Goal: Transaction & Acquisition: Purchase product/service

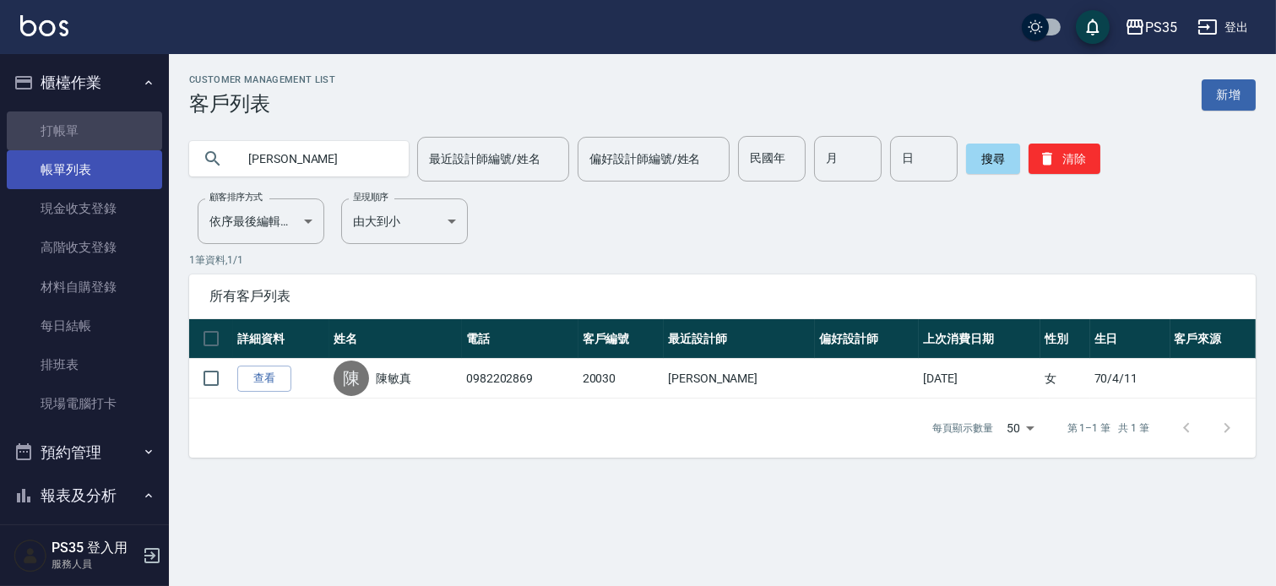
click at [122, 129] on link "打帳單" at bounding box center [84, 130] width 155 height 39
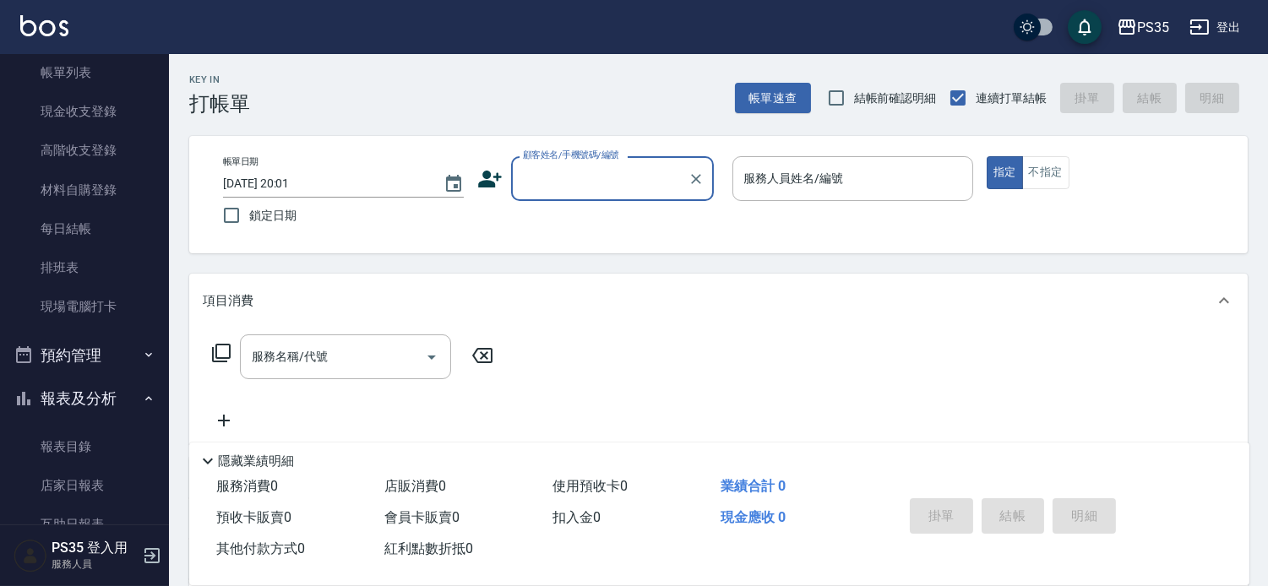
scroll to position [188, 0]
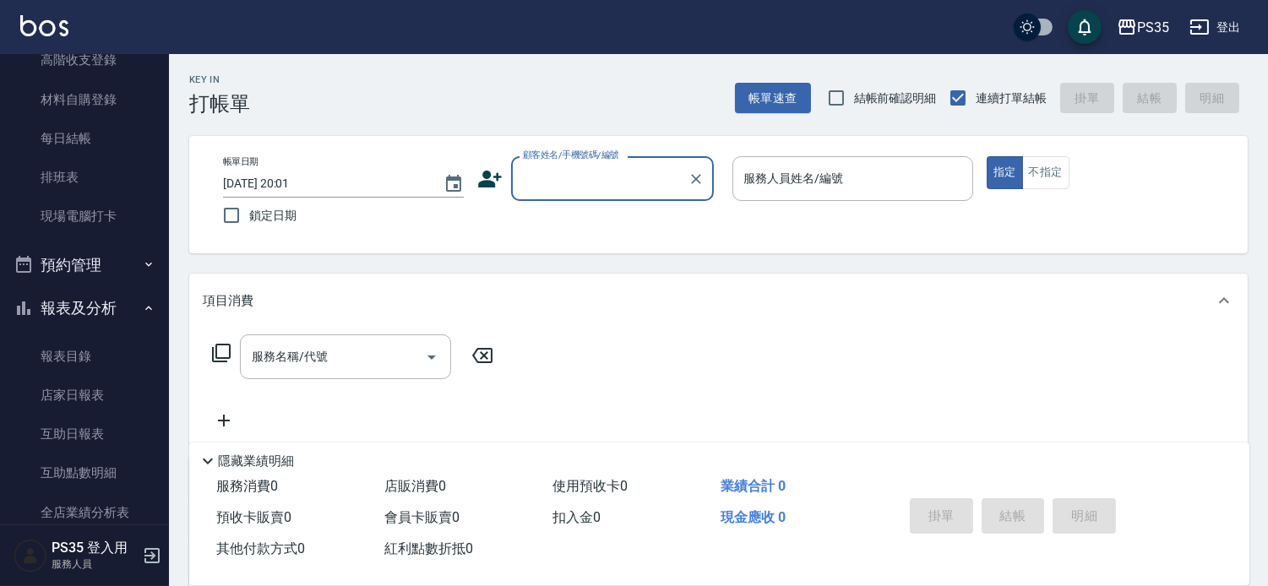
click at [769, 282] on div "項目消費" at bounding box center [718, 301] width 1058 height 54
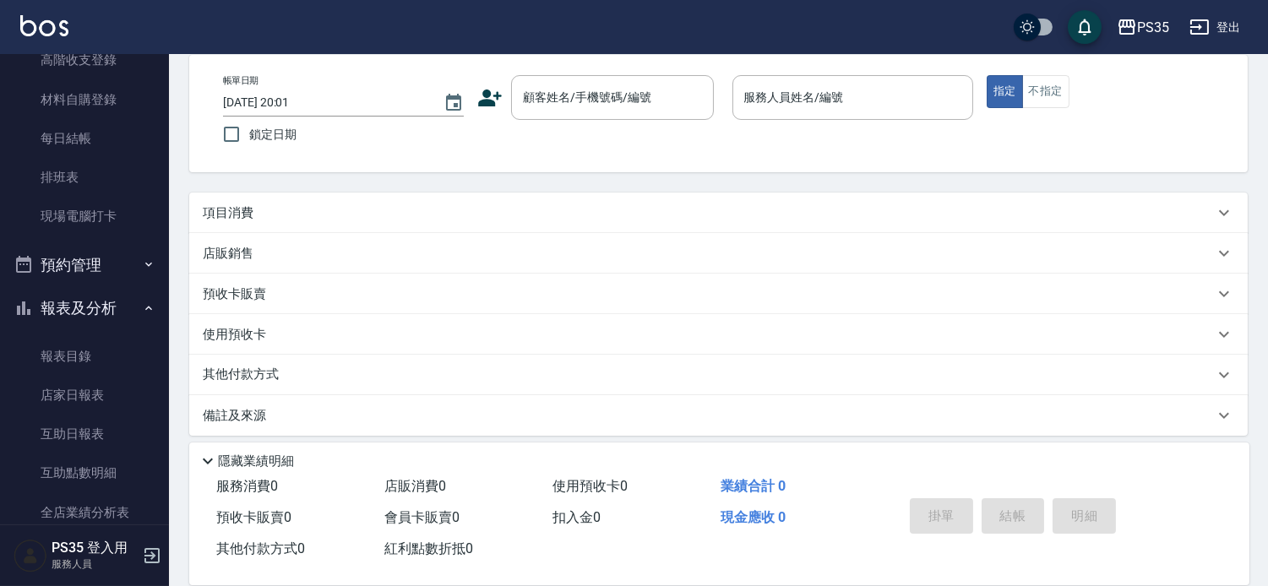
scroll to position [94, 0]
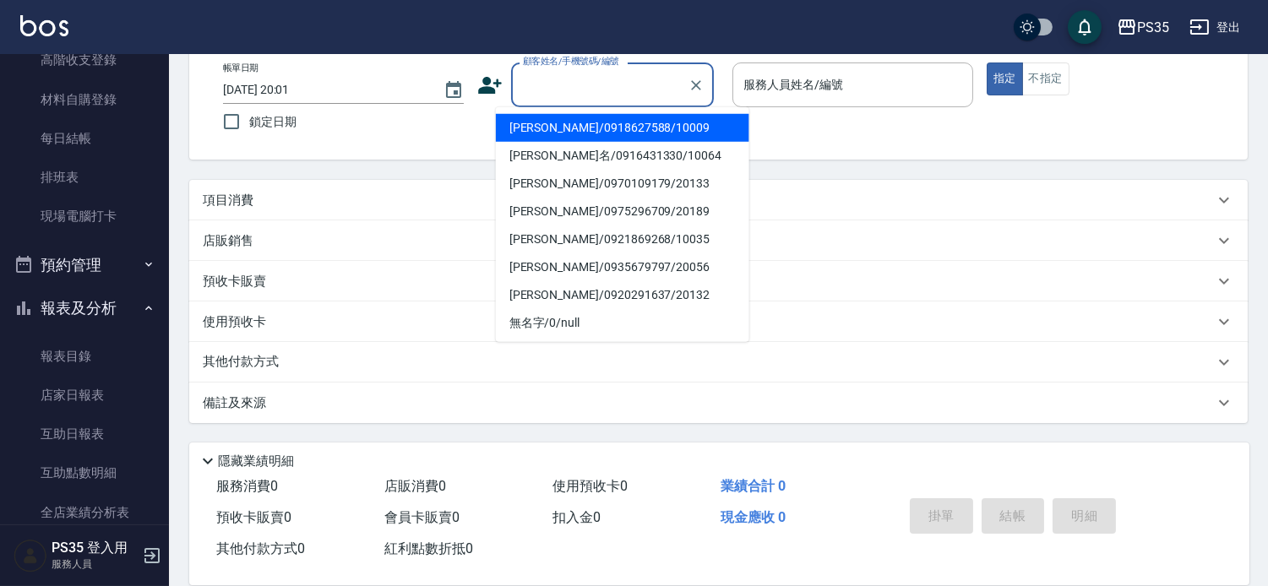
drag, startPoint x: 656, startPoint y: 88, endPoint x: 732, endPoint y: 162, distance: 106.3
click at [656, 87] on input "顧客姓名/手機號碼/編號" at bounding box center [600, 85] width 162 height 30
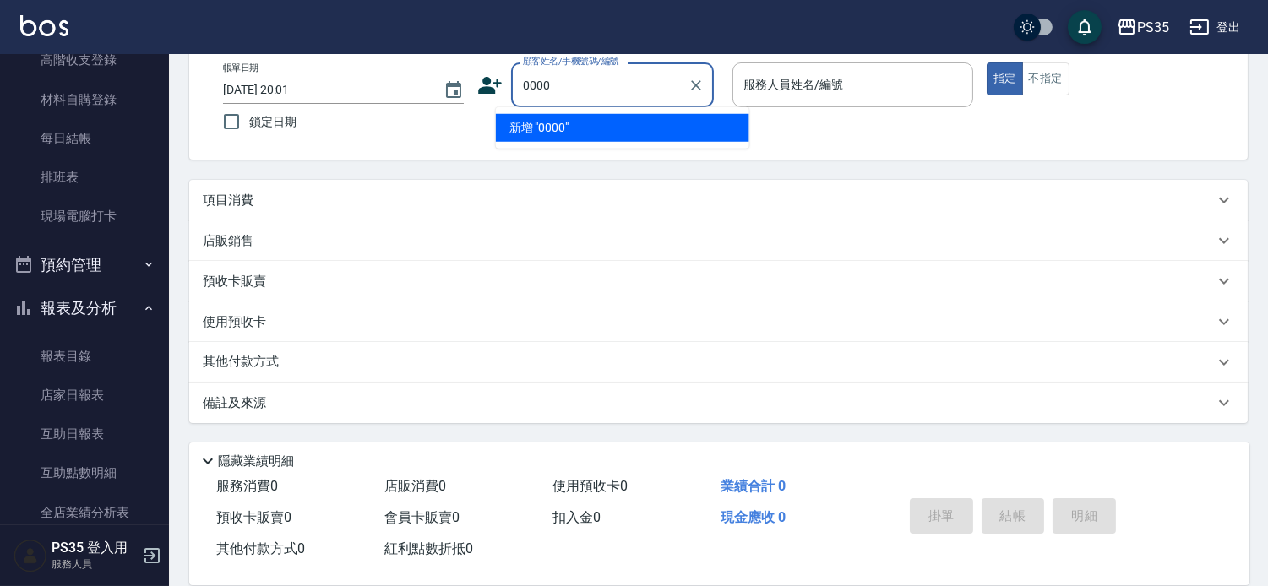
type input "0000"
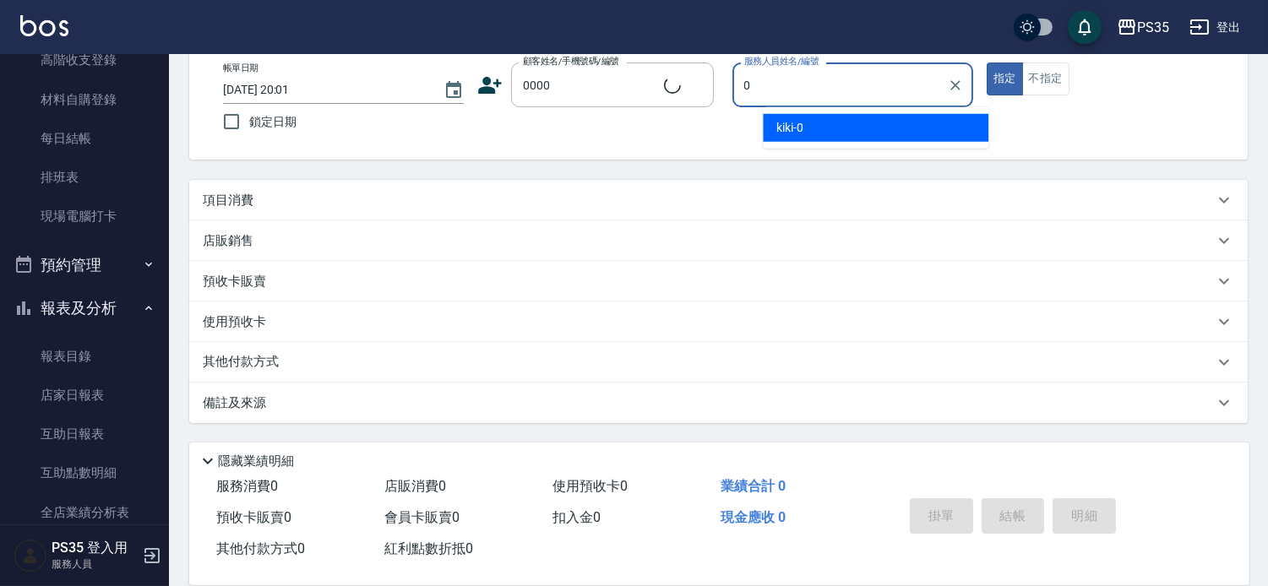
type input "0"
type button "true"
type input "新客人 姓名未設定/0000/null"
type input "kiki-0"
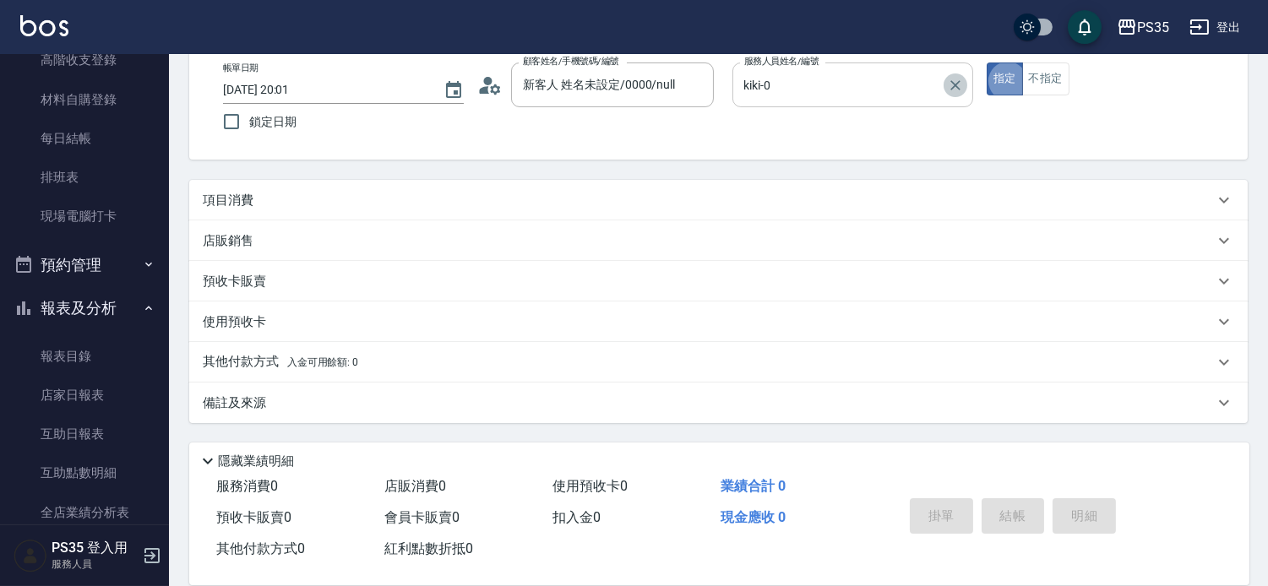
click at [960, 81] on icon "Clear" at bounding box center [955, 85] width 10 height 10
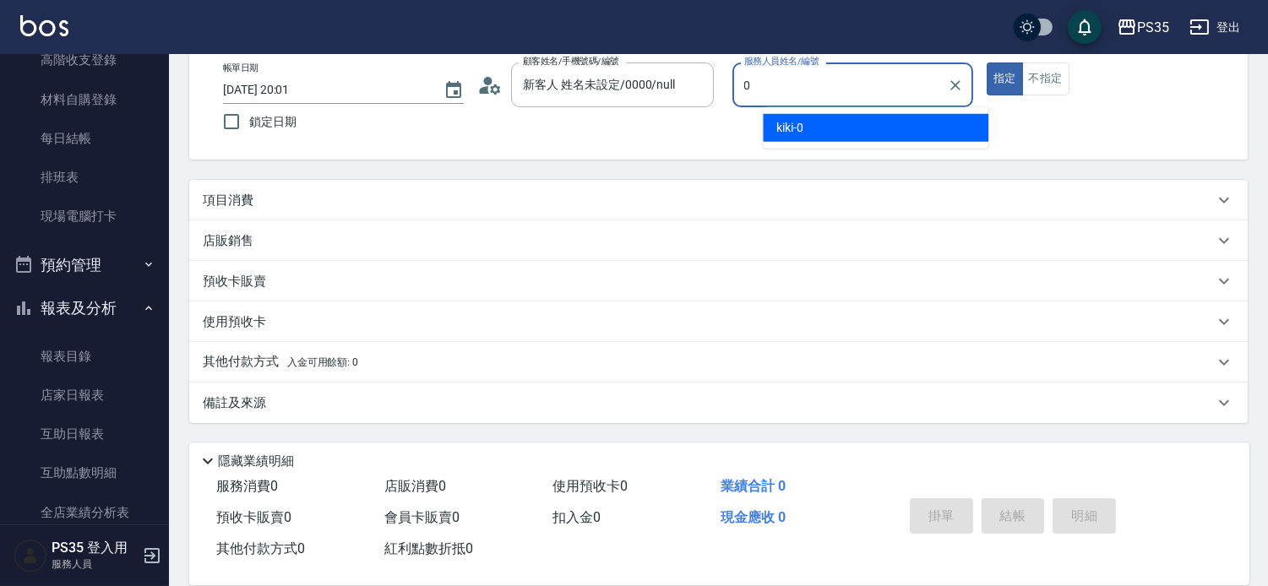
type input "kiki-0"
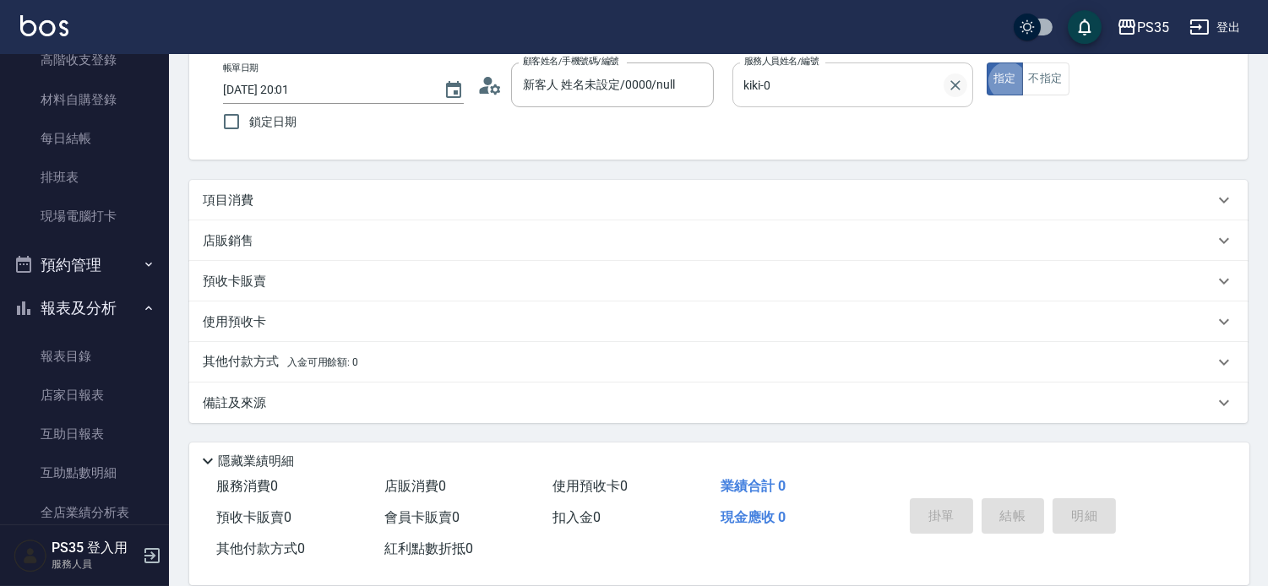
click at [959, 90] on icon "Clear" at bounding box center [955, 85] width 17 height 17
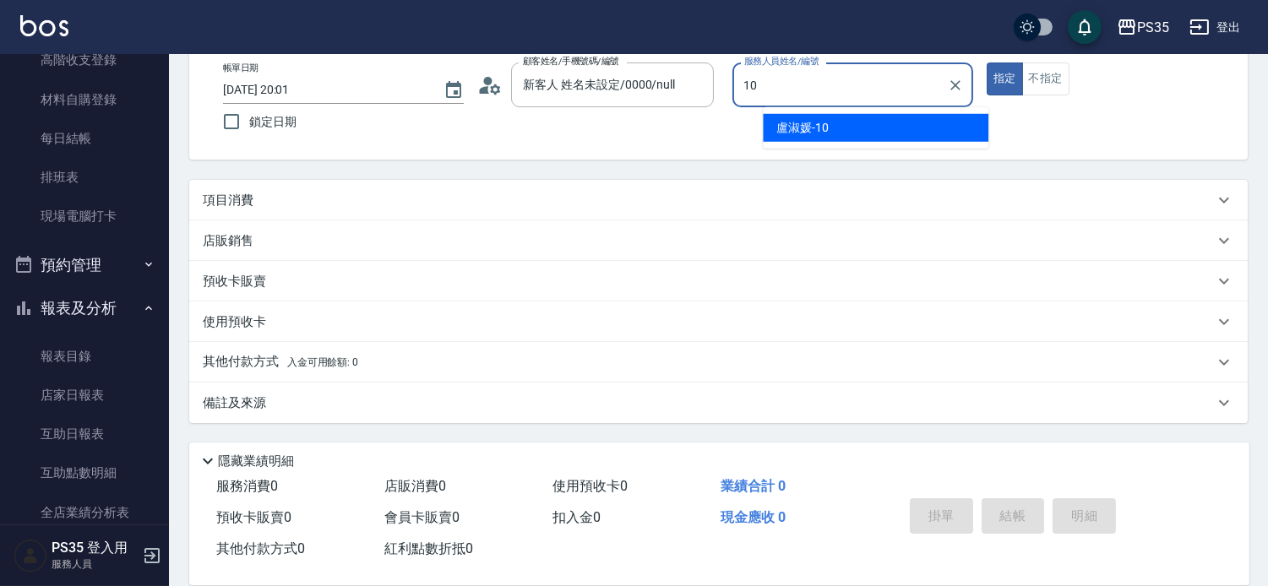
type input "盧淑媛-10"
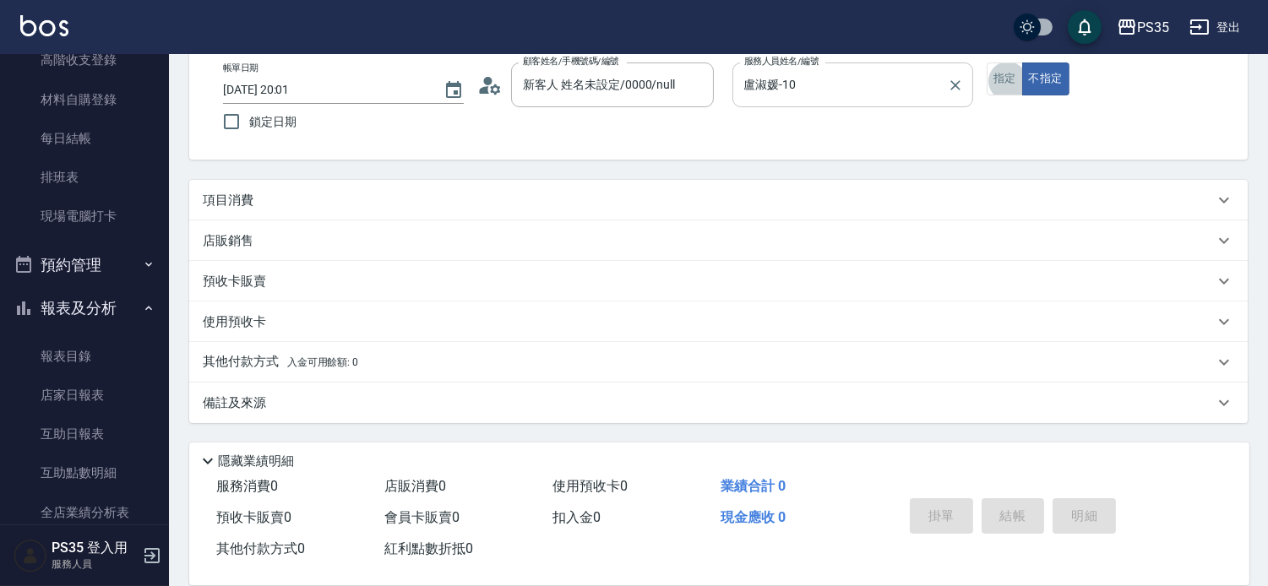
click at [987, 63] on button "指定" at bounding box center [1005, 79] width 36 height 33
click at [557, 209] on div "項目消費" at bounding box center [708, 201] width 1011 height 18
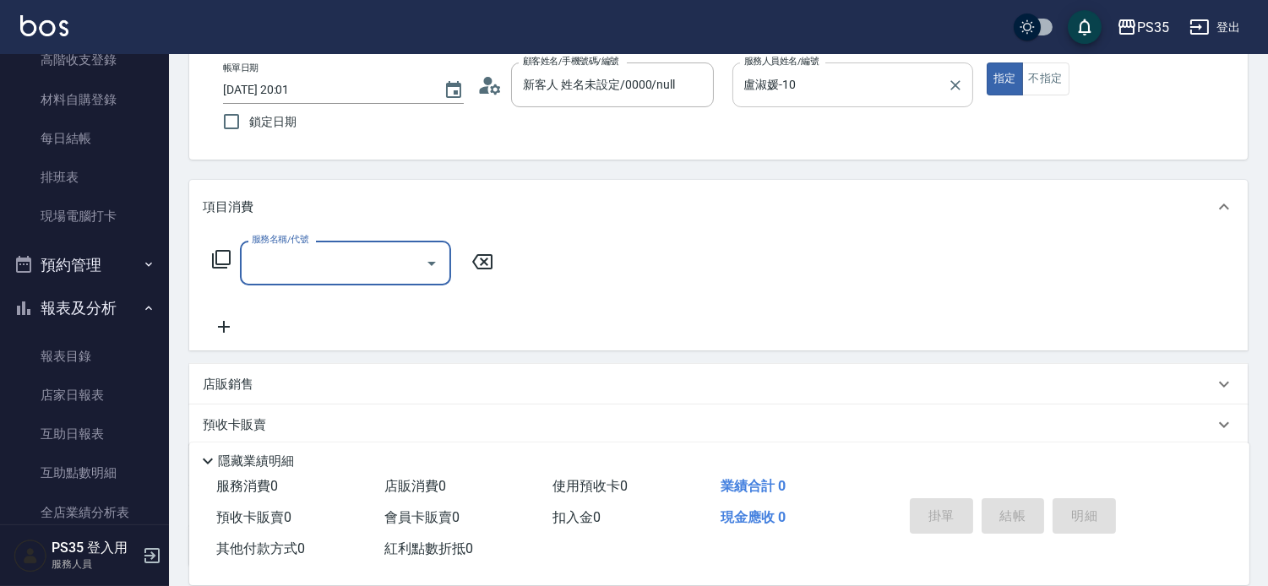
scroll to position [0, 0]
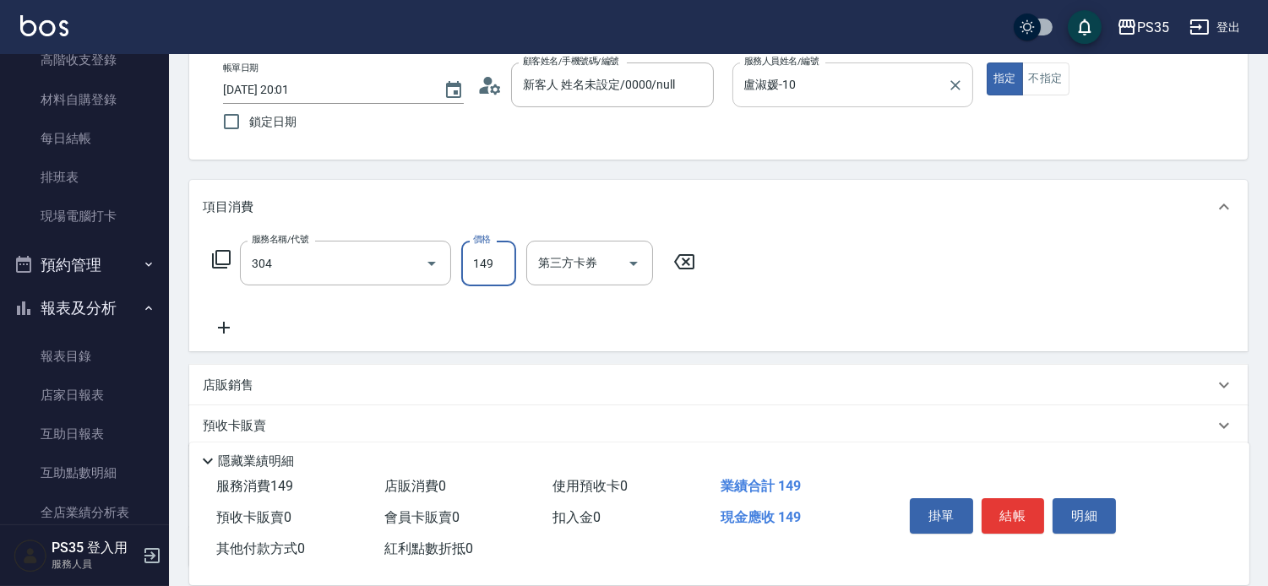
type input "剪髮(304)"
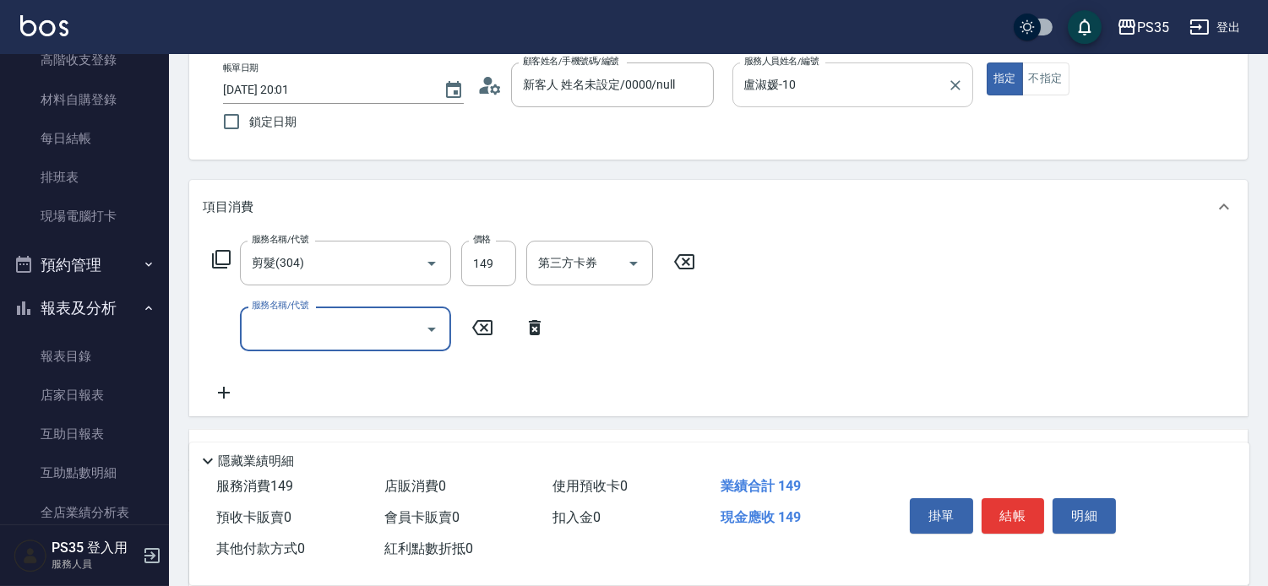
click at [704, 272] on icon at bounding box center [684, 262] width 42 height 20
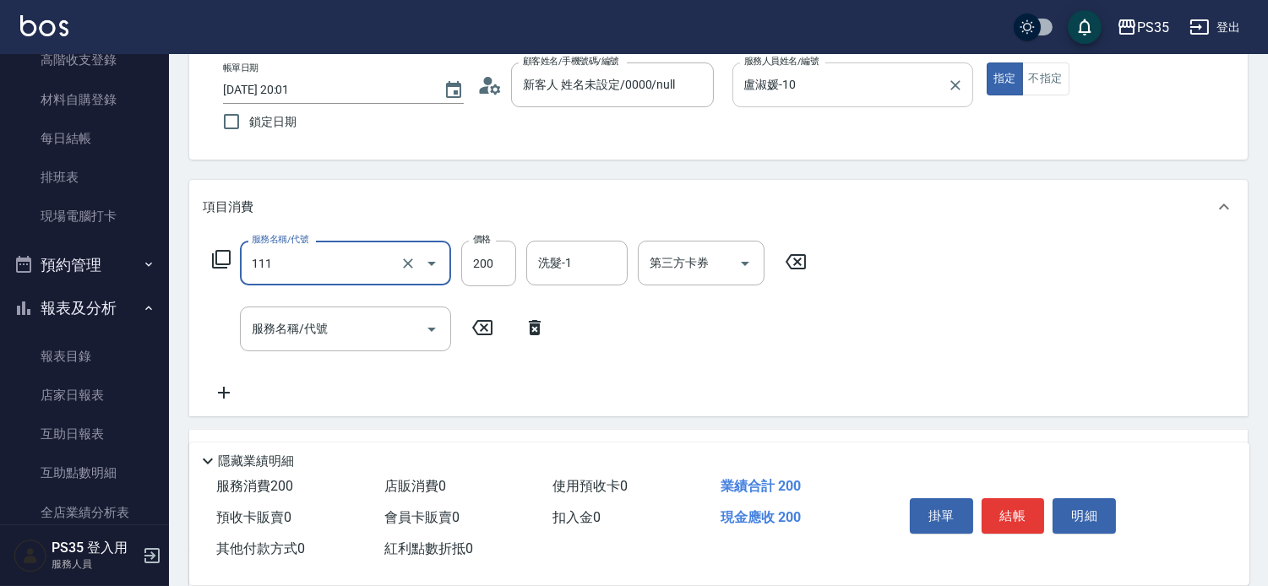
type input "200(111)"
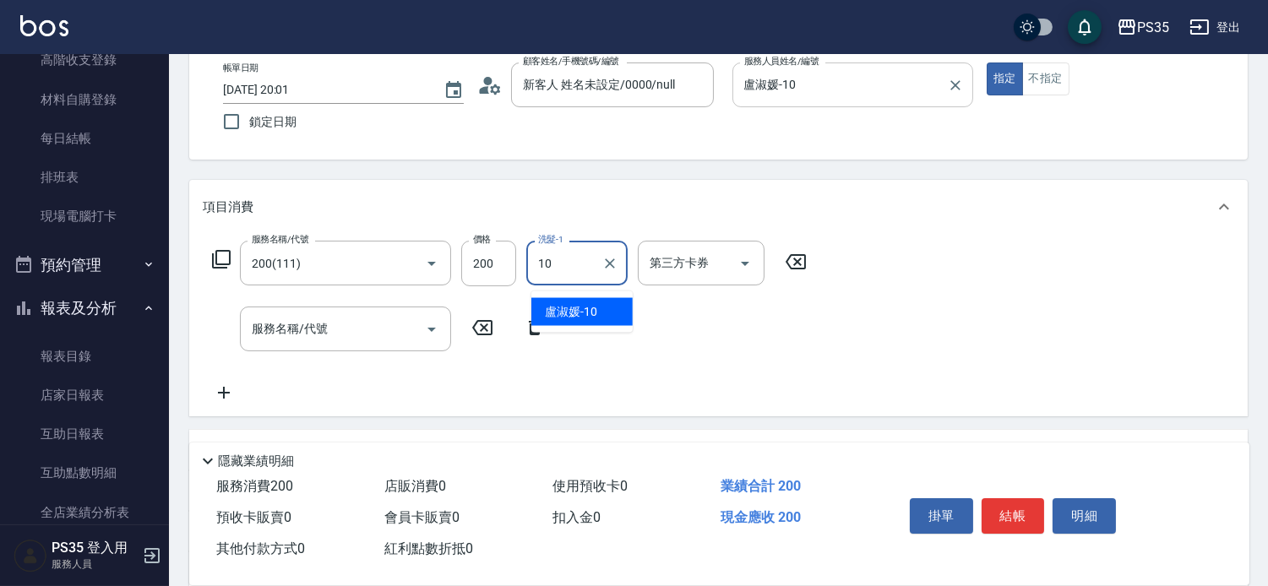
type input "盧淑媛-10"
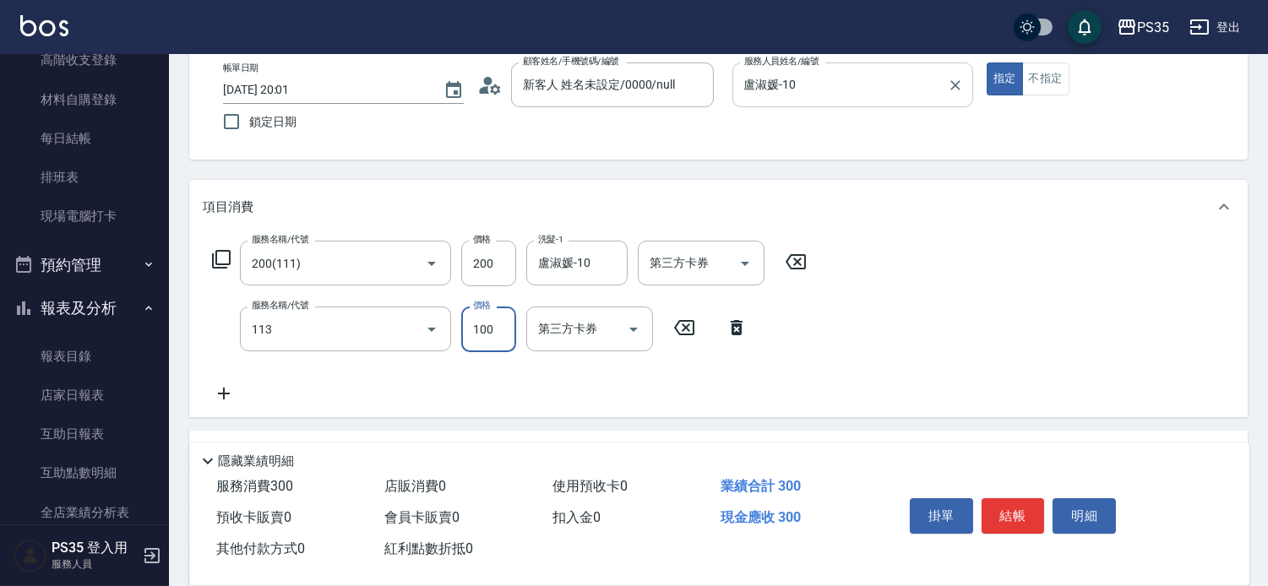
type input "瞬護100(113)"
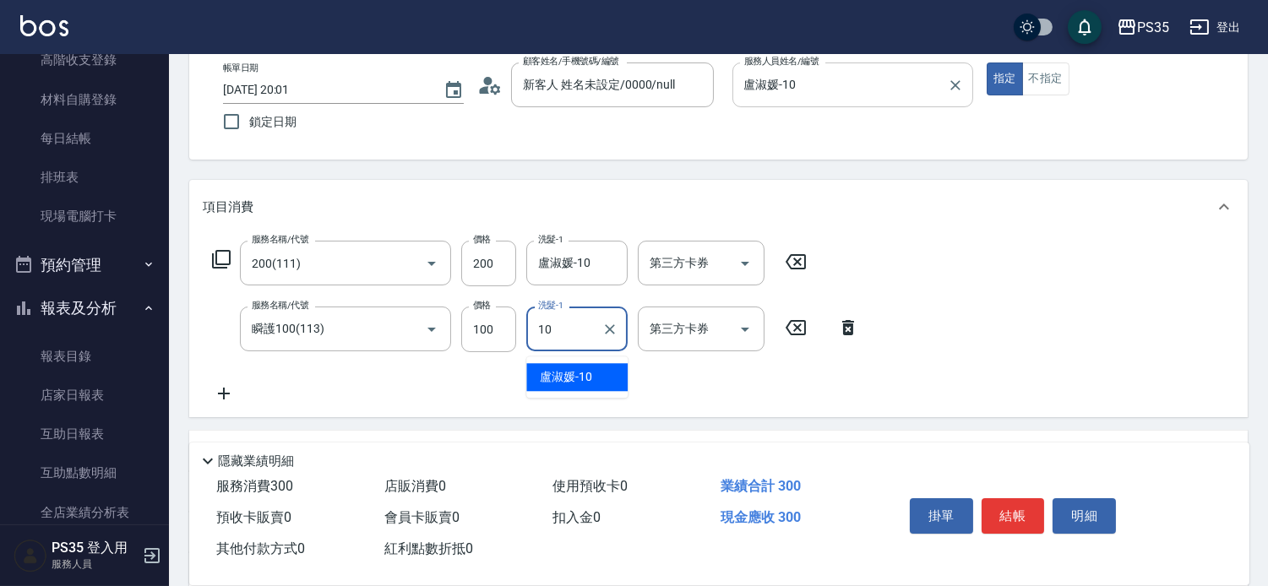
type input "盧淑媛-10"
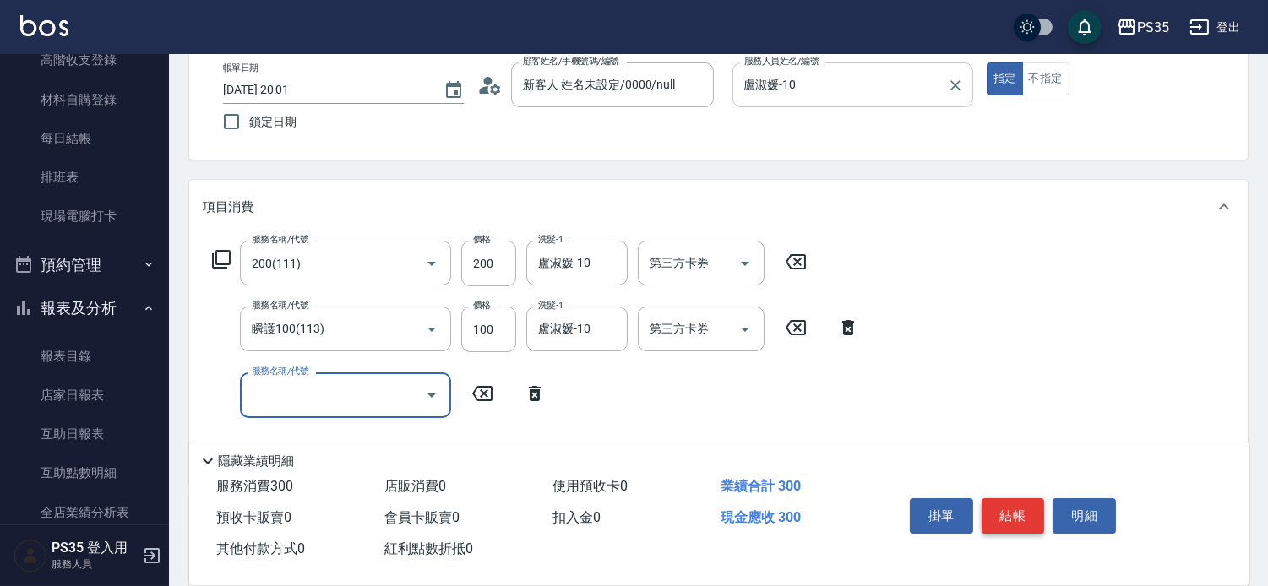
click at [1014, 513] on button "結帳" at bounding box center [1012, 515] width 63 height 35
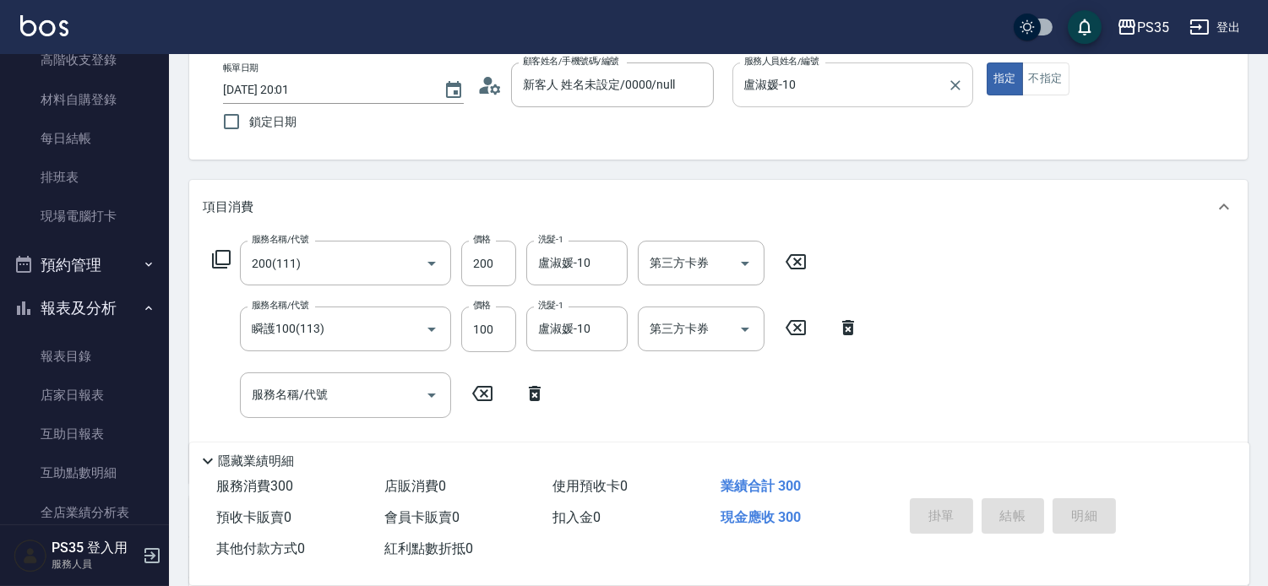
type input "[DATE] 20:02"
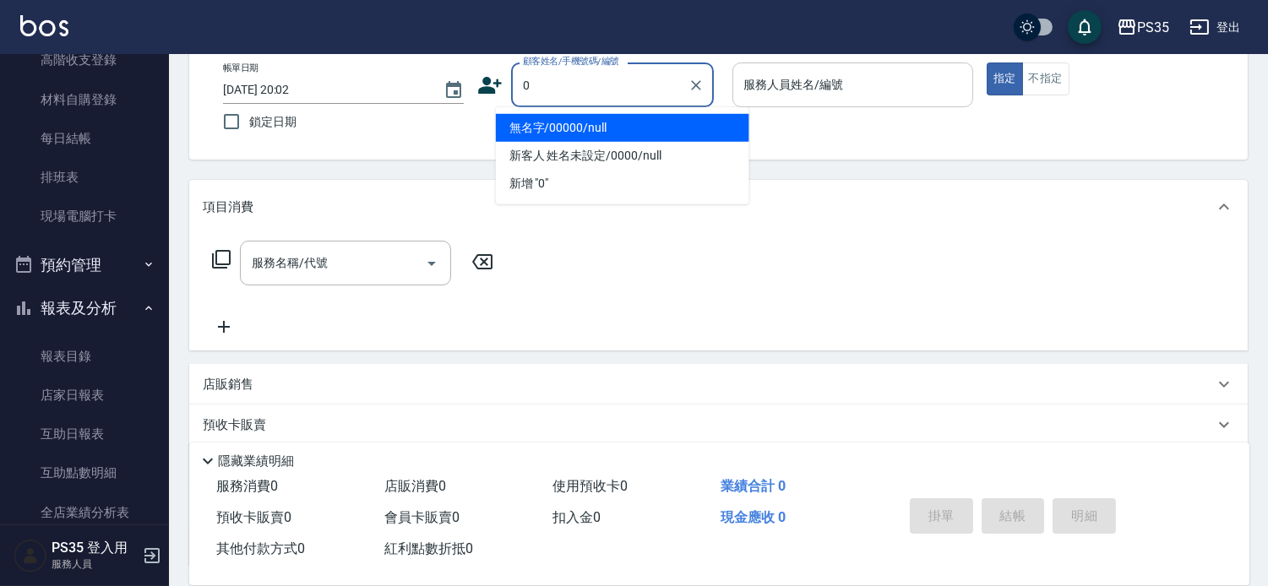
type input "無名字/00000/null"
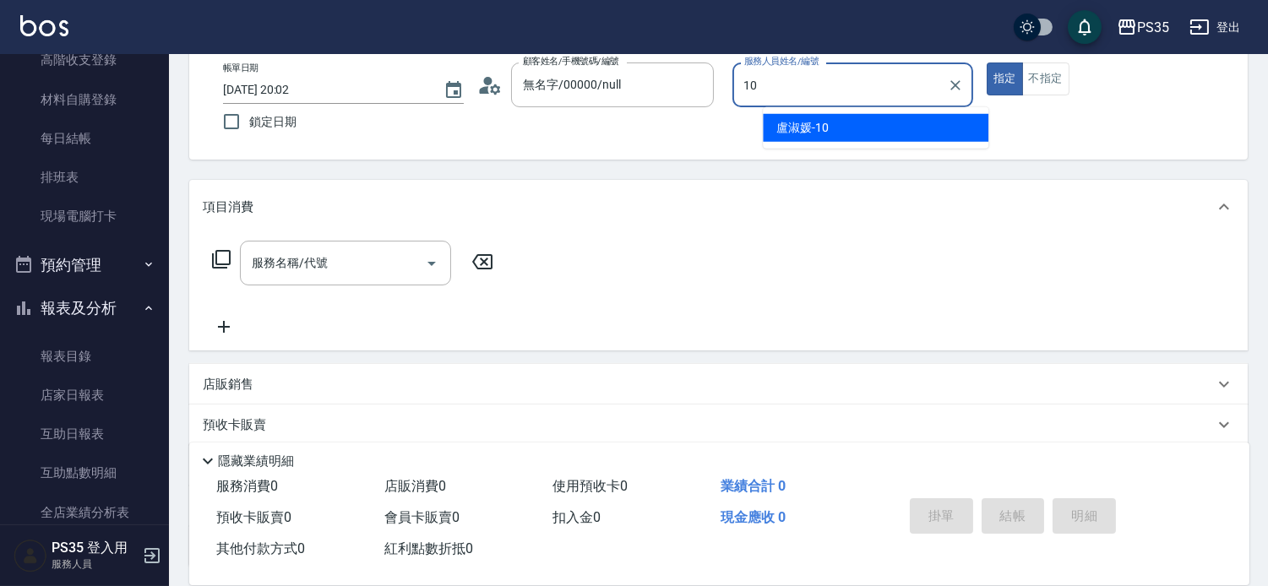
type input "10"
type input "無名字/0/null"
type input "盧淑媛-10"
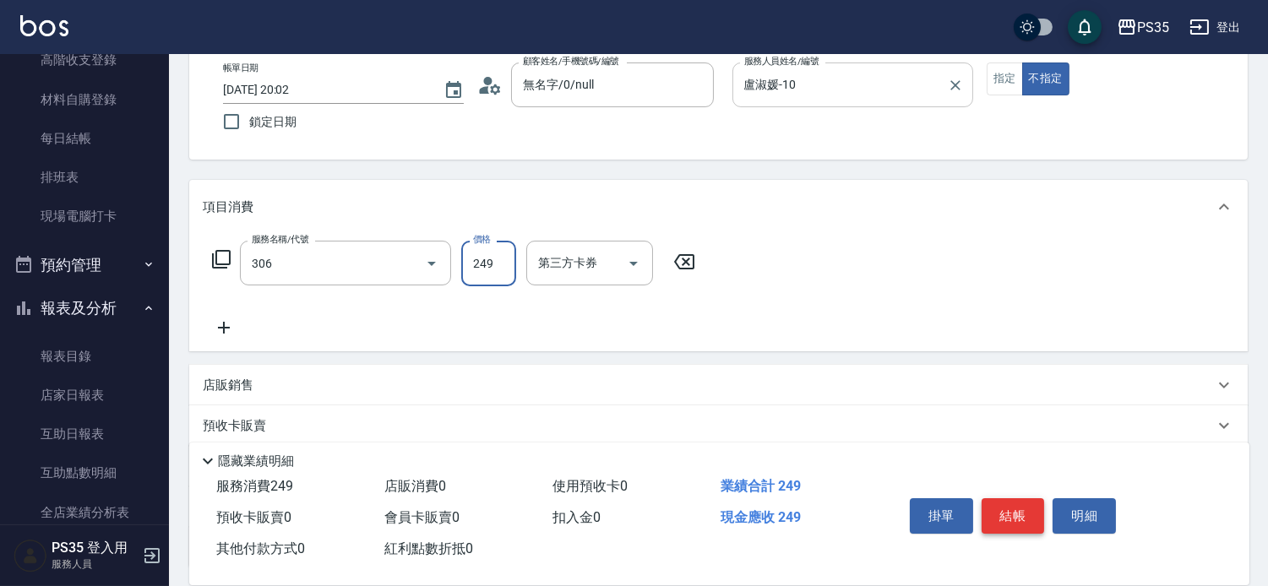
type input "剪髮(306)"
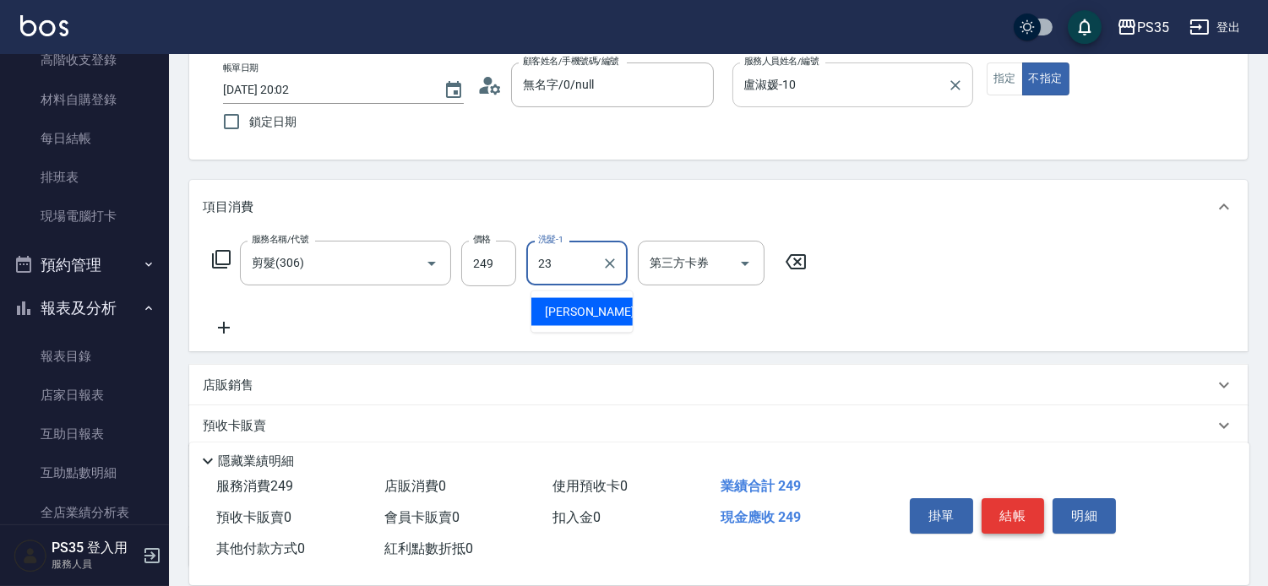
type input "Eav-23"
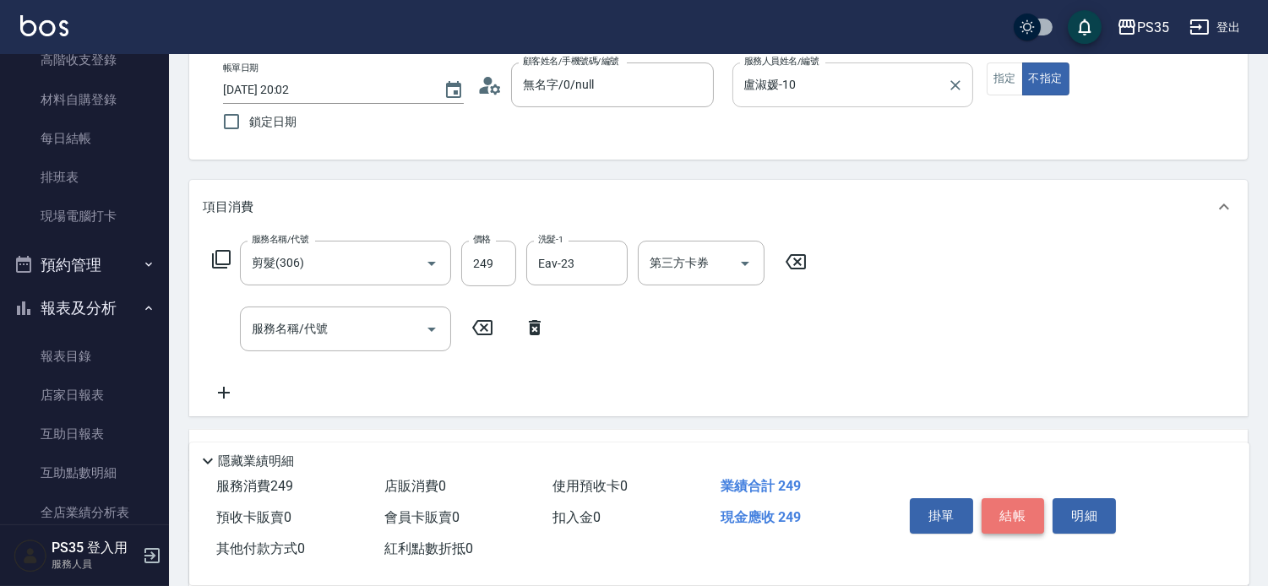
click at [1014, 513] on button "結帳" at bounding box center [1012, 515] width 63 height 35
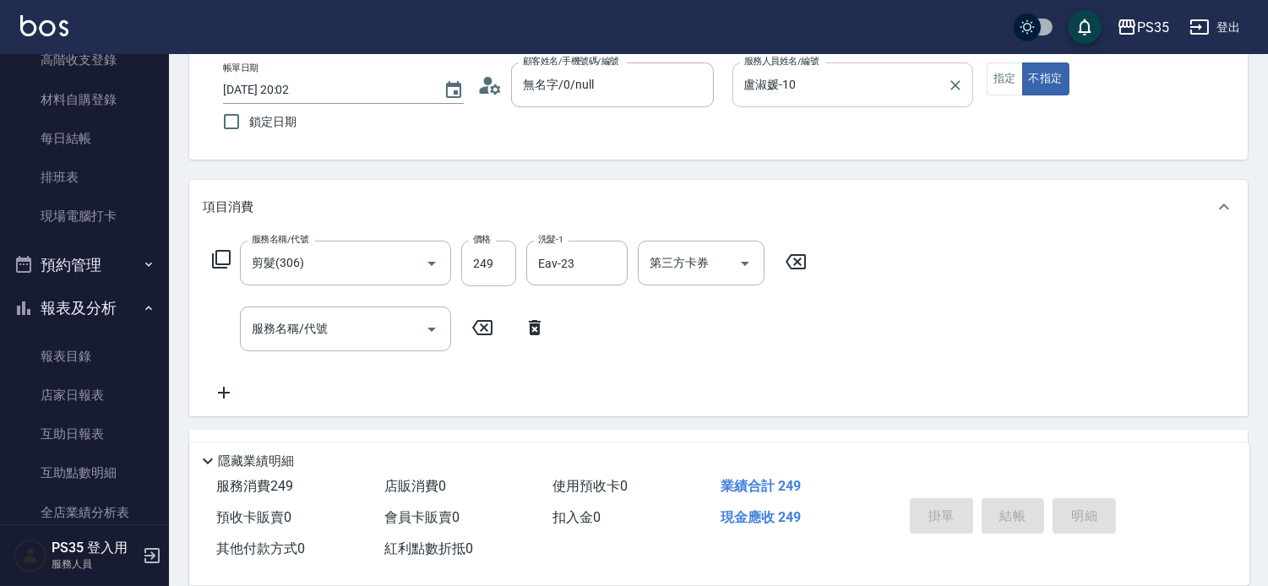
type input "[DATE] 20:03"
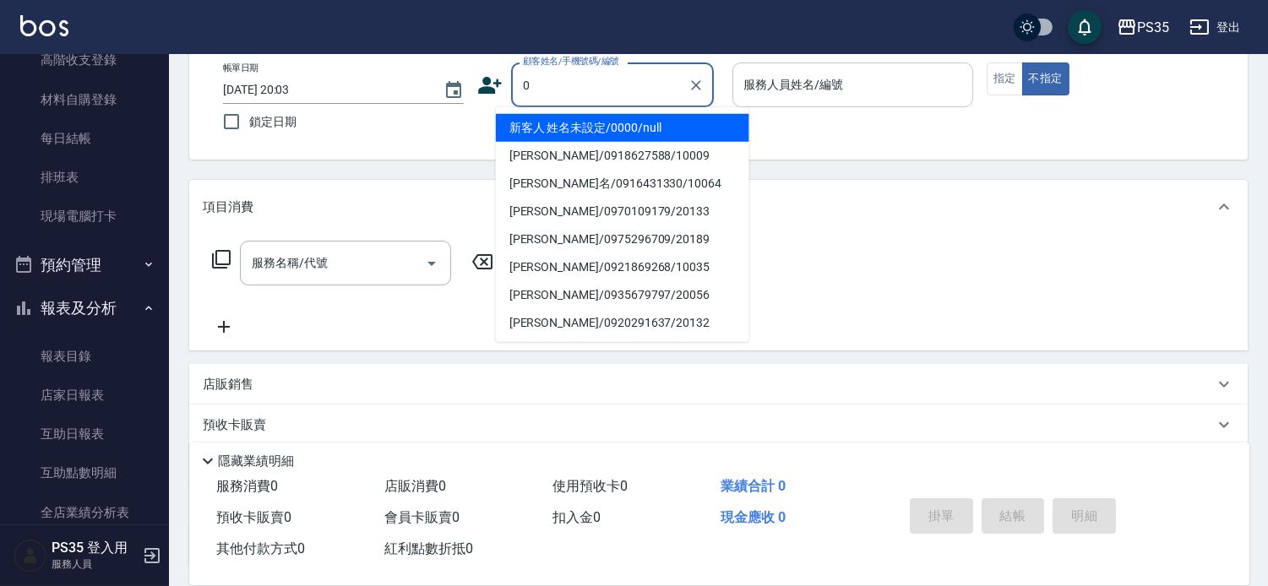
type input "0"
type button "false"
type input "新客人 姓名未設定/0000/null"
type input "kiki-0"
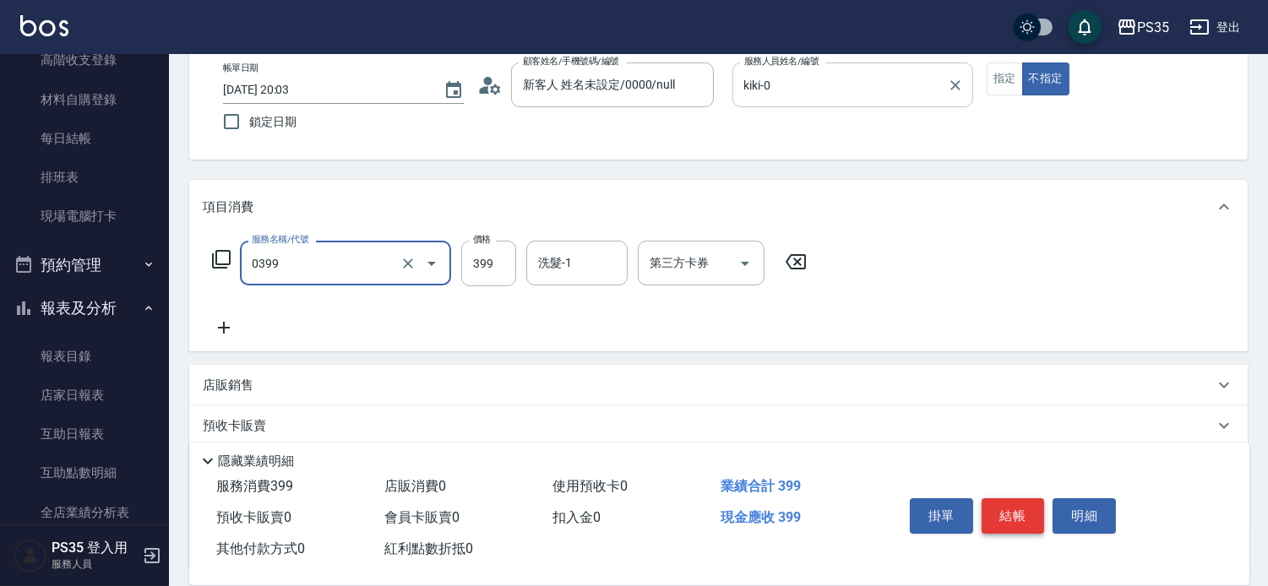
type input "海鹽399(0399)"
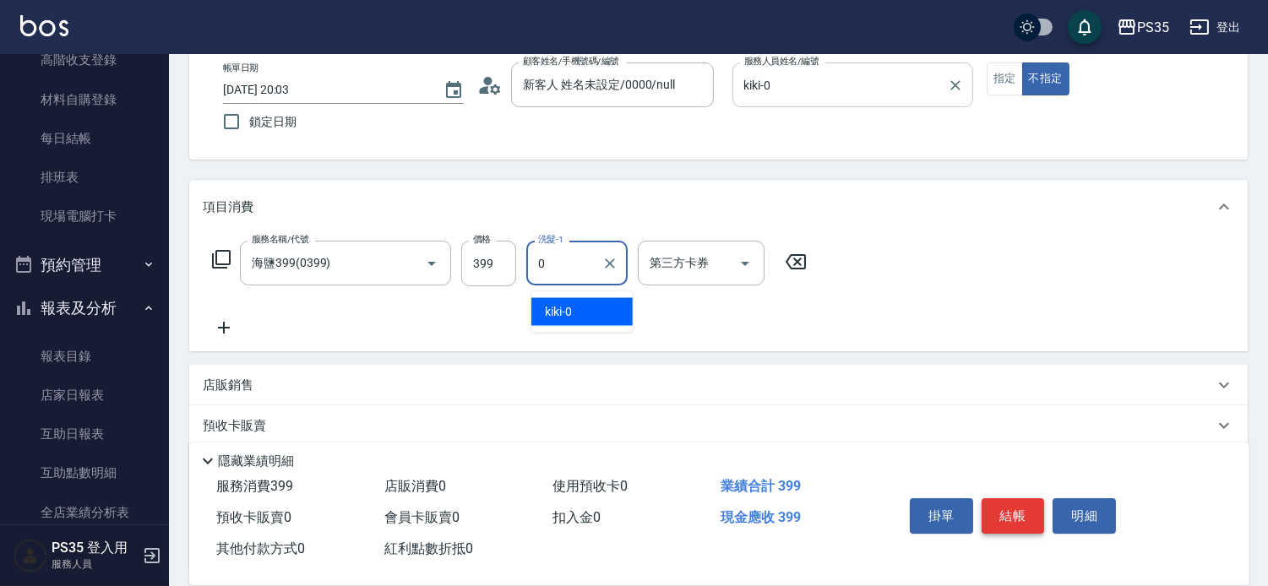
type input "kiki-0"
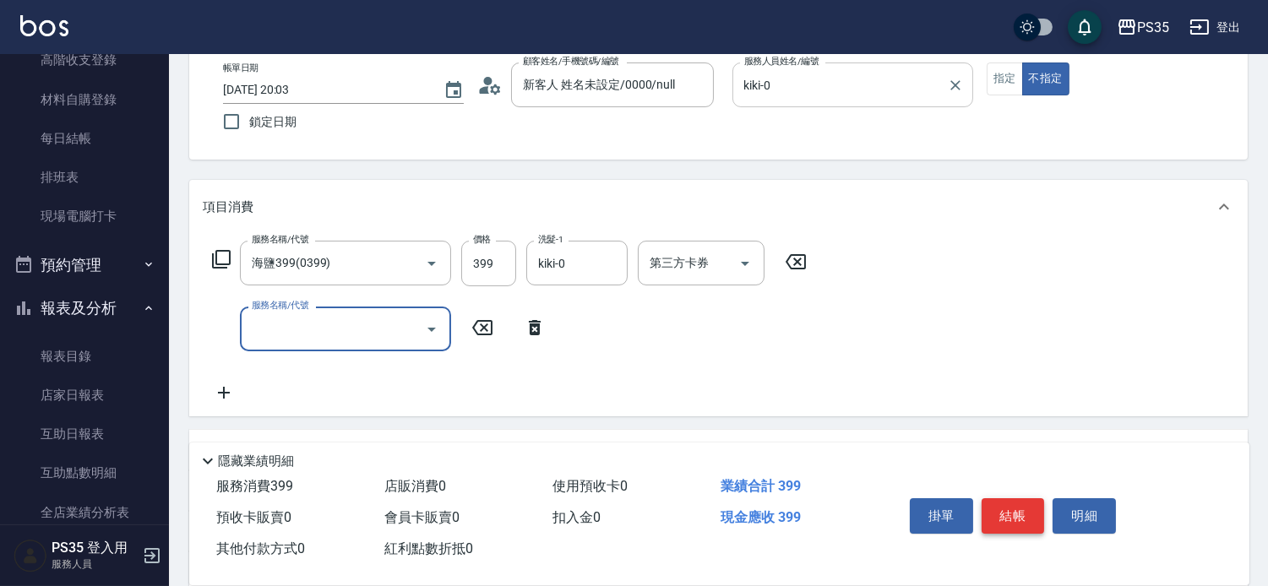
click at [1014, 513] on button "結帳" at bounding box center [1012, 515] width 63 height 35
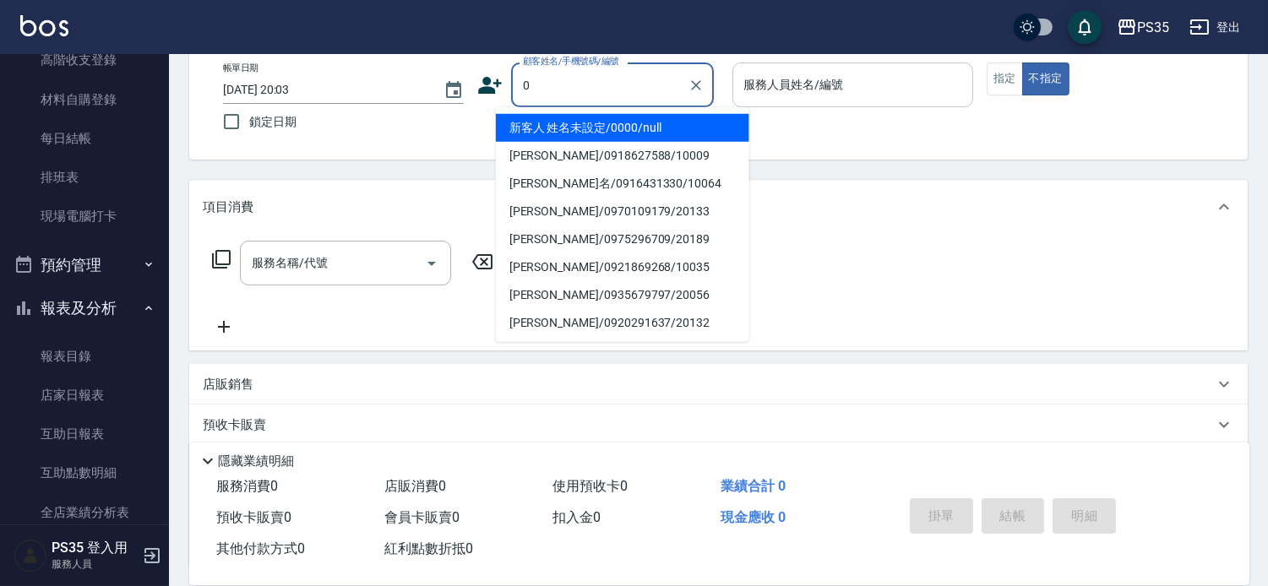
type input "新客人 姓名未設定/0000/null"
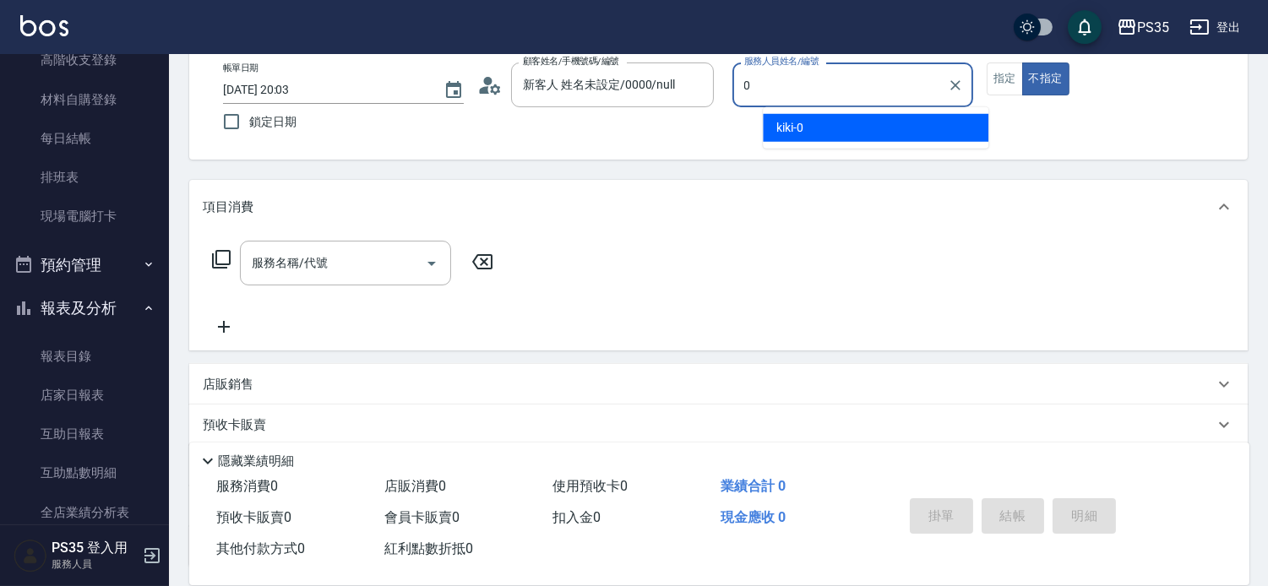
type input "kiki-0"
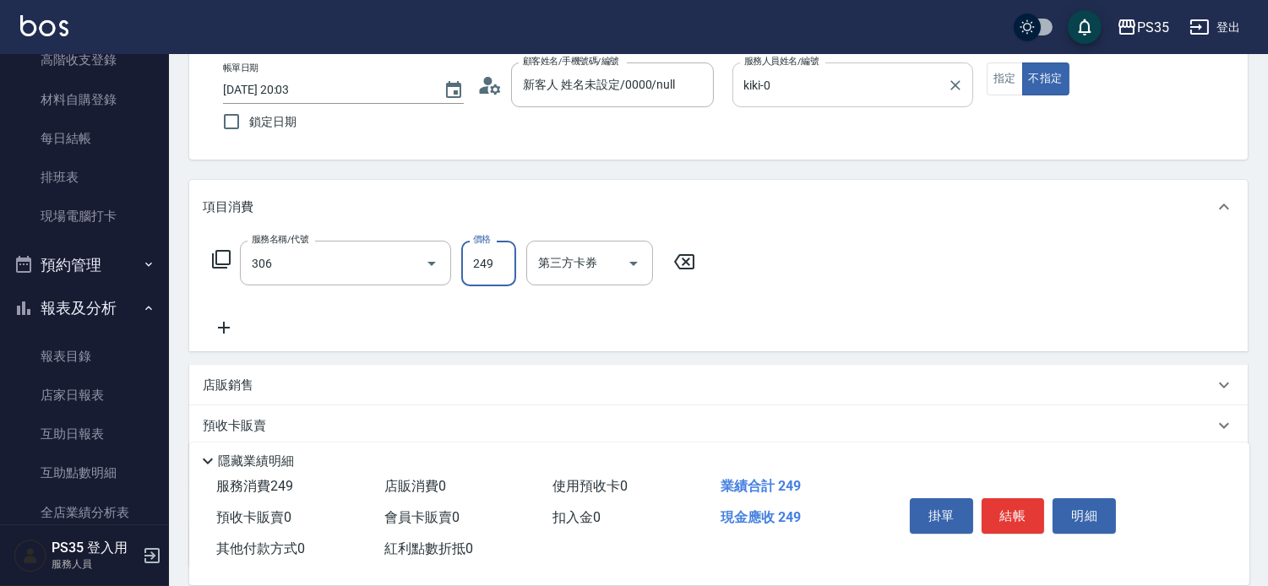
type input "剪髮(306)"
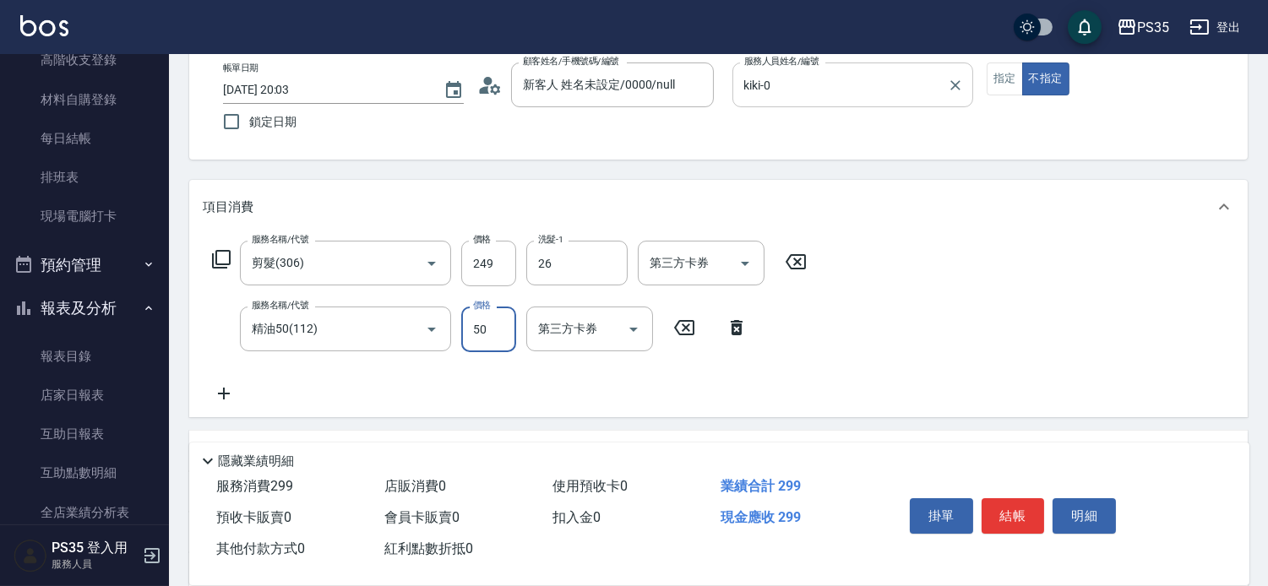
type input "菲菲-26"
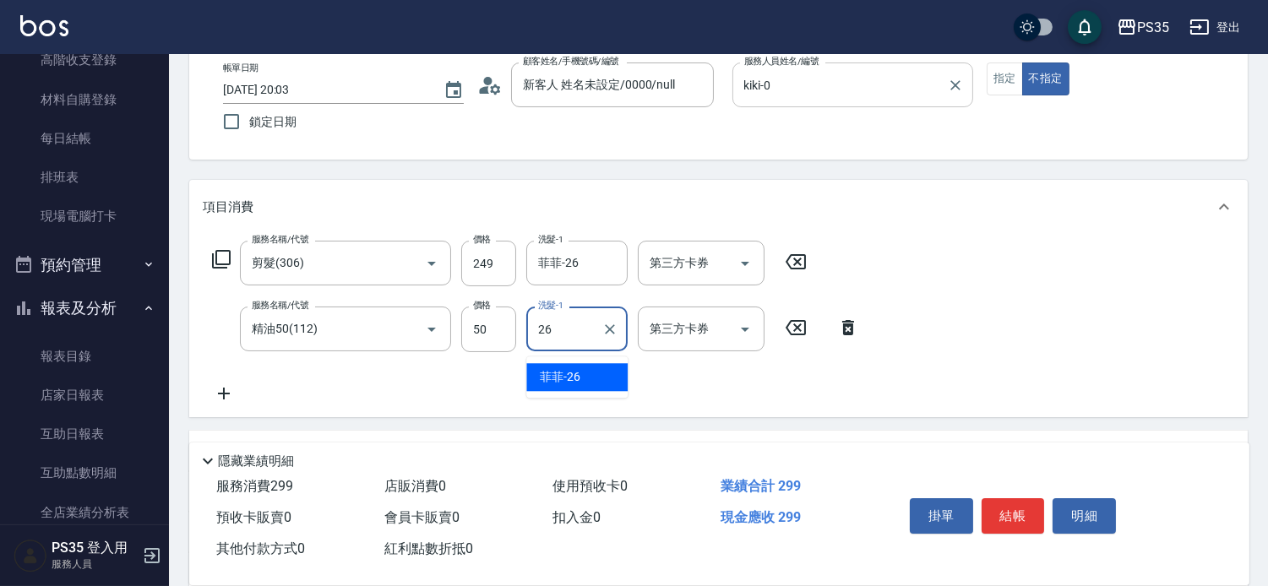
type input "菲菲-26"
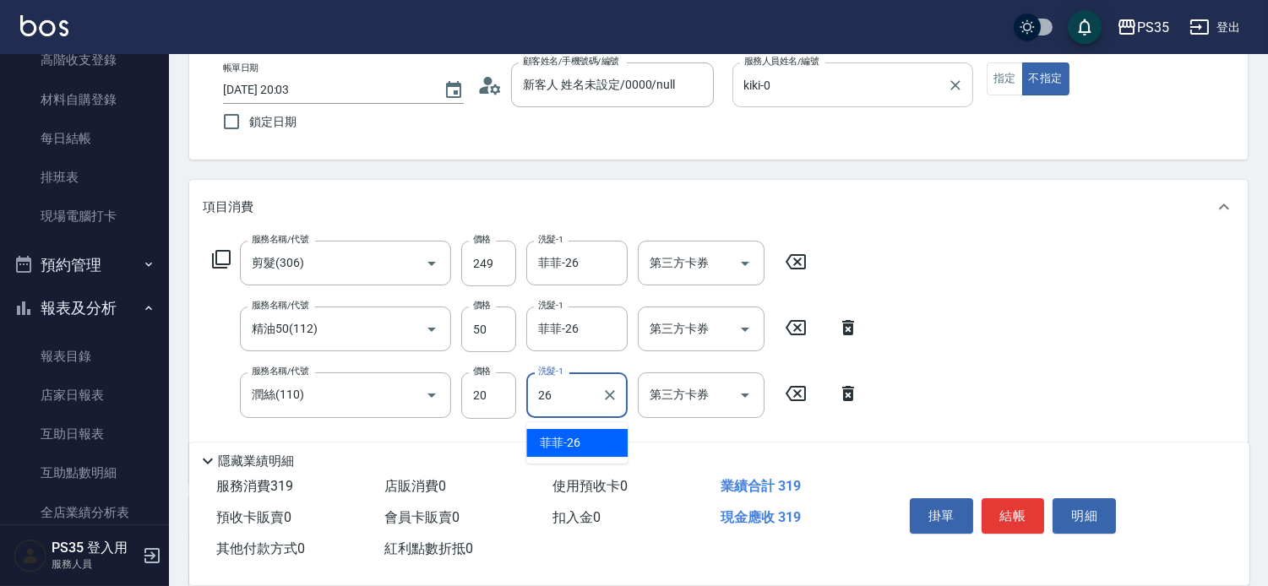
type input "菲菲-26"
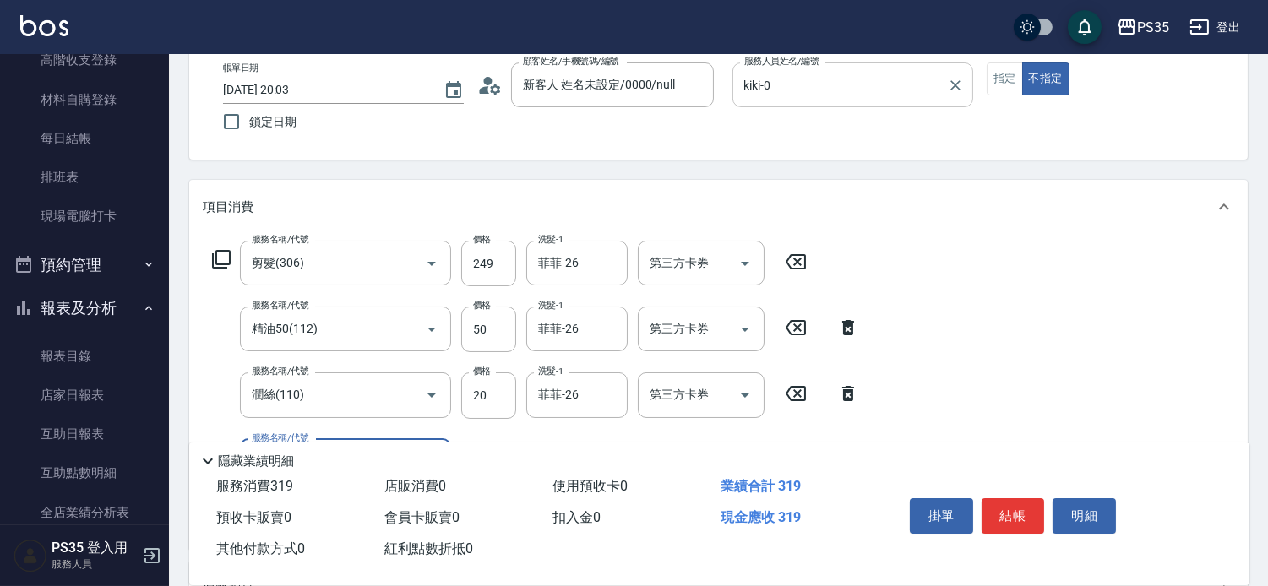
click at [1014, 514] on button "結帳" at bounding box center [1012, 515] width 63 height 35
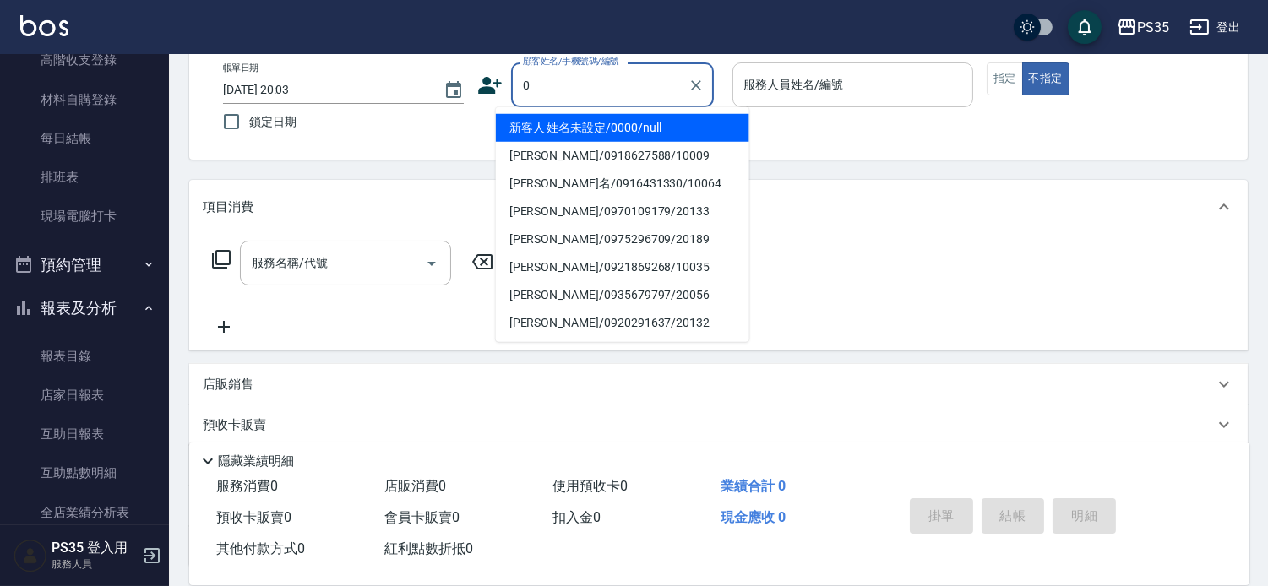
type input "0"
type input "2"
type input "新客人 姓名未設定/0000/null"
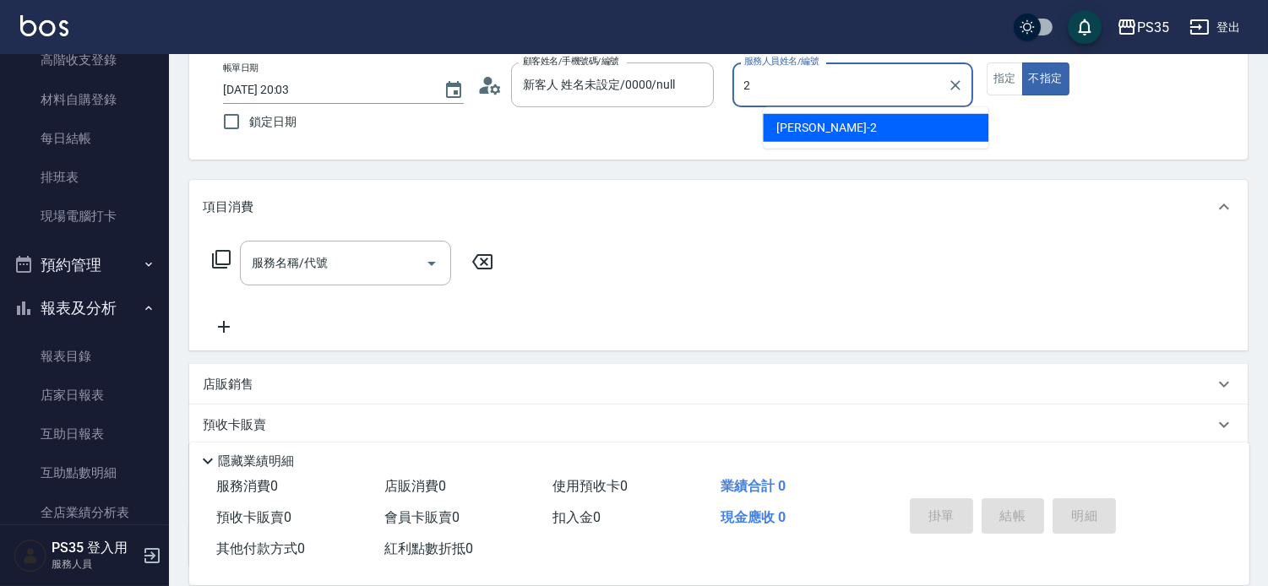
type input "[PERSON_NAME]-2"
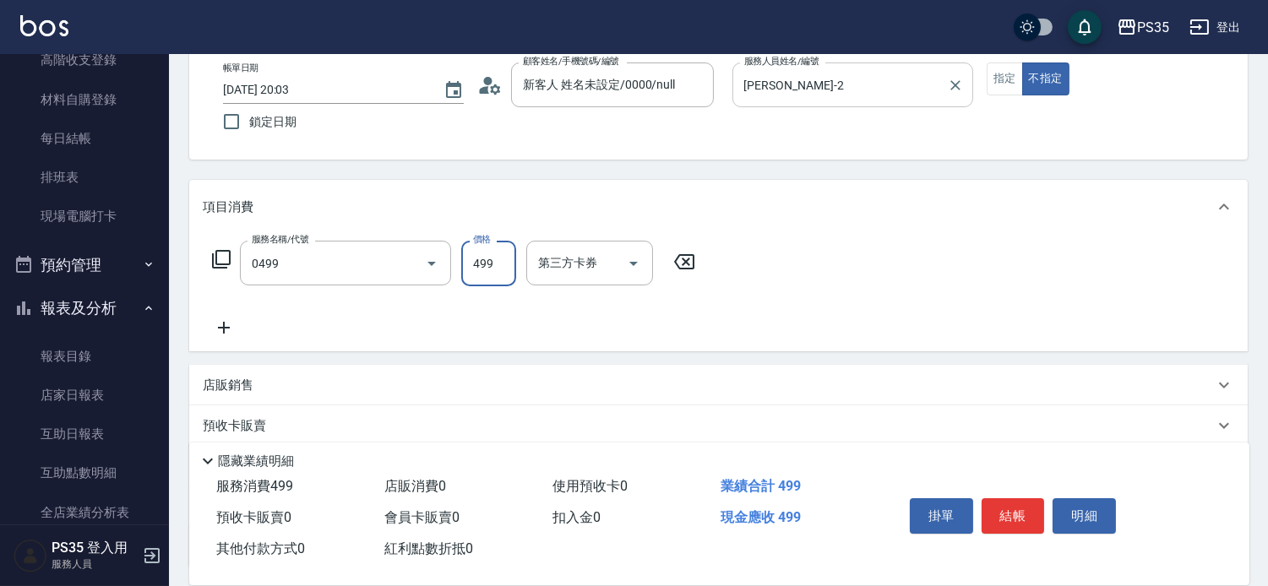
type input "[PERSON_NAME]499(0499)"
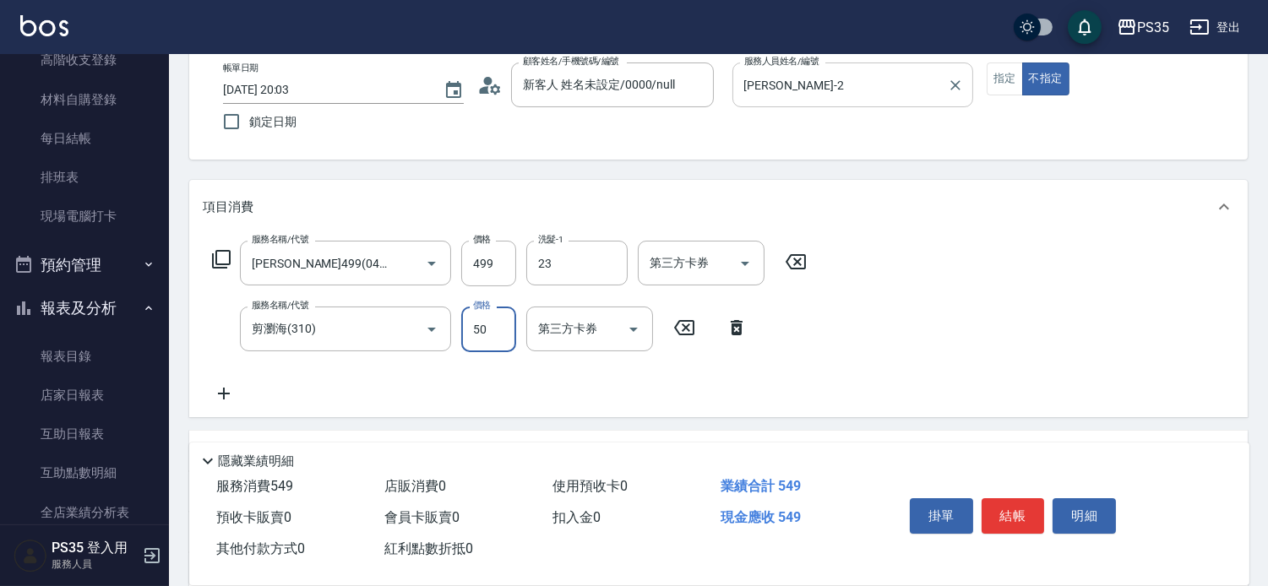
type input "Eav-23"
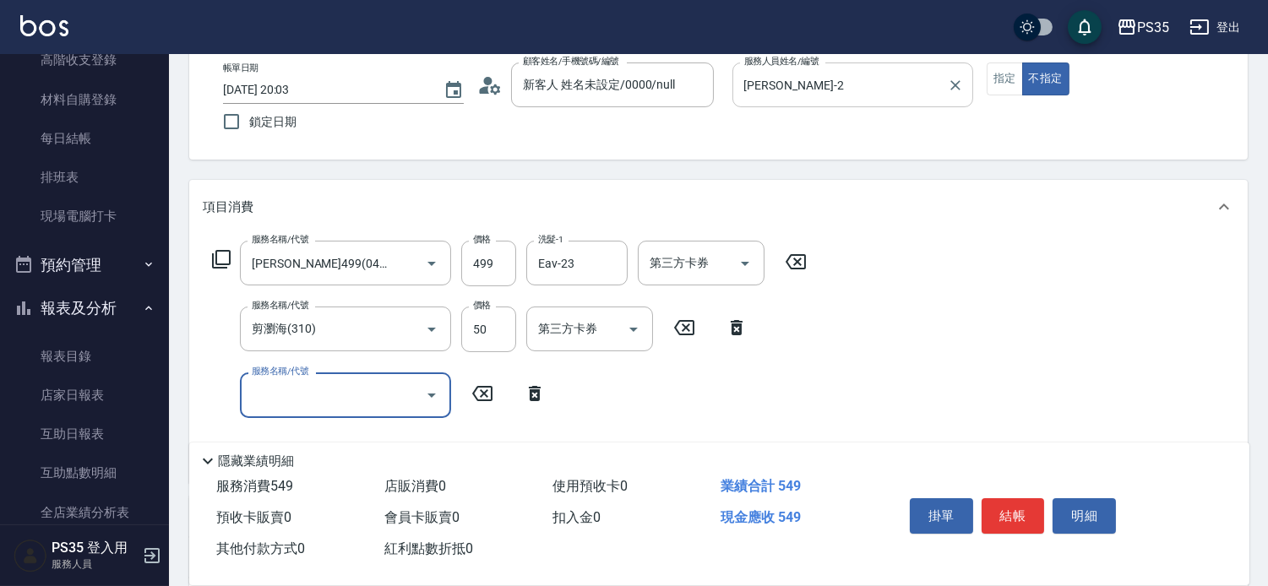
click at [1014, 515] on button "結帳" at bounding box center [1012, 515] width 63 height 35
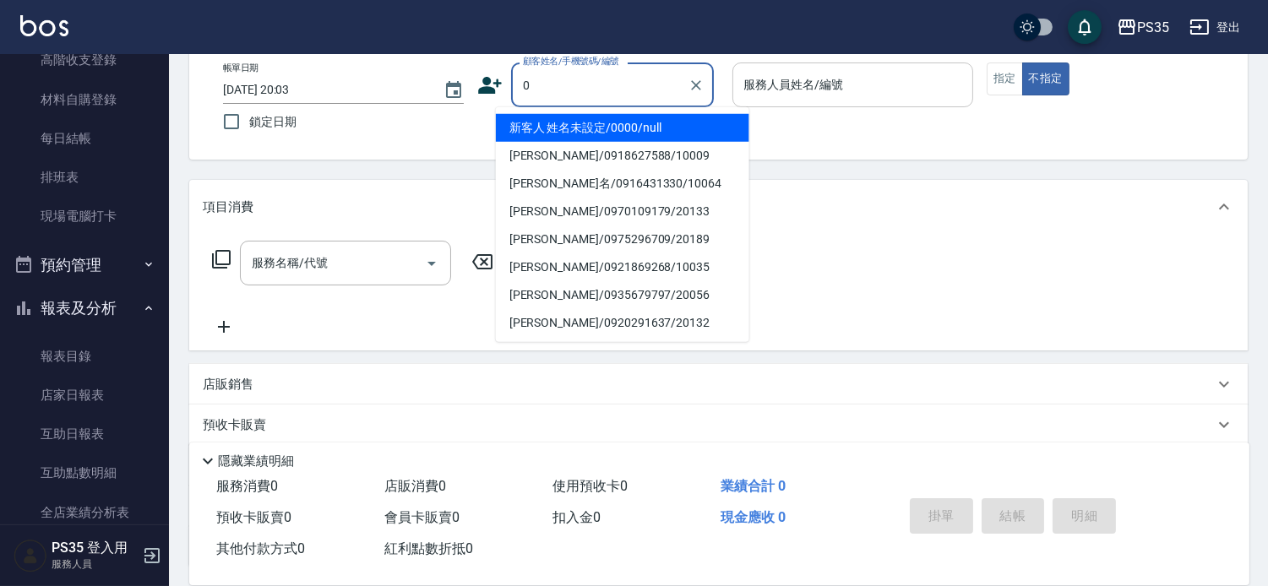
type input "0"
type input "新客人 姓名未設定/0000/null"
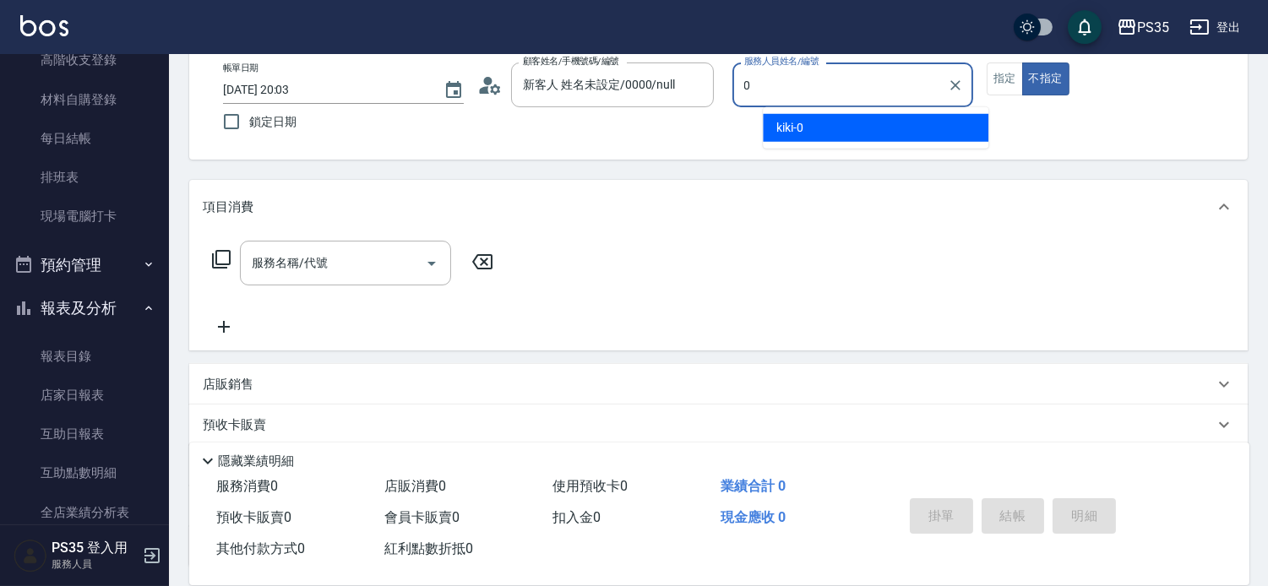
type input "kiki-0"
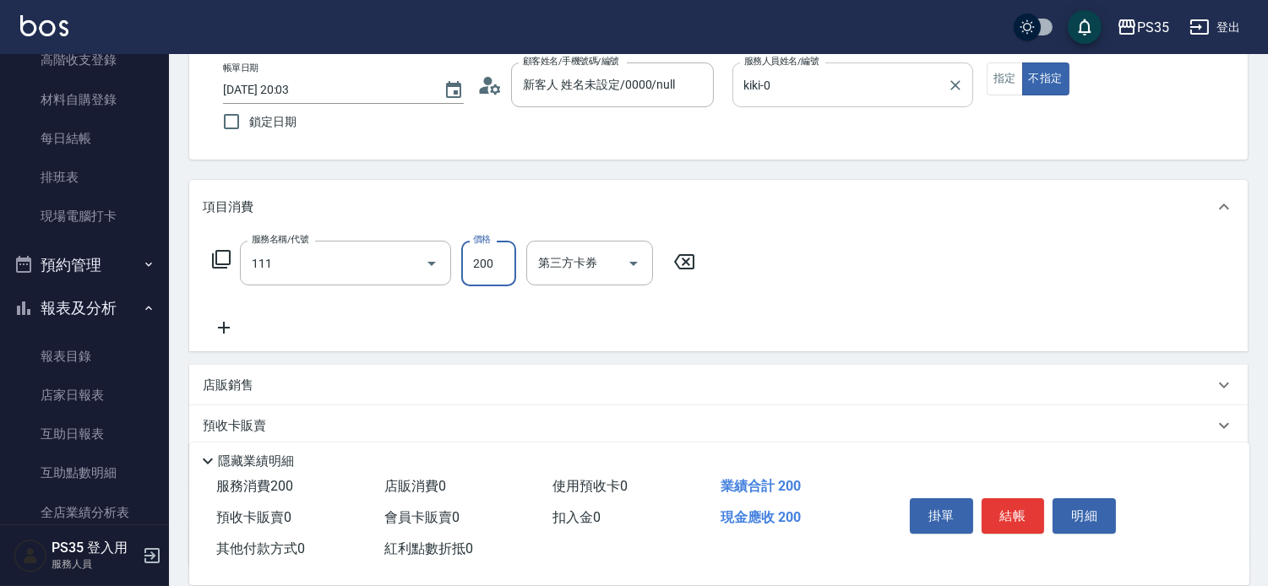
type input "200(111)"
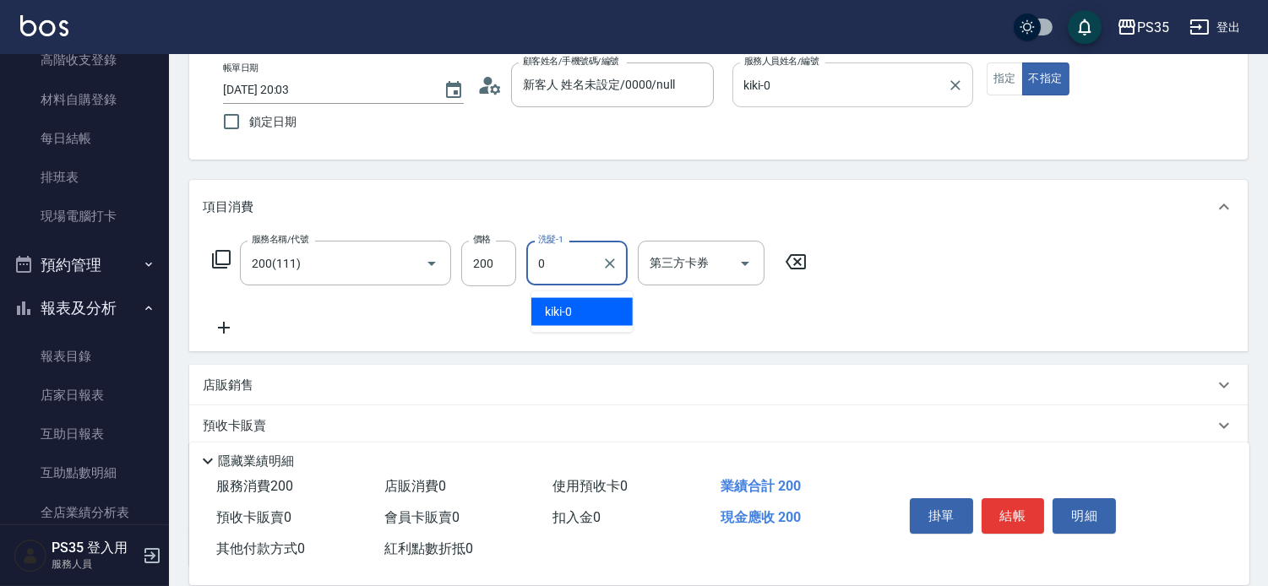
type input "kiki-0"
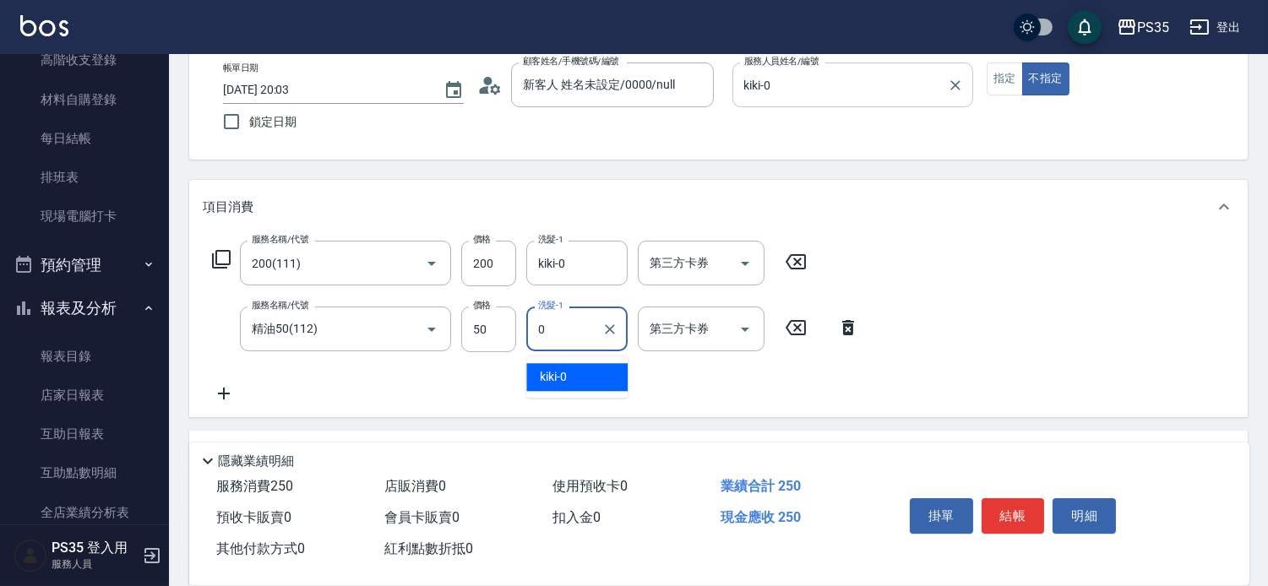
type input "kiki-0"
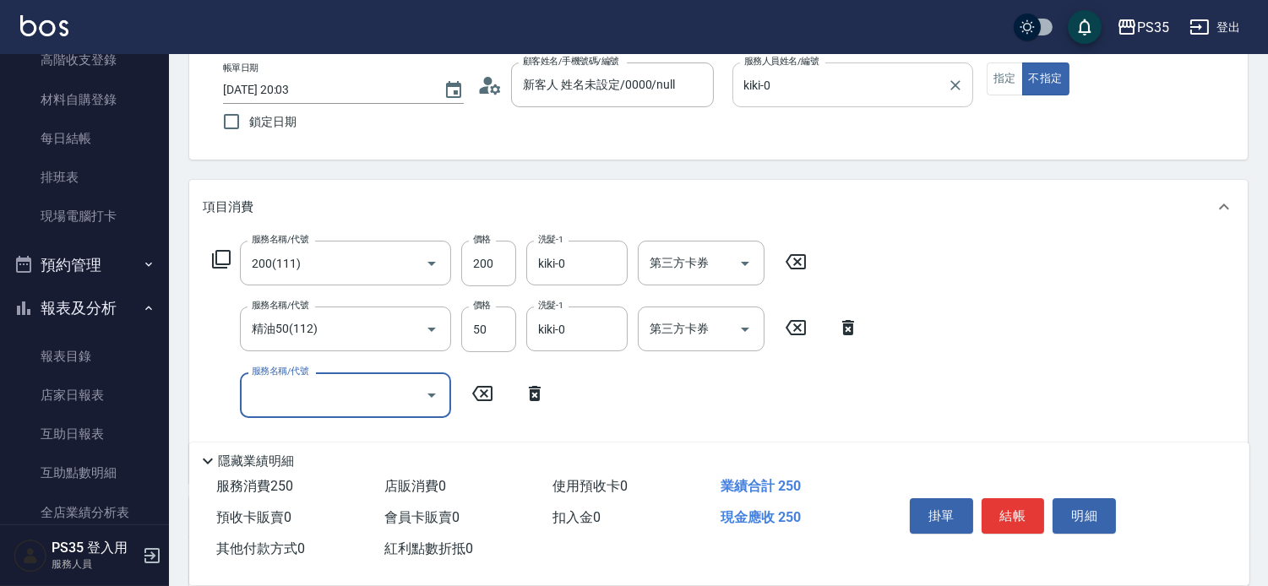
click at [1014, 515] on button "結帳" at bounding box center [1012, 515] width 63 height 35
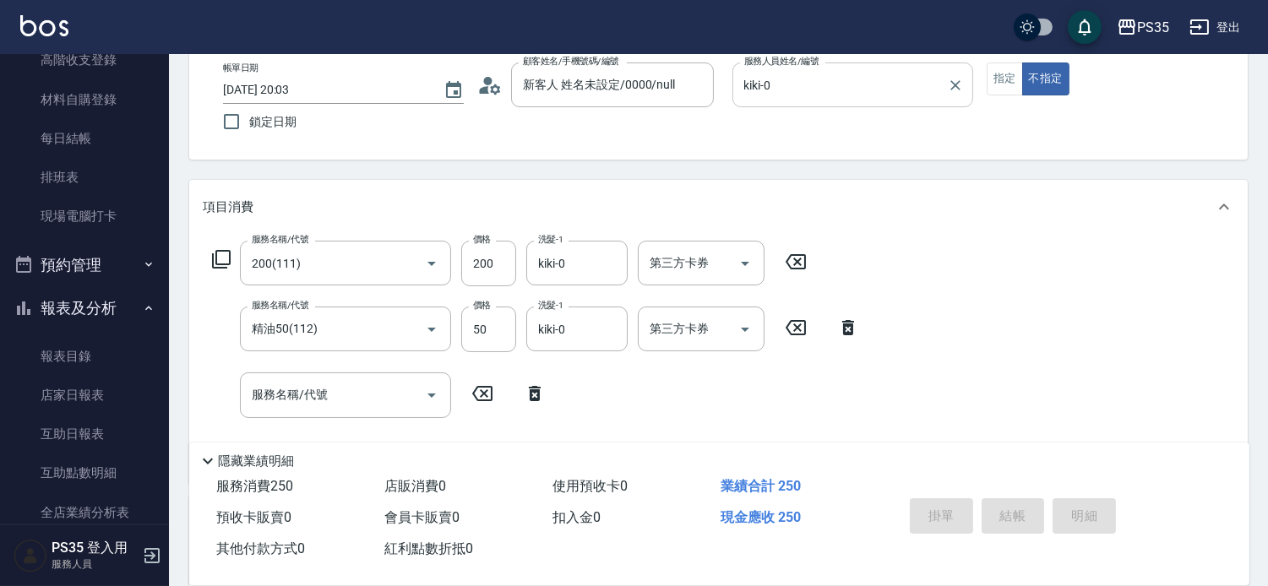
type input "[DATE] 20:04"
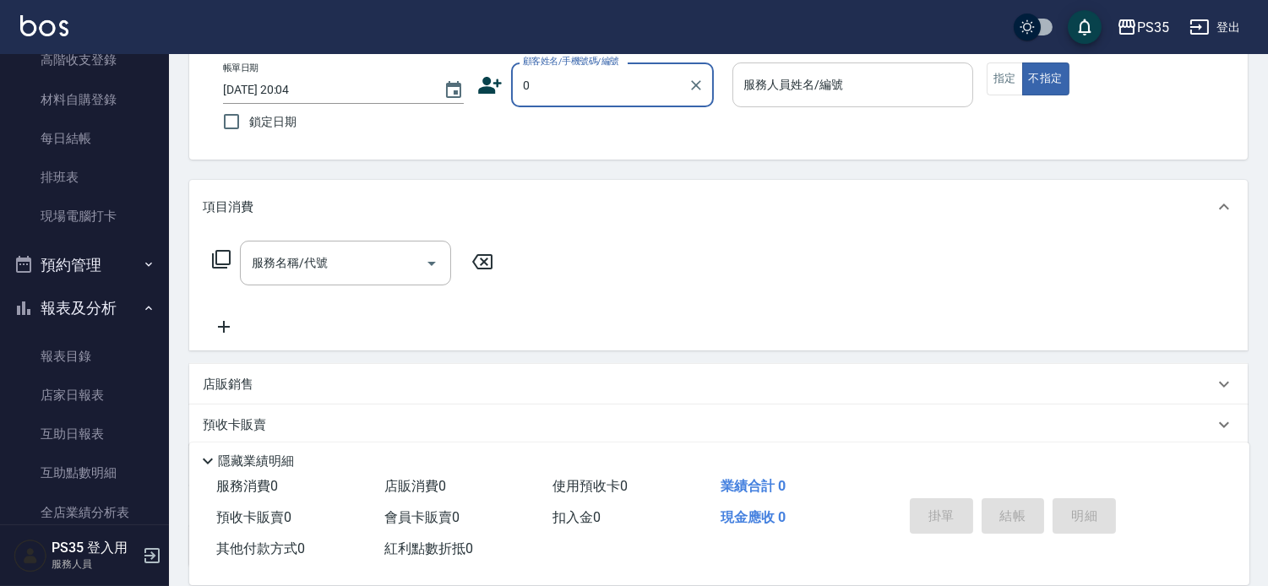
type input "0"
type input "10"
type input "新客人 姓名未設定/0000/null"
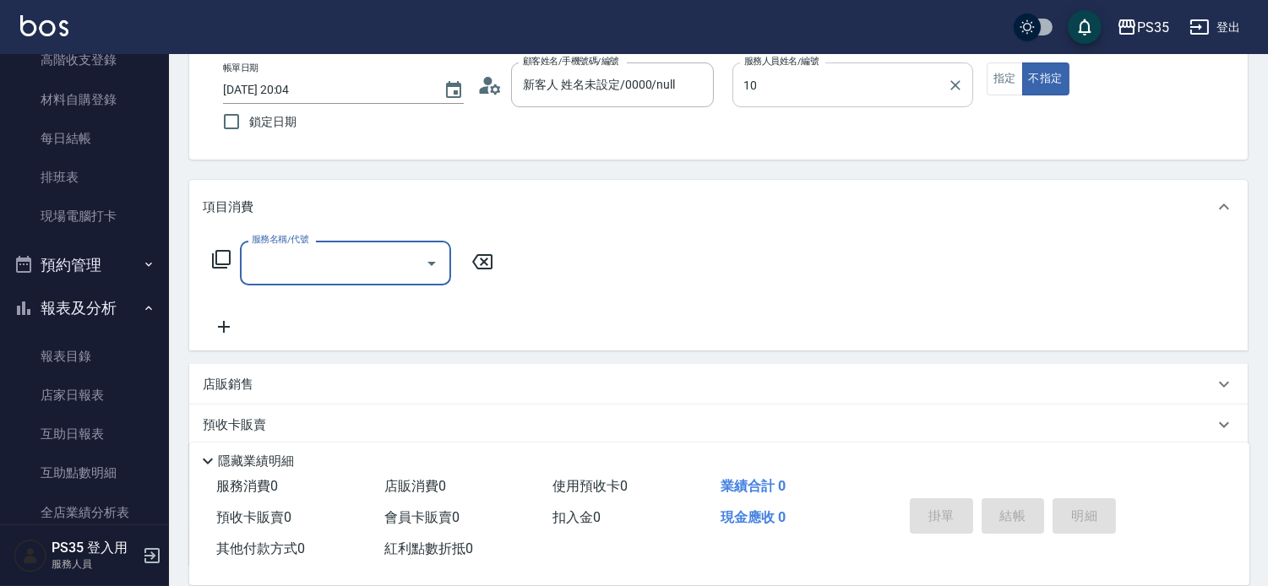
type input "盧淑媛-10"
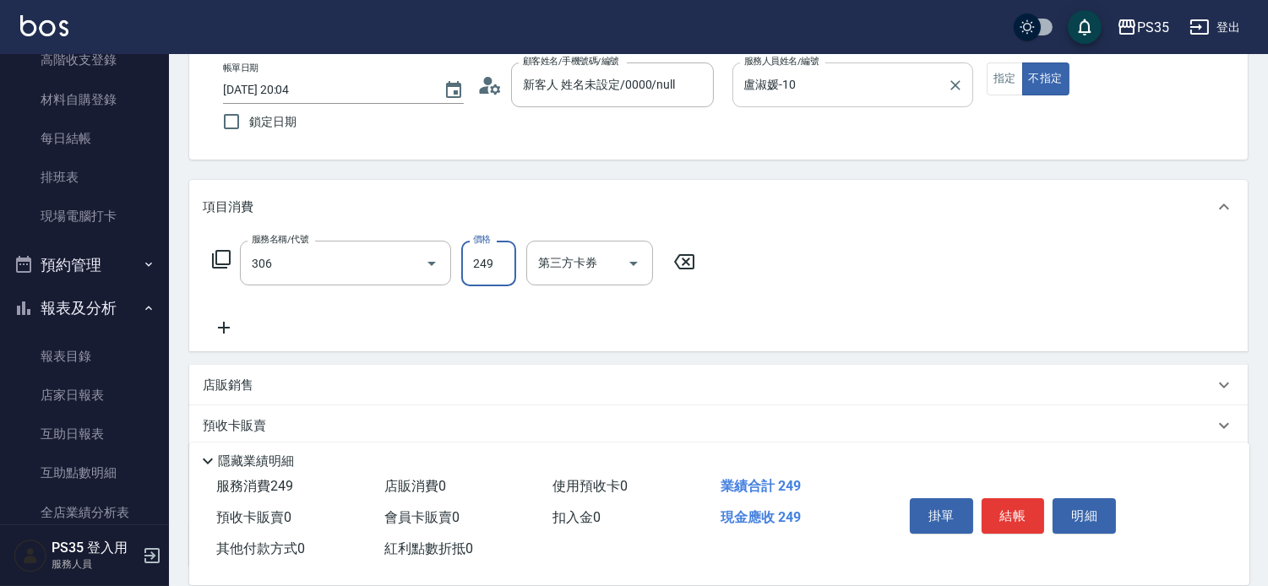
type input "剪髮(306)"
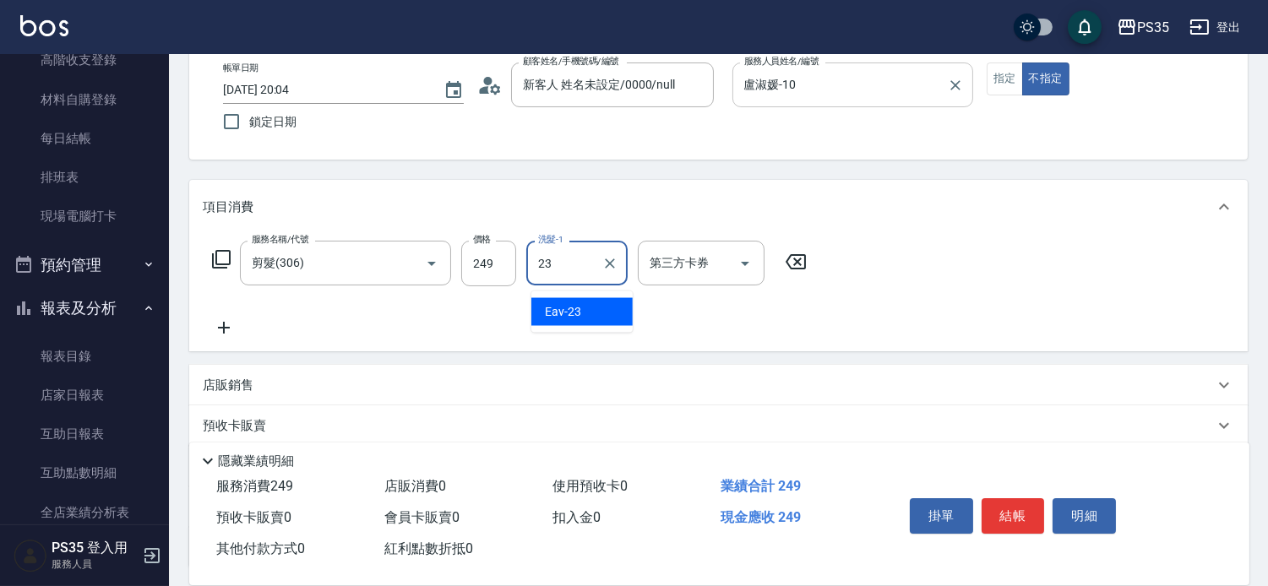
type input "Eav-23"
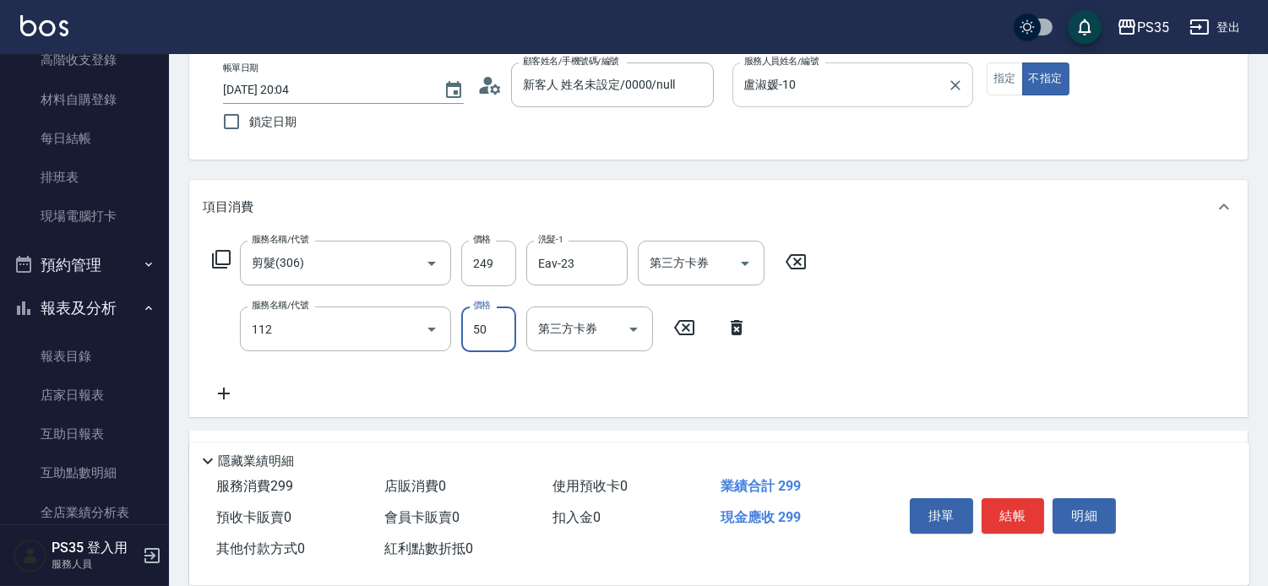
type input "精油50(112)"
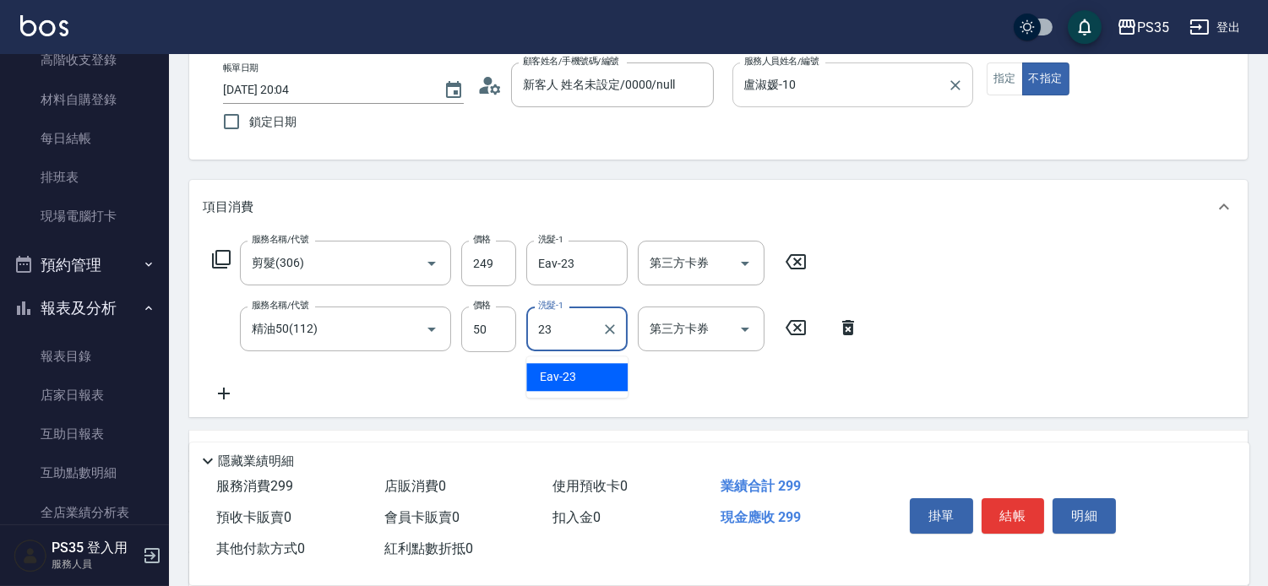
type input "Eav-23"
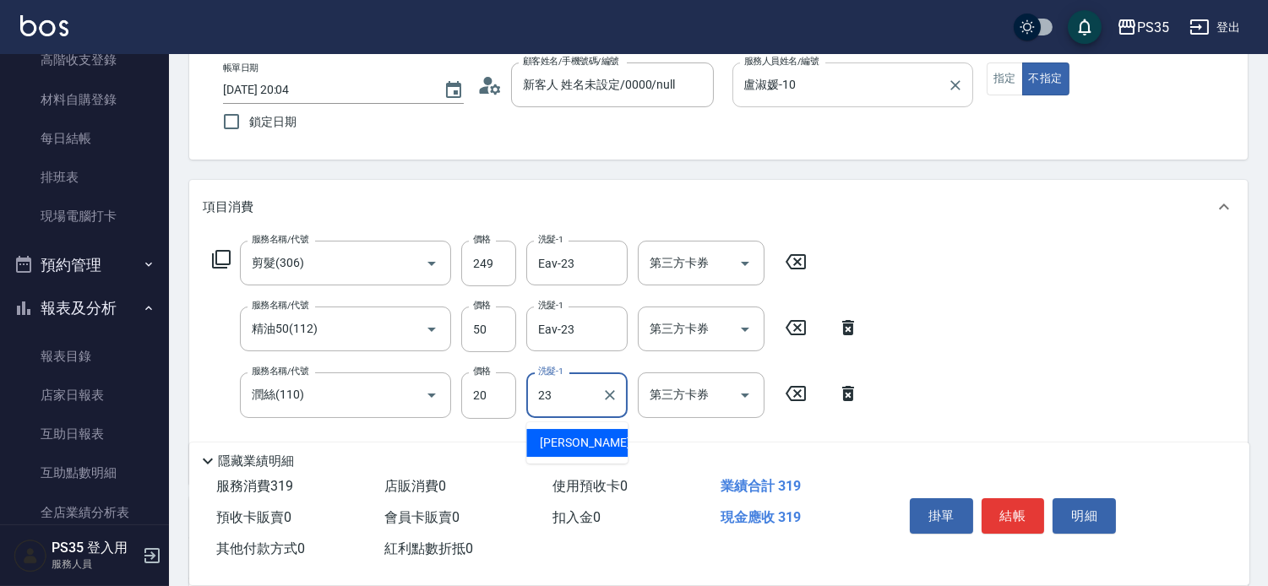
type input "Eav-23"
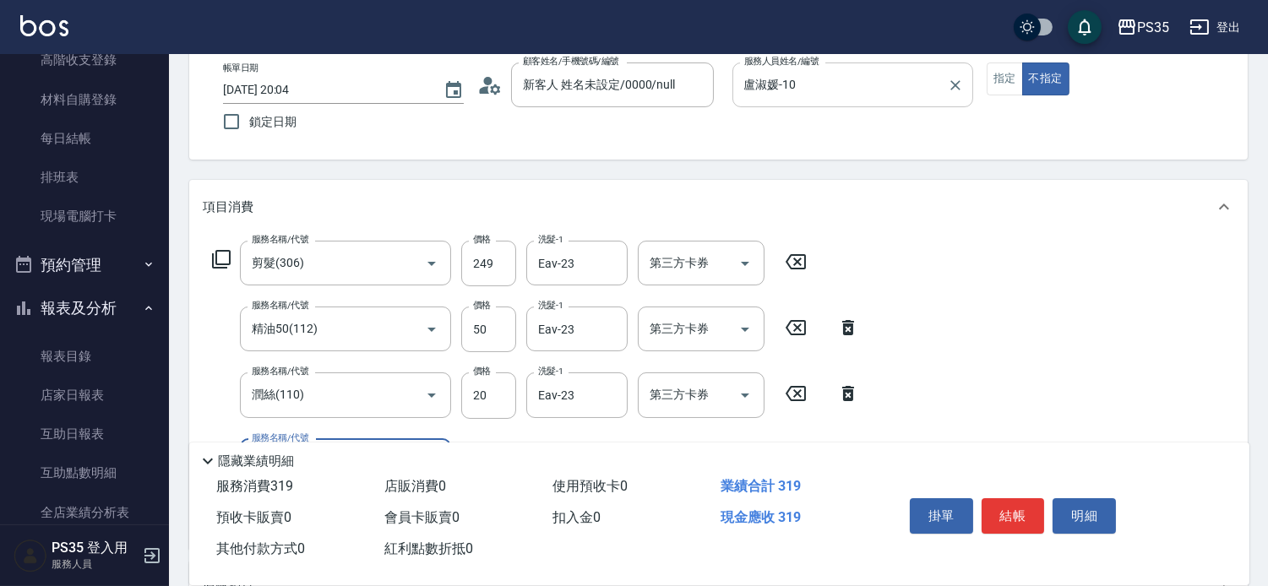
click at [1014, 515] on button "結帳" at bounding box center [1012, 515] width 63 height 35
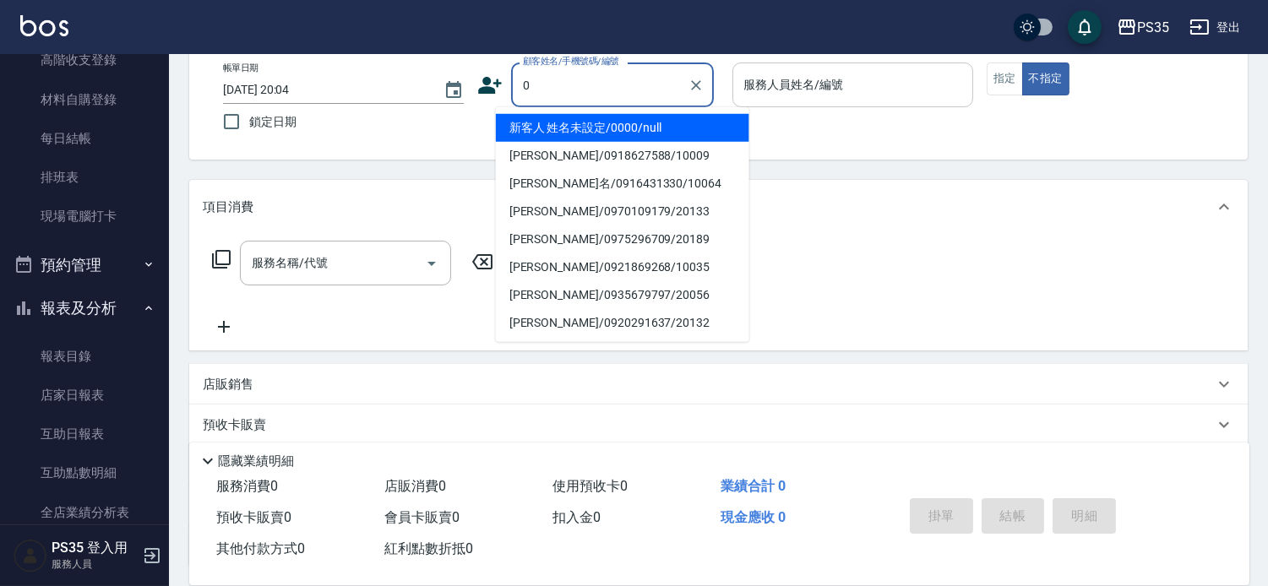
type input "新客人 姓名未設定/0000/null"
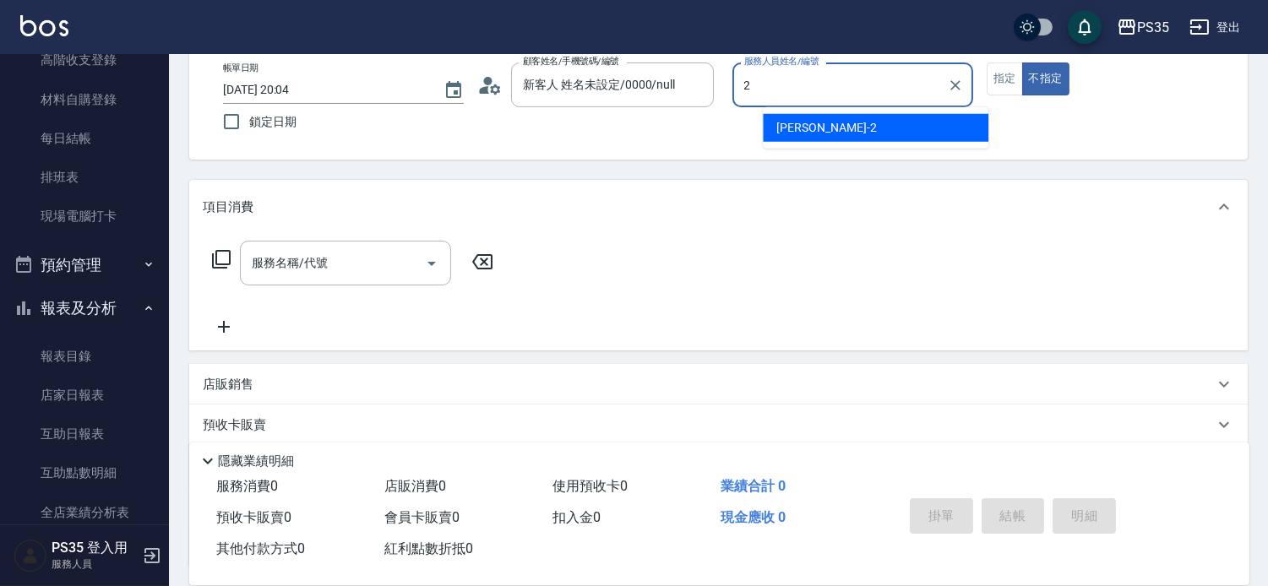
type input "[PERSON_NAME]-2"
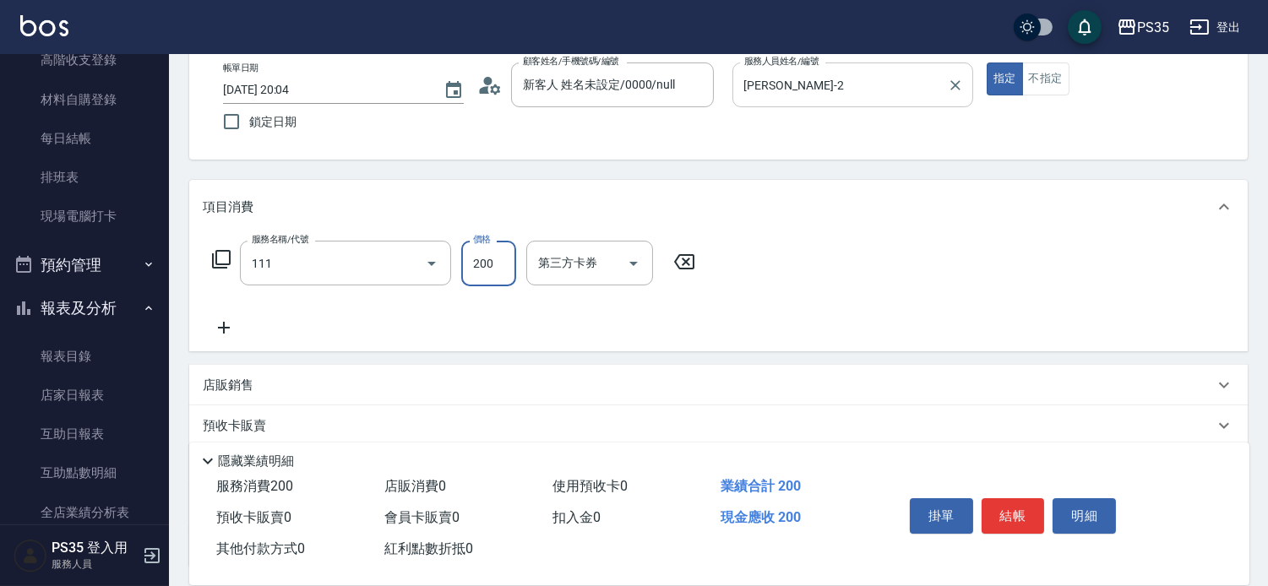
type input "200(111)"
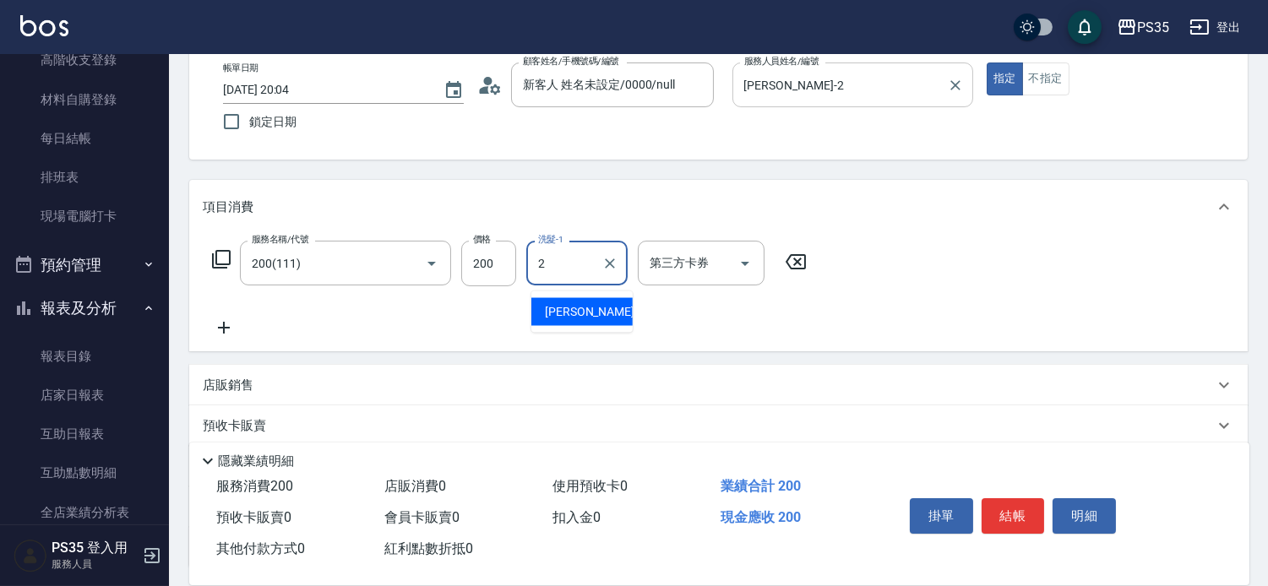
type input "[PERSON_NAME]-2"
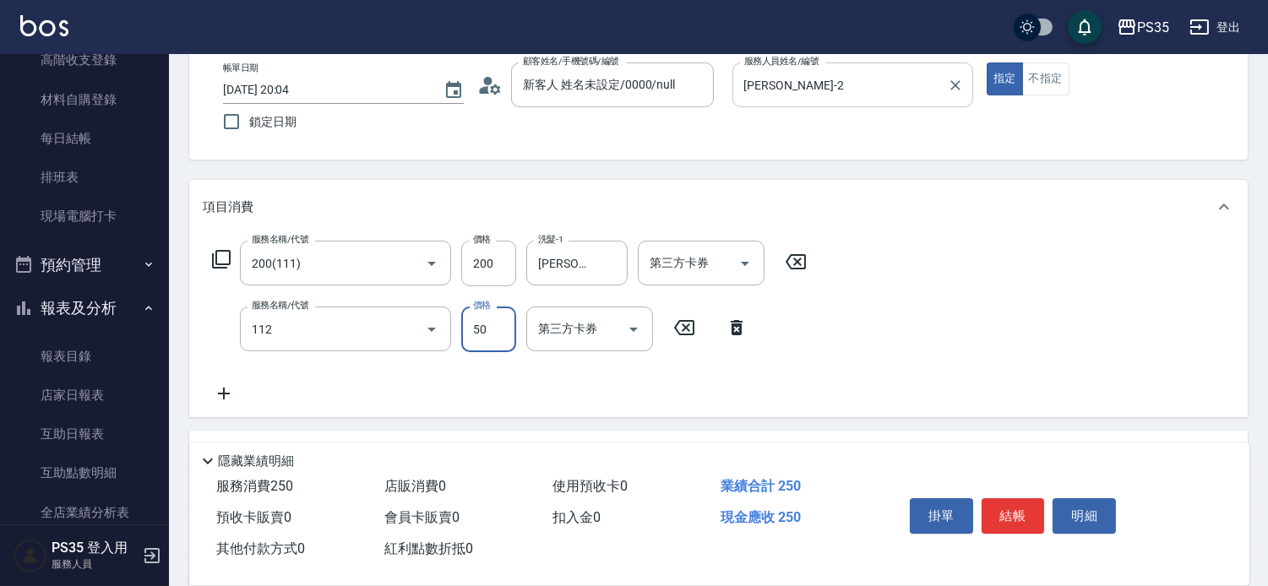
type input "精油50(112)"
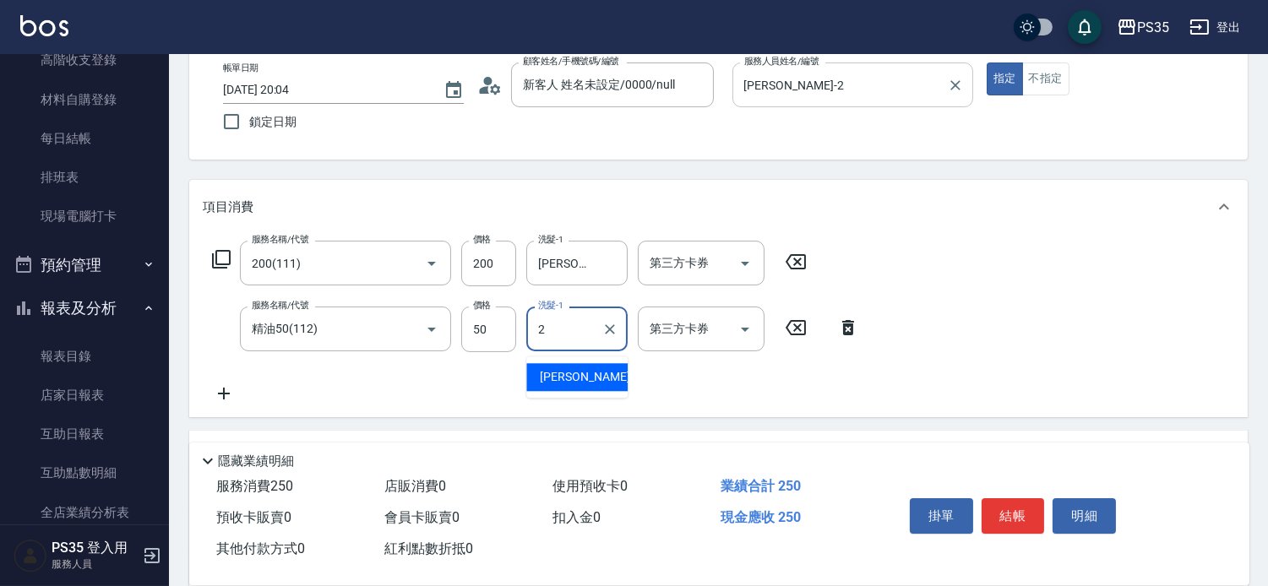
type input "[PERSON_NAME]-2"
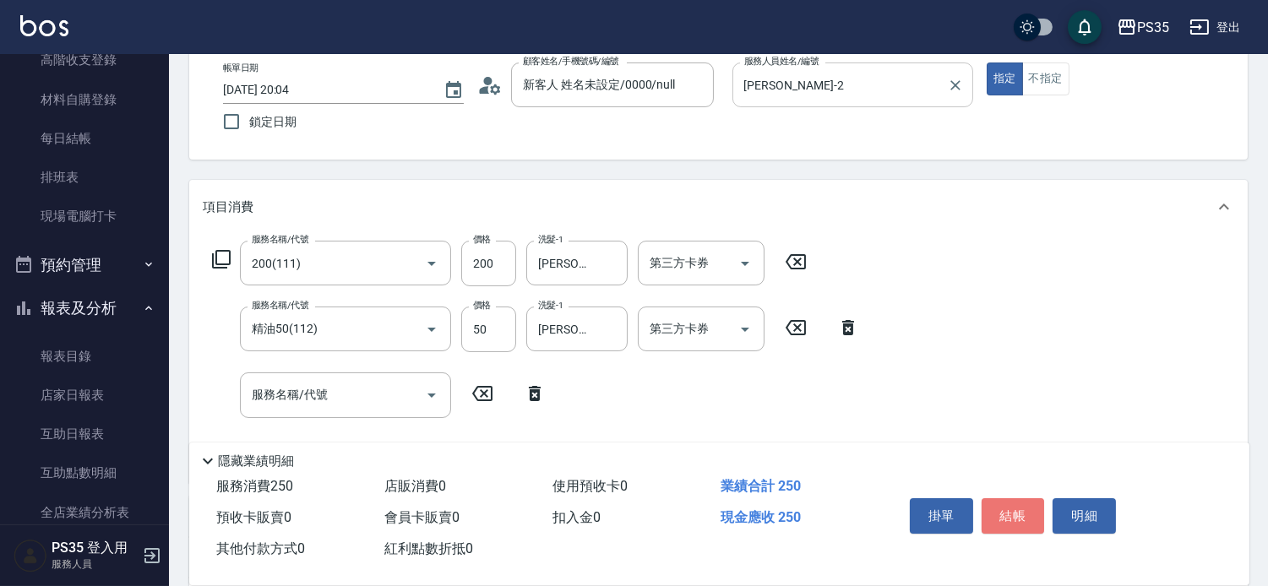
click at [1014, 515] on button "結帳" at bounding box center [1012, 515] width 63 height 35
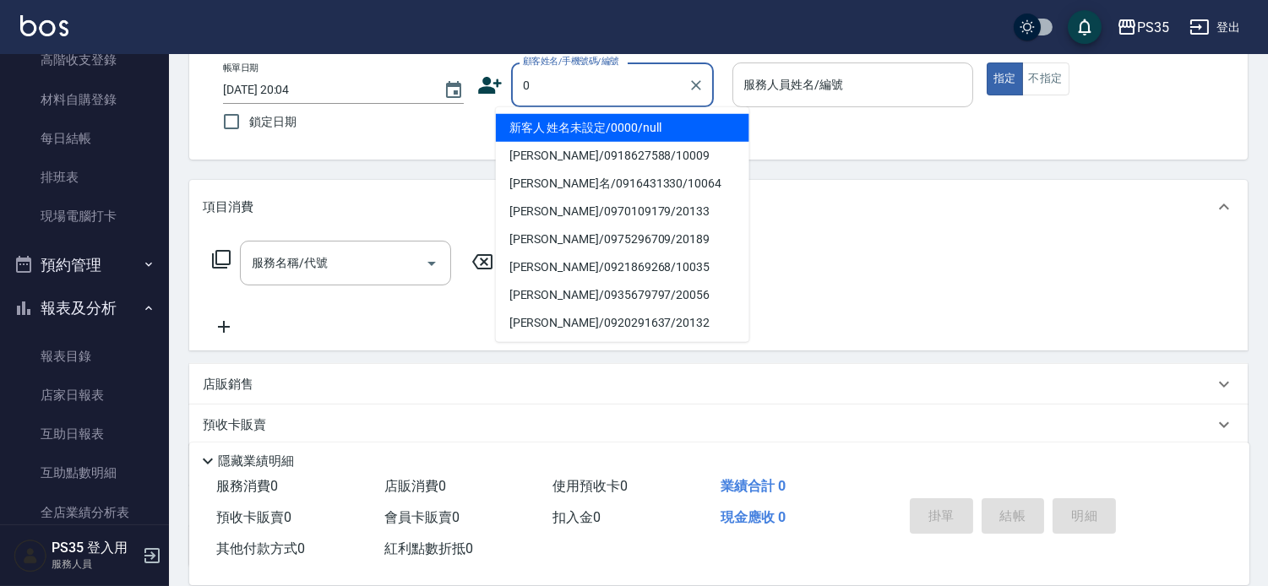
type input "新客人 姓名未設定/0000/null"
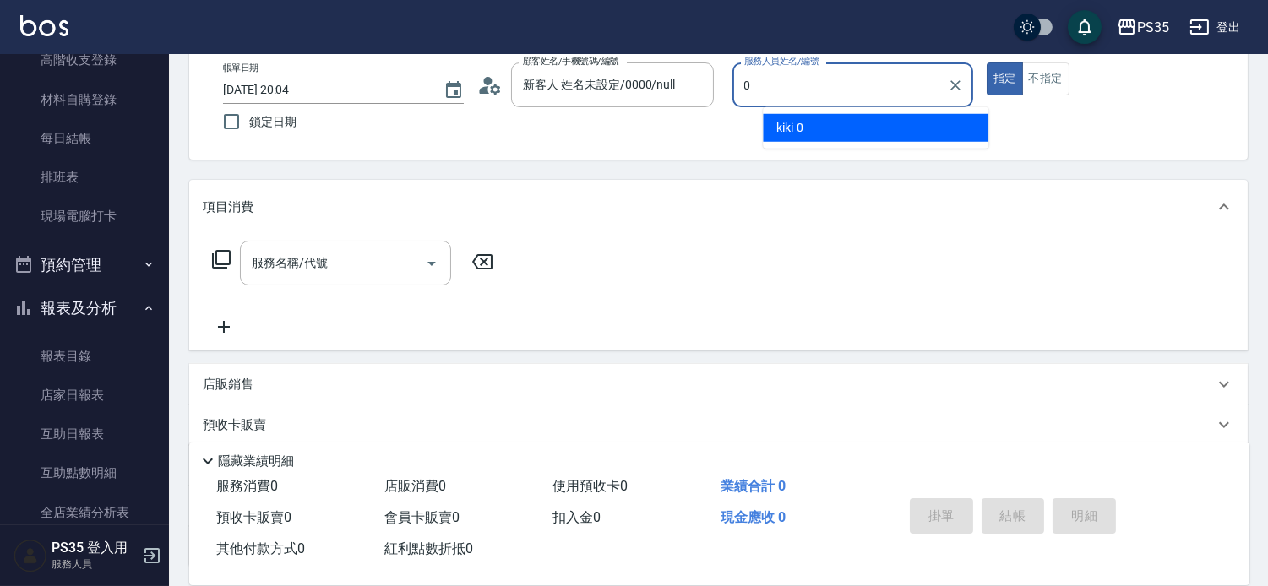
type input "kiki-0"
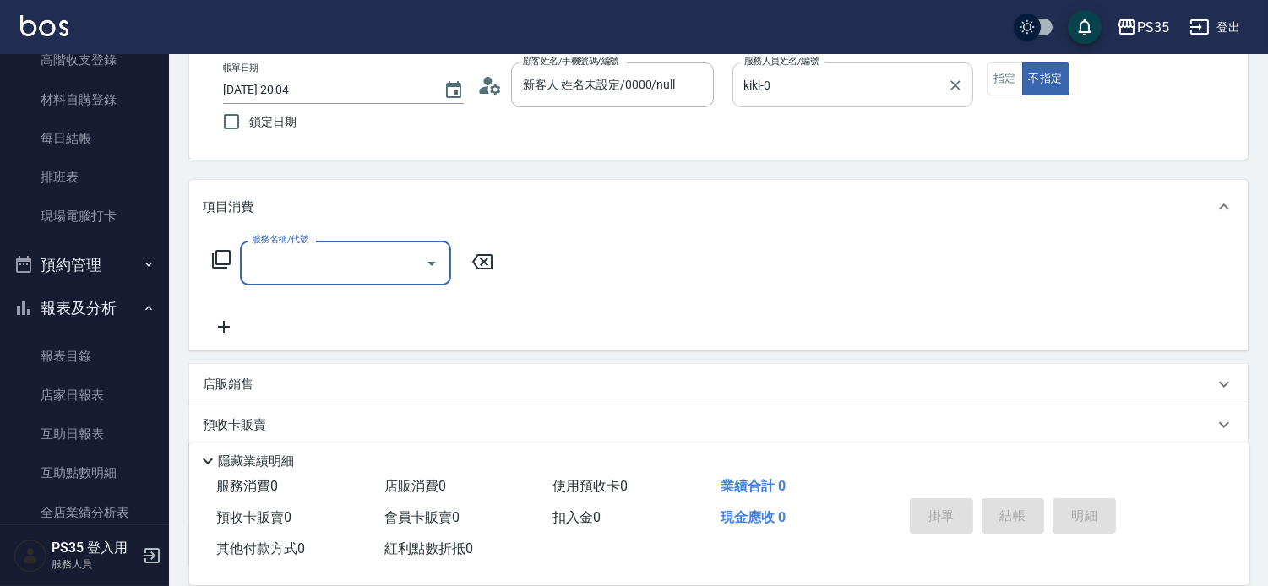
type input "2"
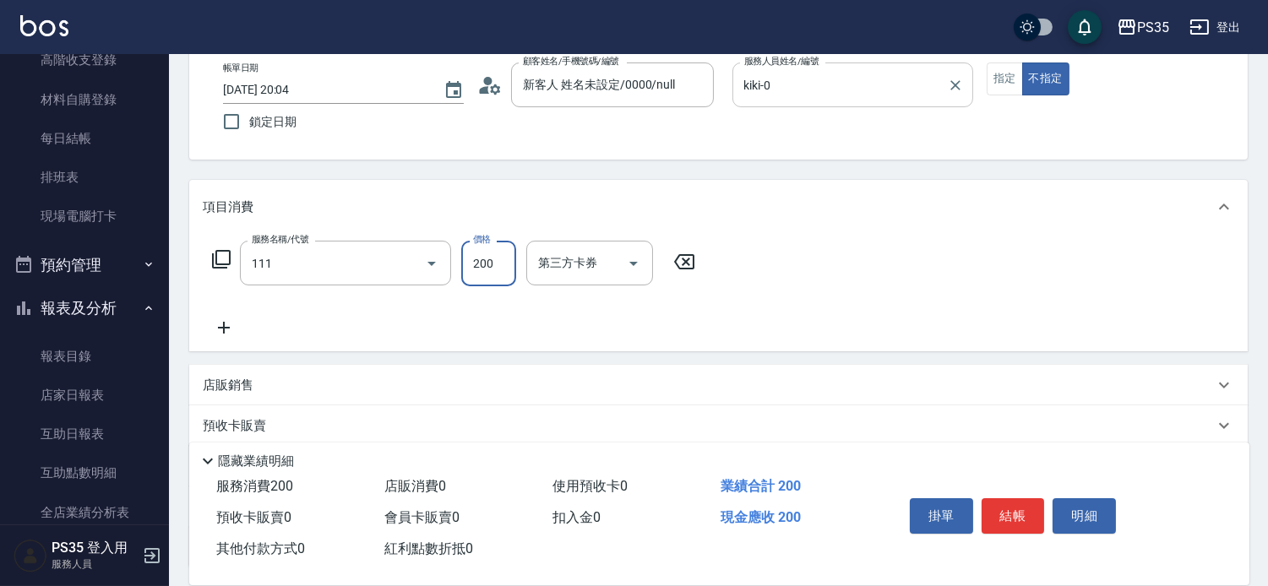
type input "200(111)"
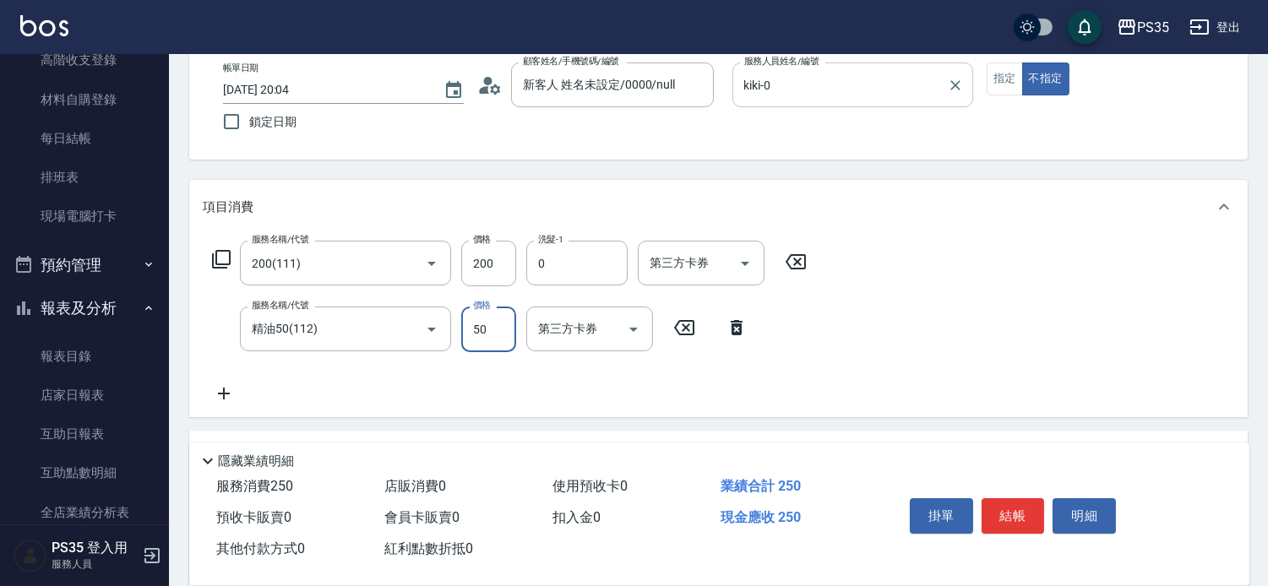
type input "kiki-0"
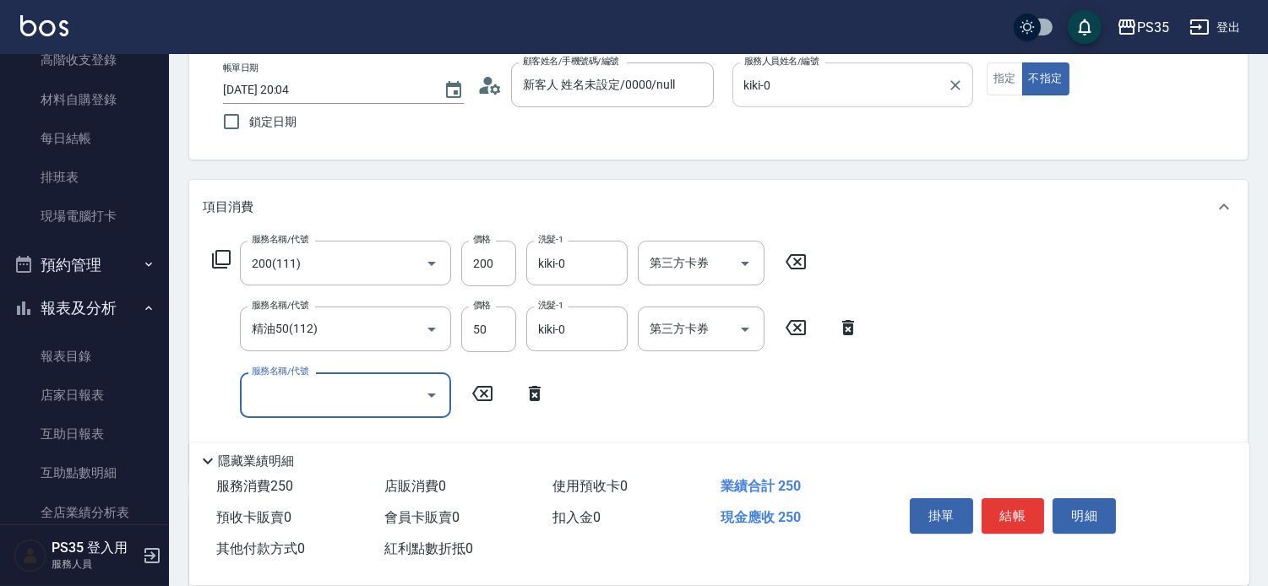
click at [1014, 515] on button "結帳" at bounding box center [1012, 515] width 63 height 35
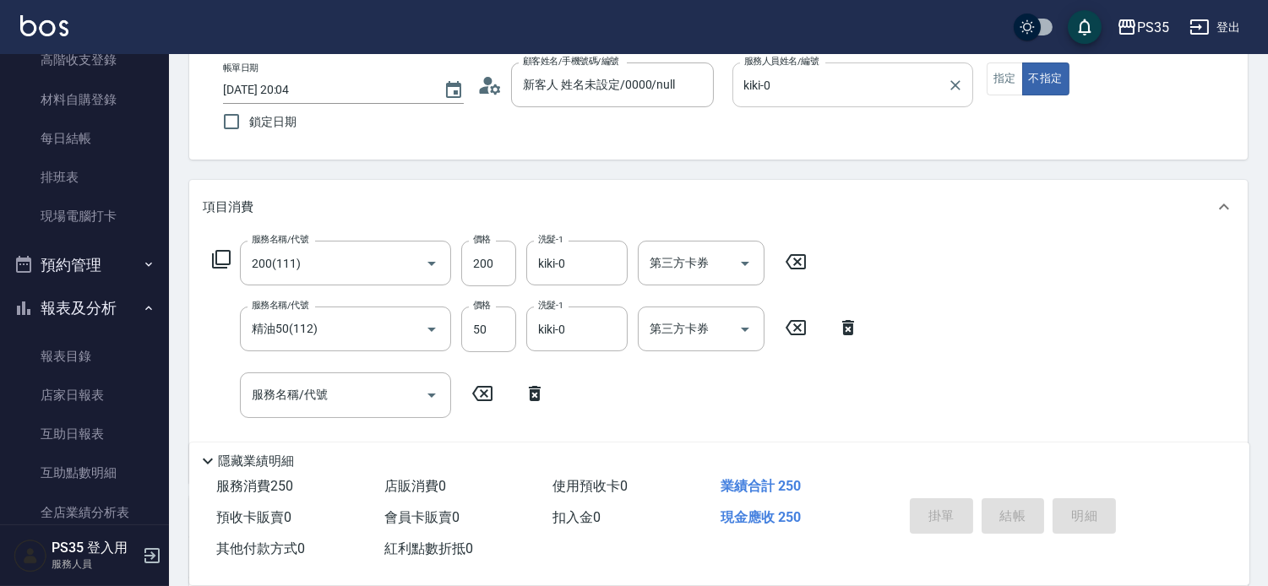
type input "[DATE] 20:05"
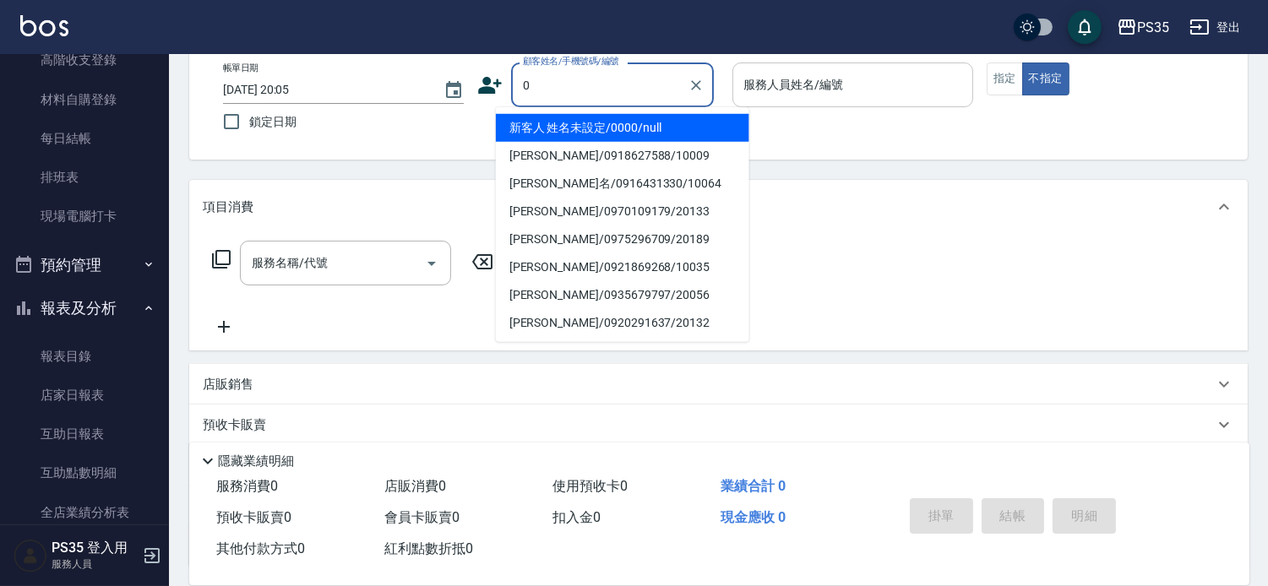
type input "0"
type input "新客人 姓名未設定/0000/null"
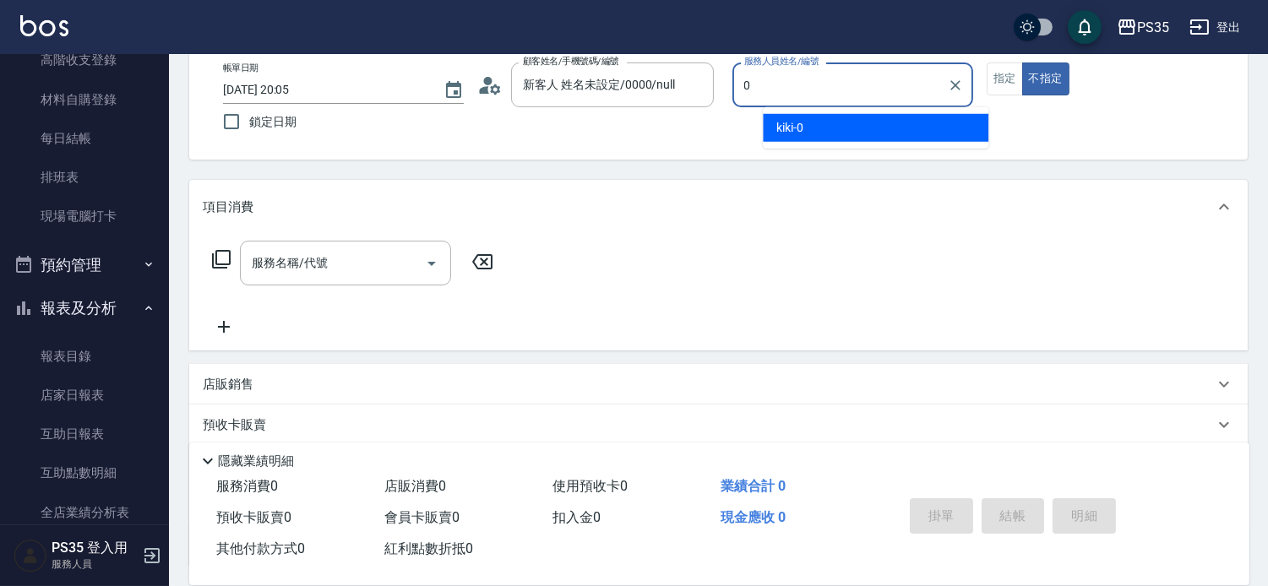
type input "kiki-0"
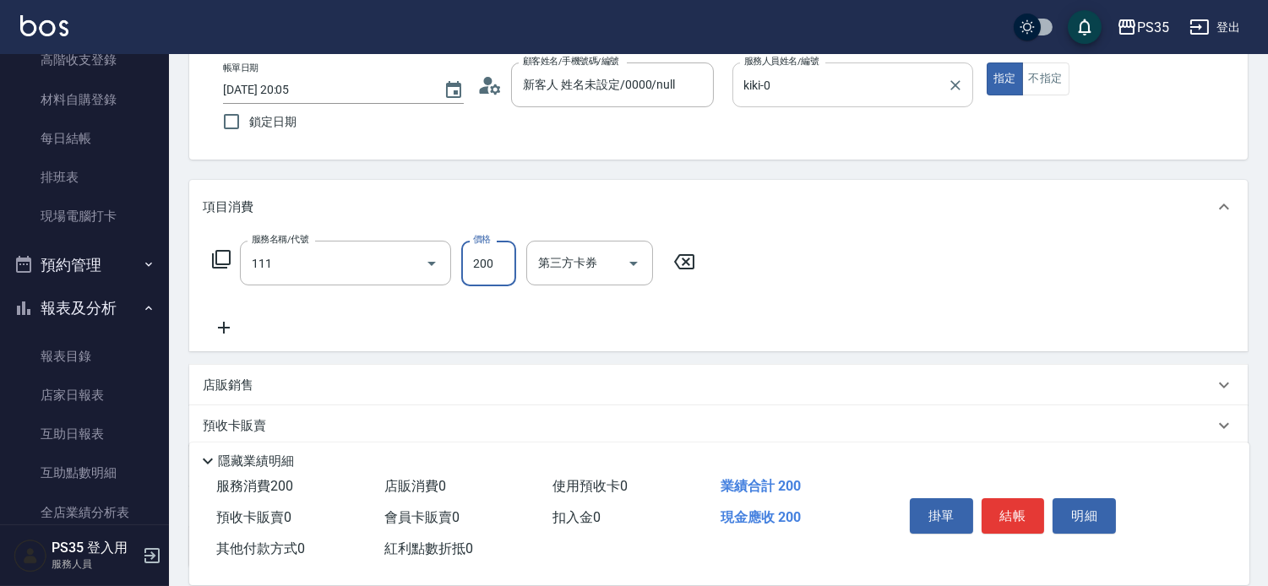
type input "200(111)"
type input "kiki-0"
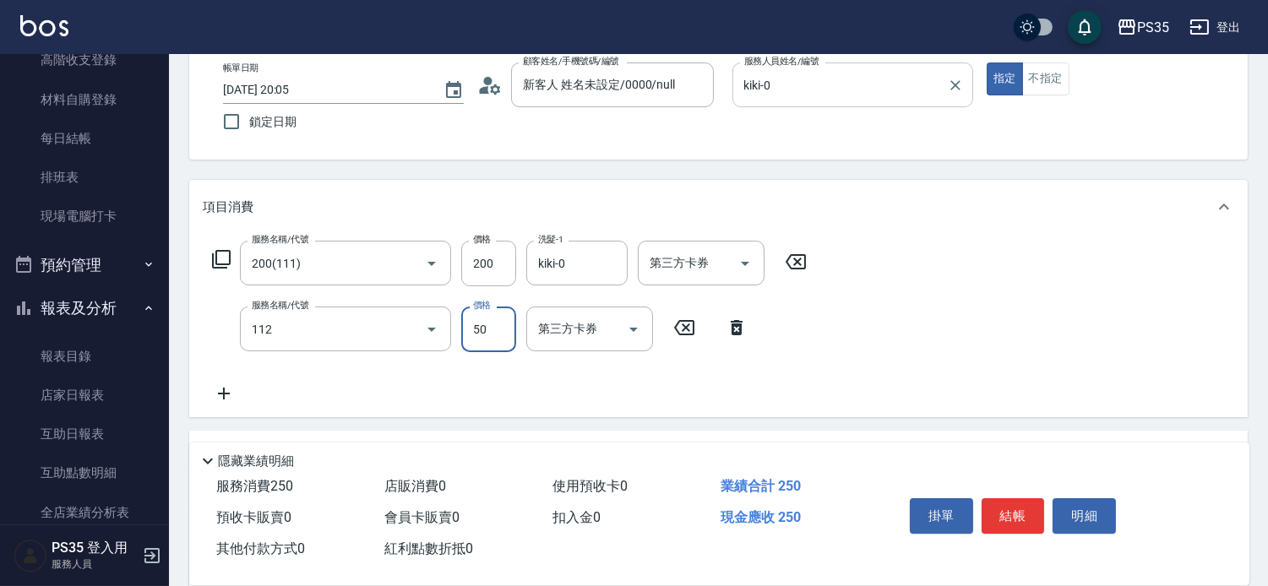
type input "精油50(112)"
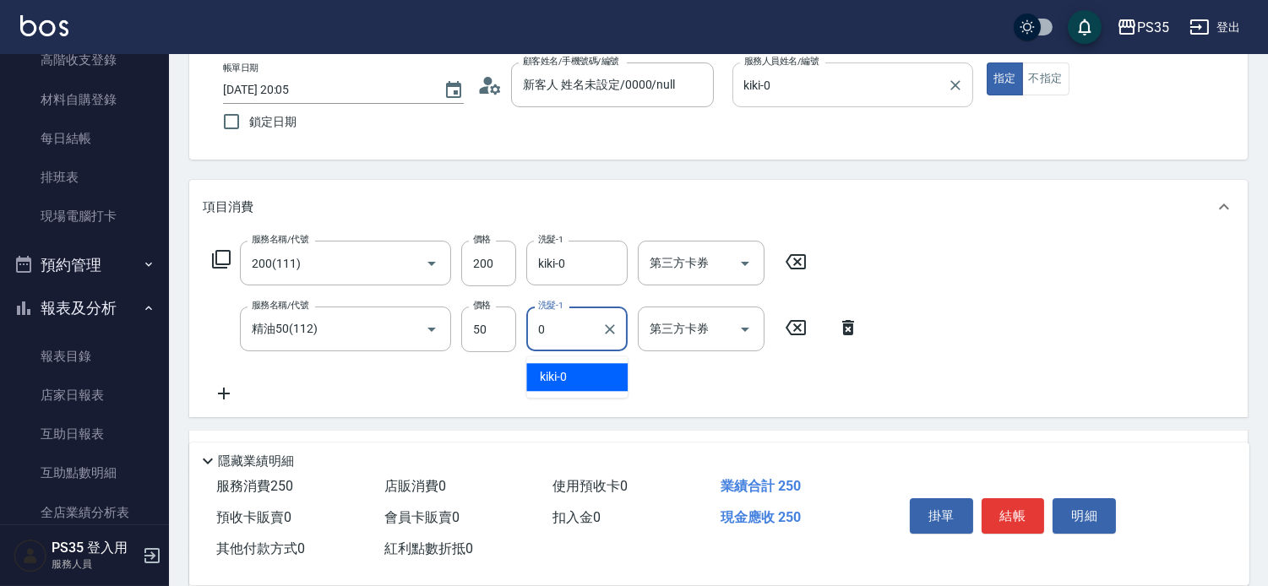
type input "kiki-0"
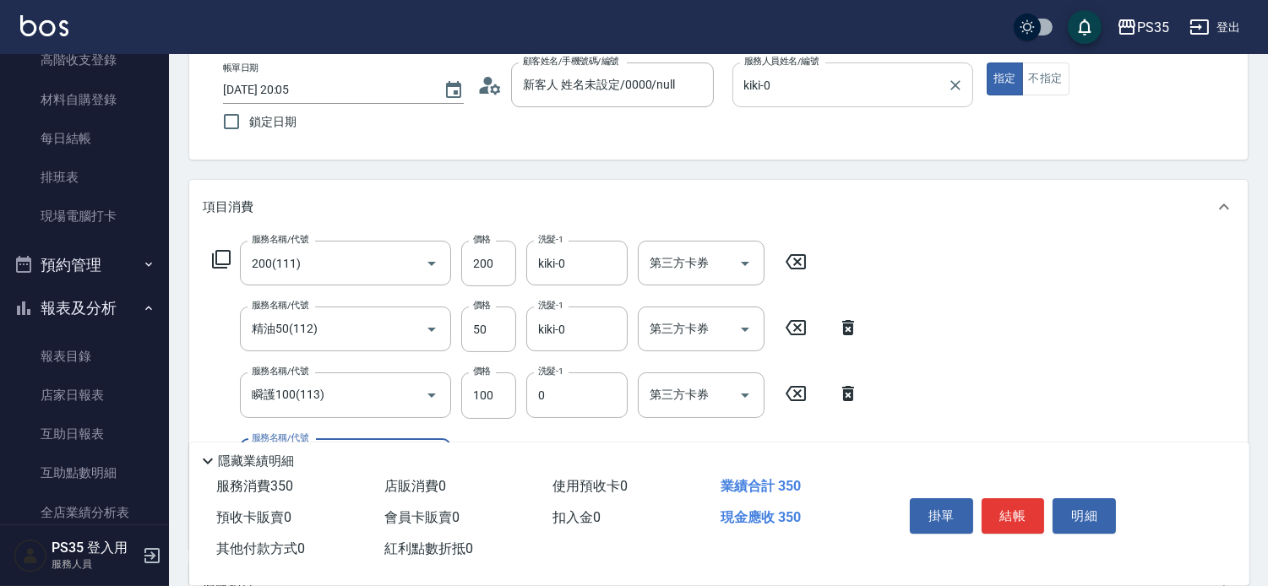
type input "kiki-0"
click at [1014, 515] on button "結帳" at bounding box center [1012, 515] width 63 height 35
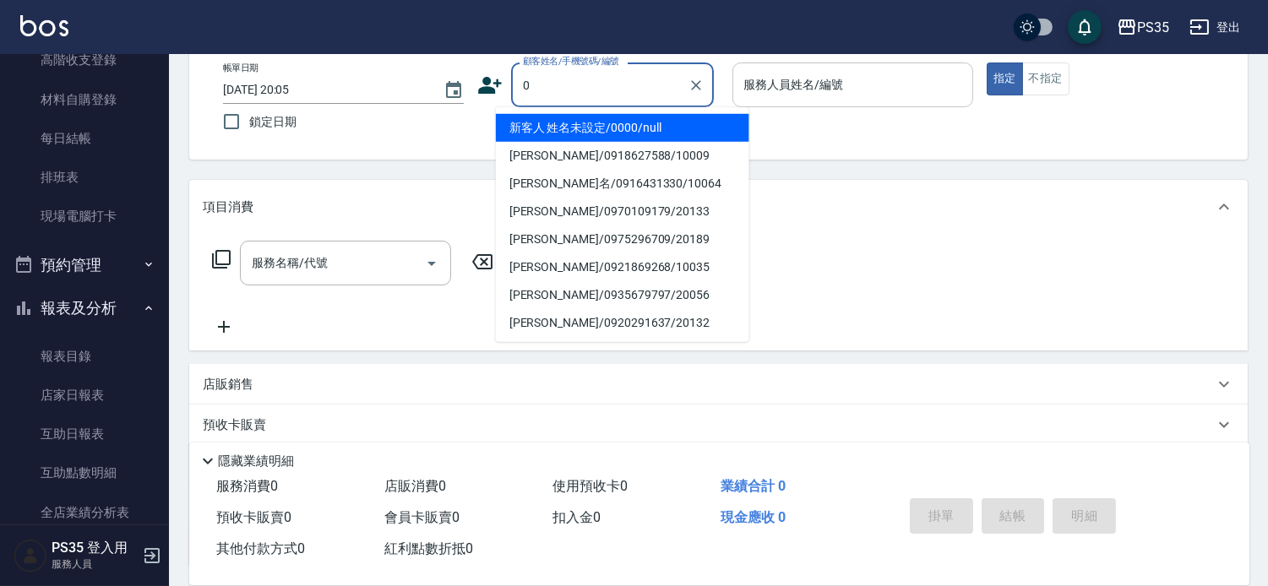
type input "新客人 姓名未設定/0000/null"
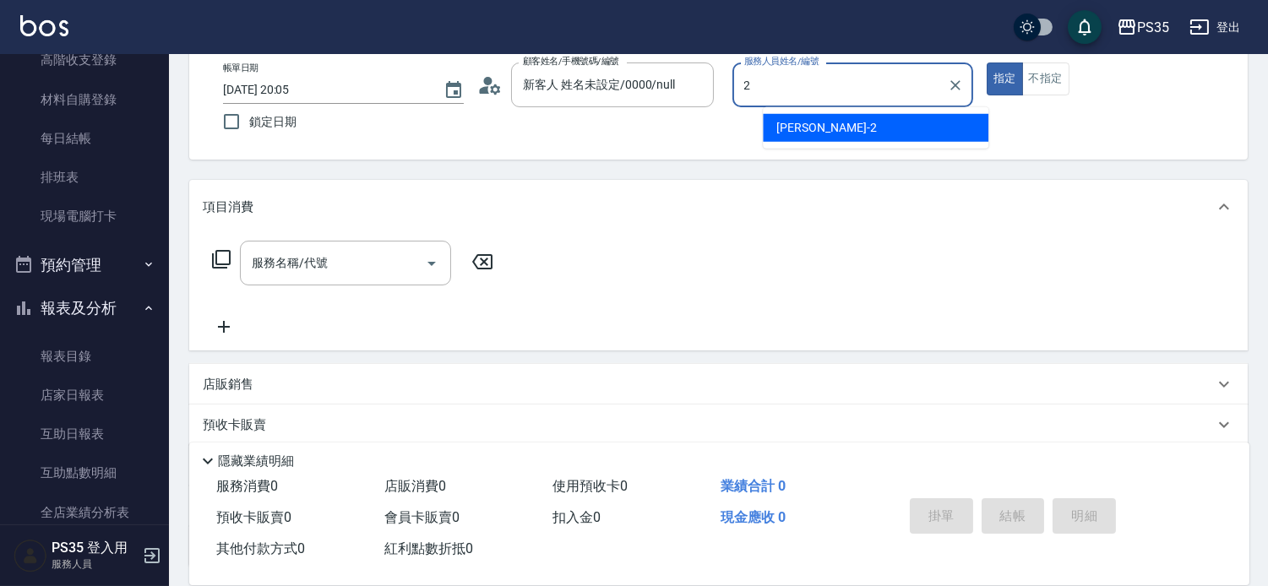
type input "[PERSON_NAME]-2"
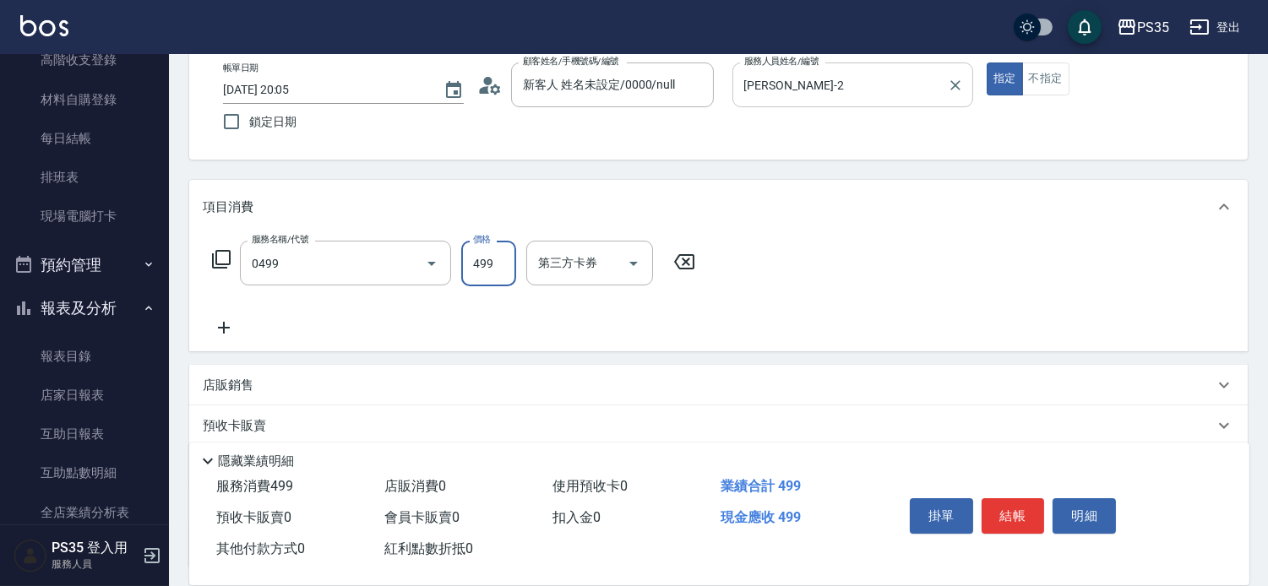
type input "[PERSON_NAME]499(0499)"
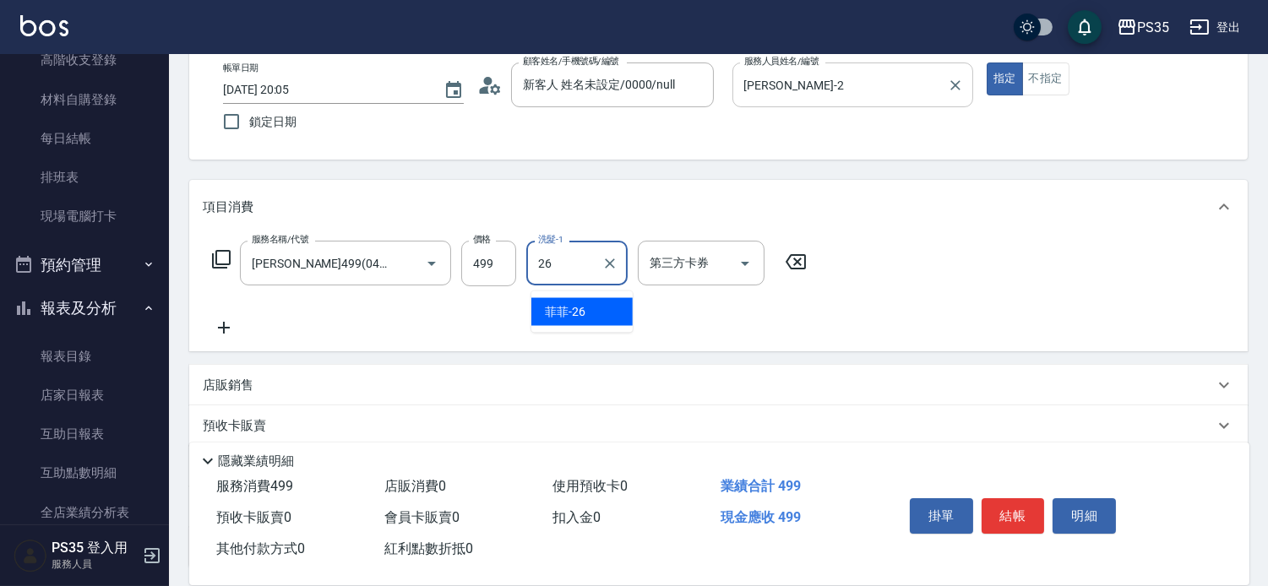
type input "菲菲-26"
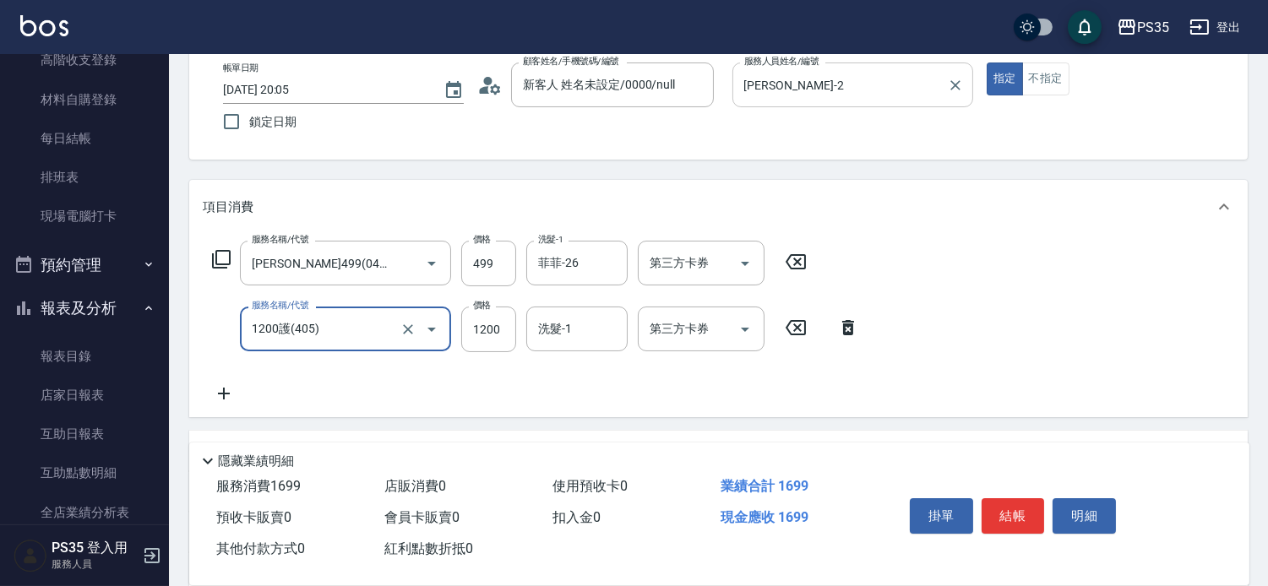
type input "1200護(405)"
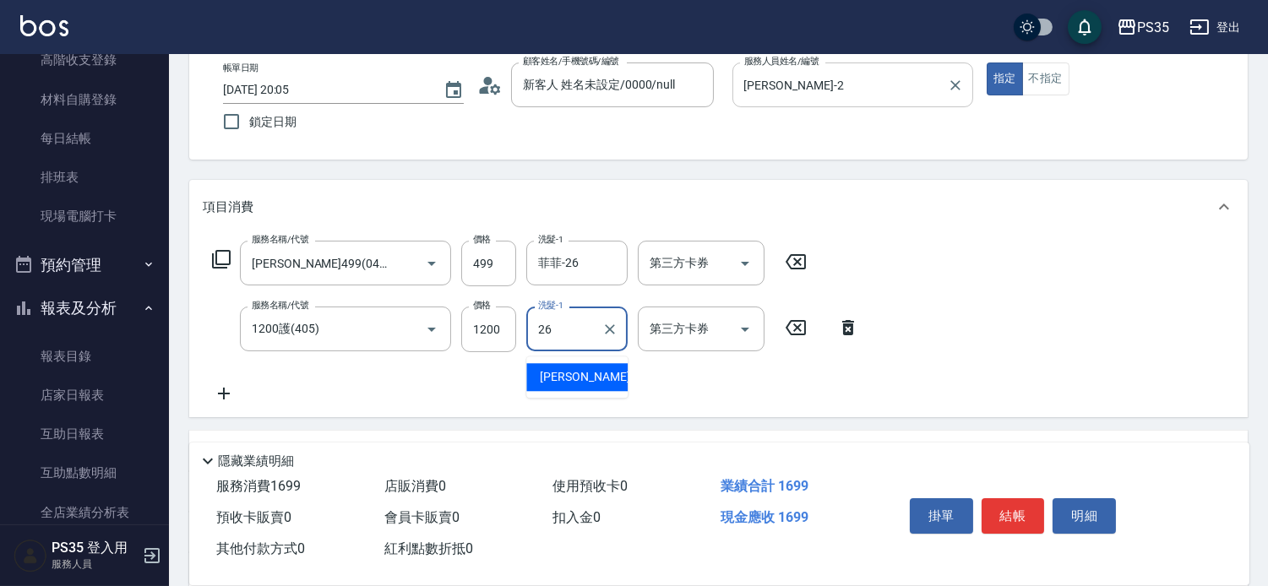
type input "菲菲-26"
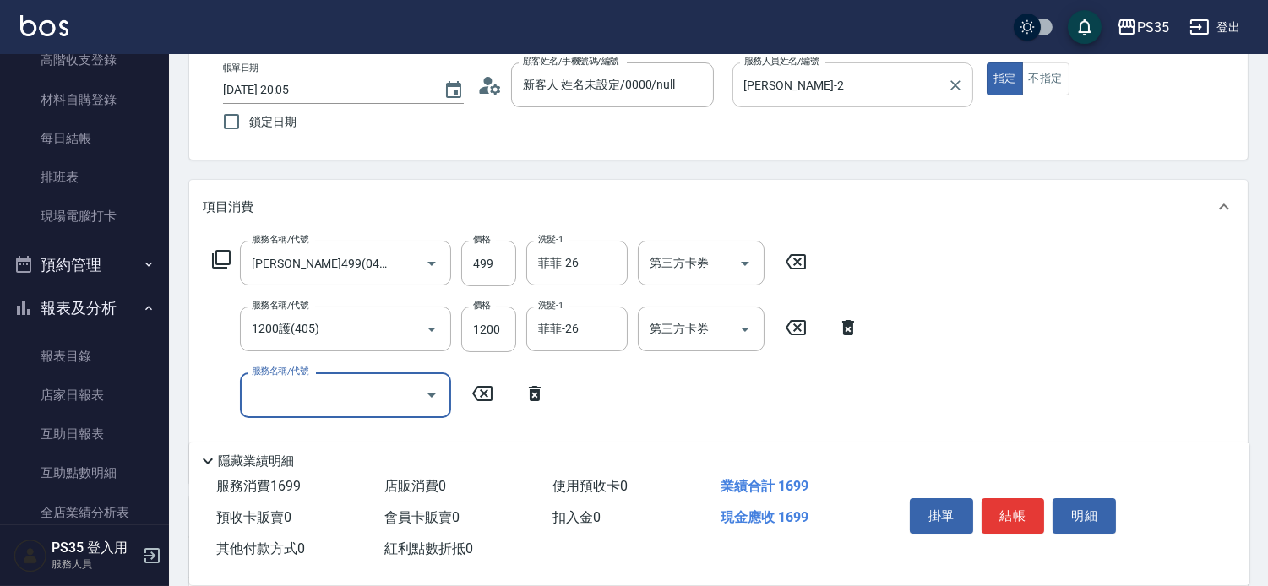
click at [1014, 515] on button "結帳" at bounding box center [1012, 515] width 63 height 35
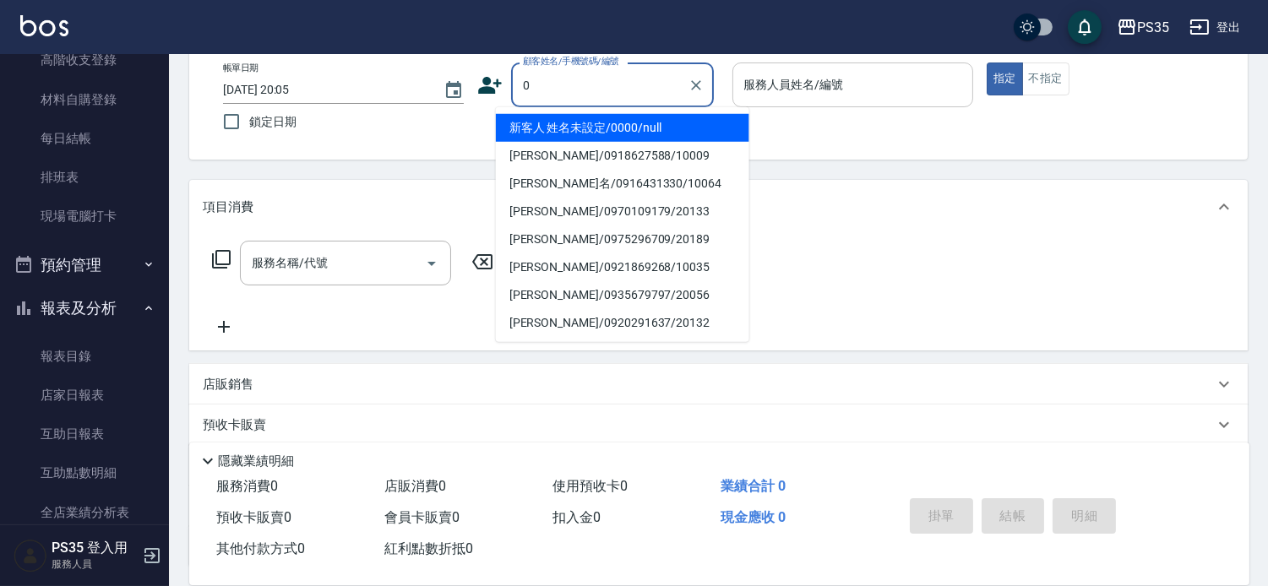
type input "新客人 姓名未設定/0000/null"
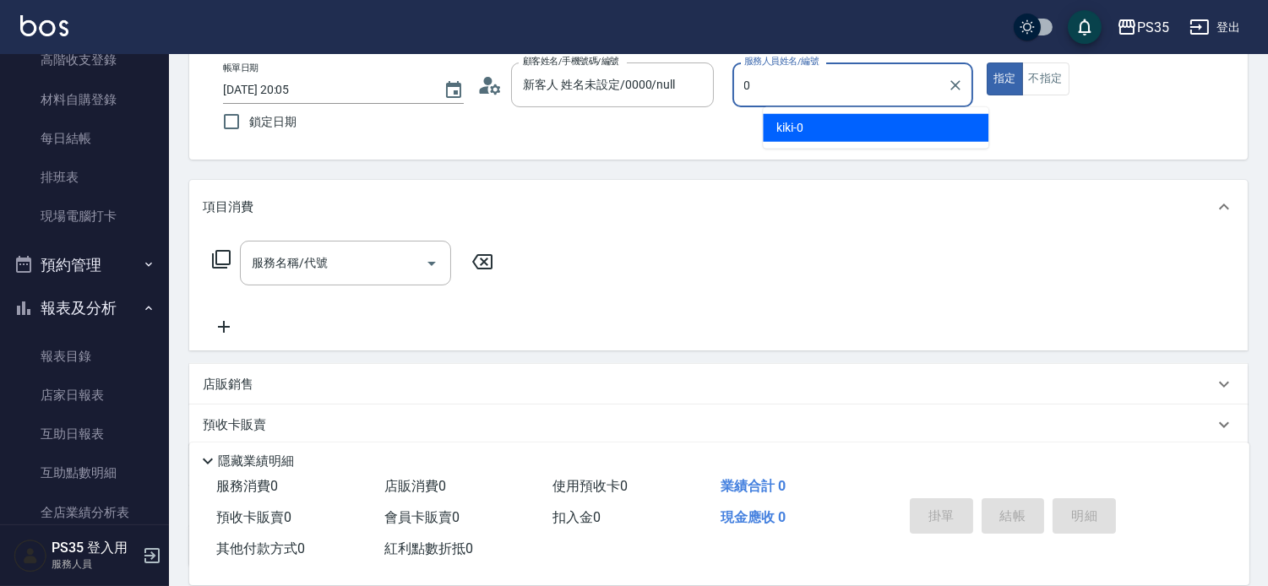
type input "kiki-0"
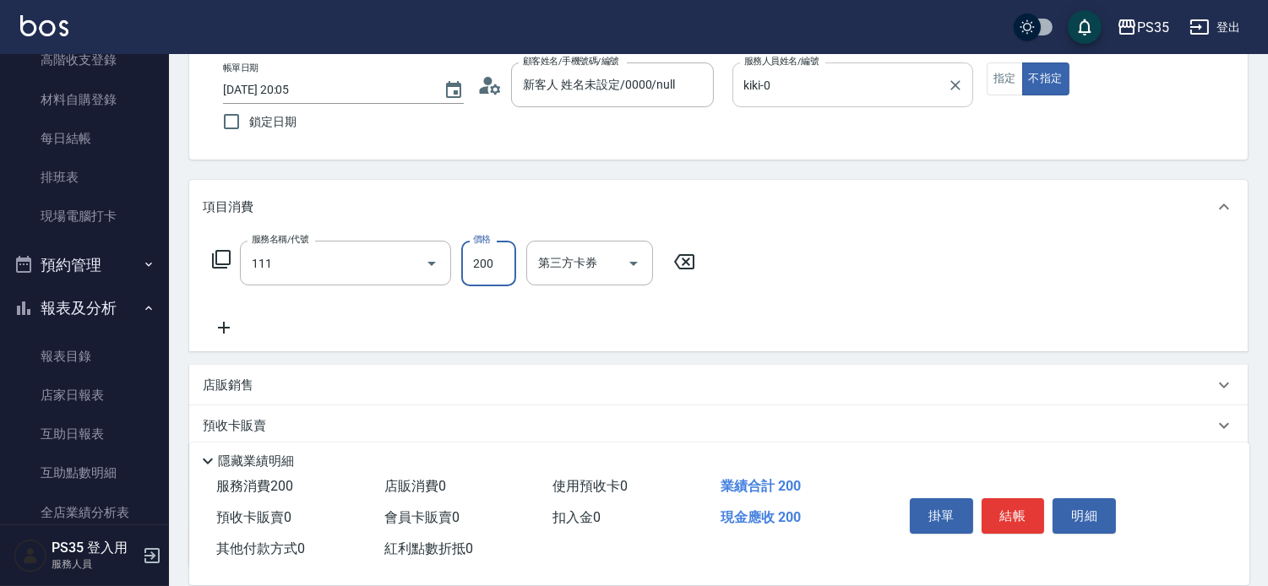
type input "200(111)"
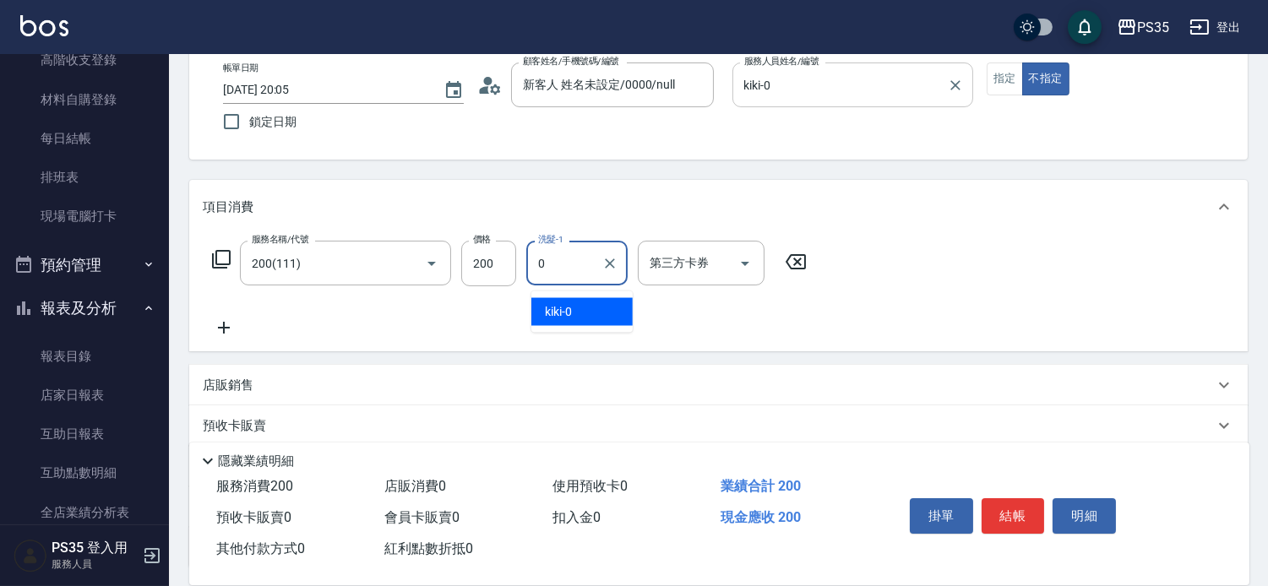
type input "kiki-0"
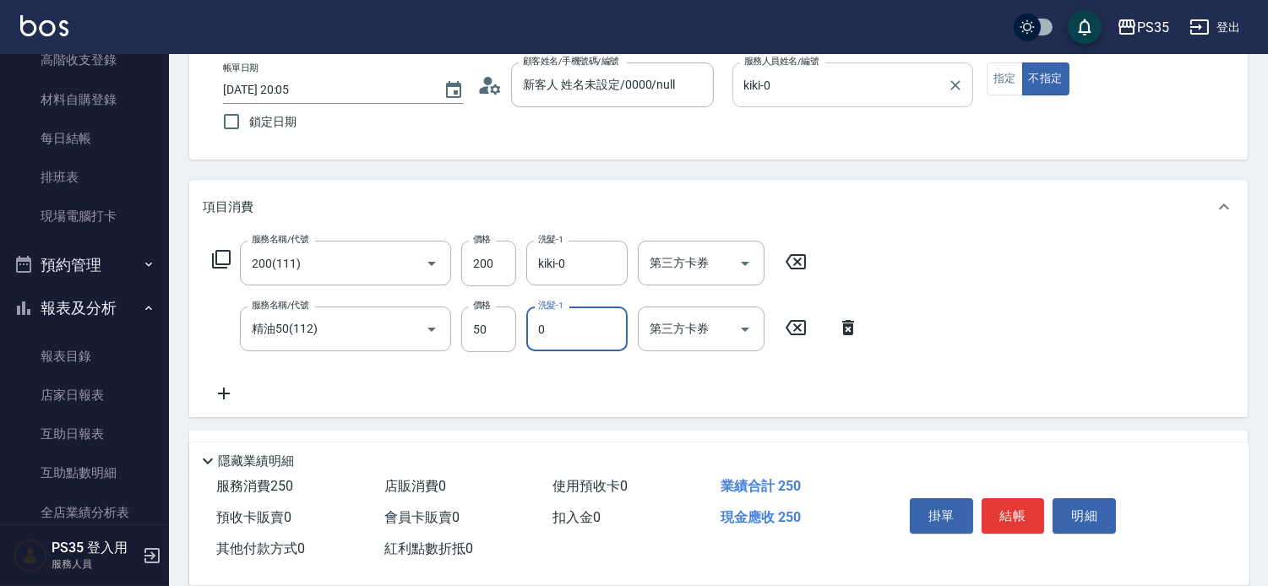
type input "kiki-0"
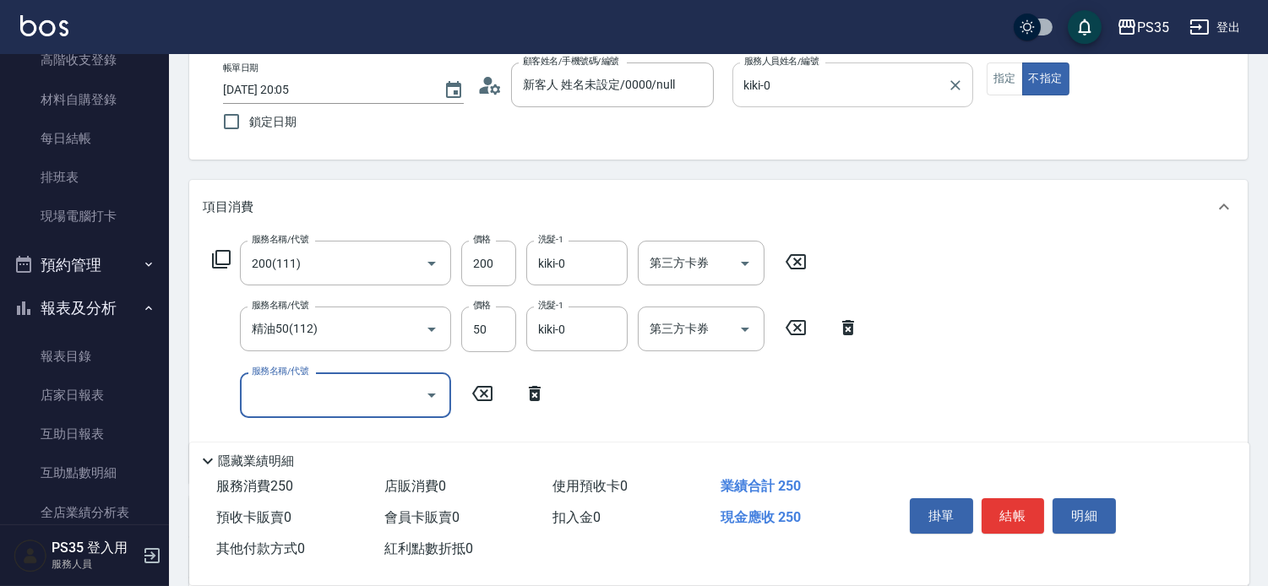
click at [1014, 515] on button "結帳" at bounding box center [1012, 515] width 63 height 35
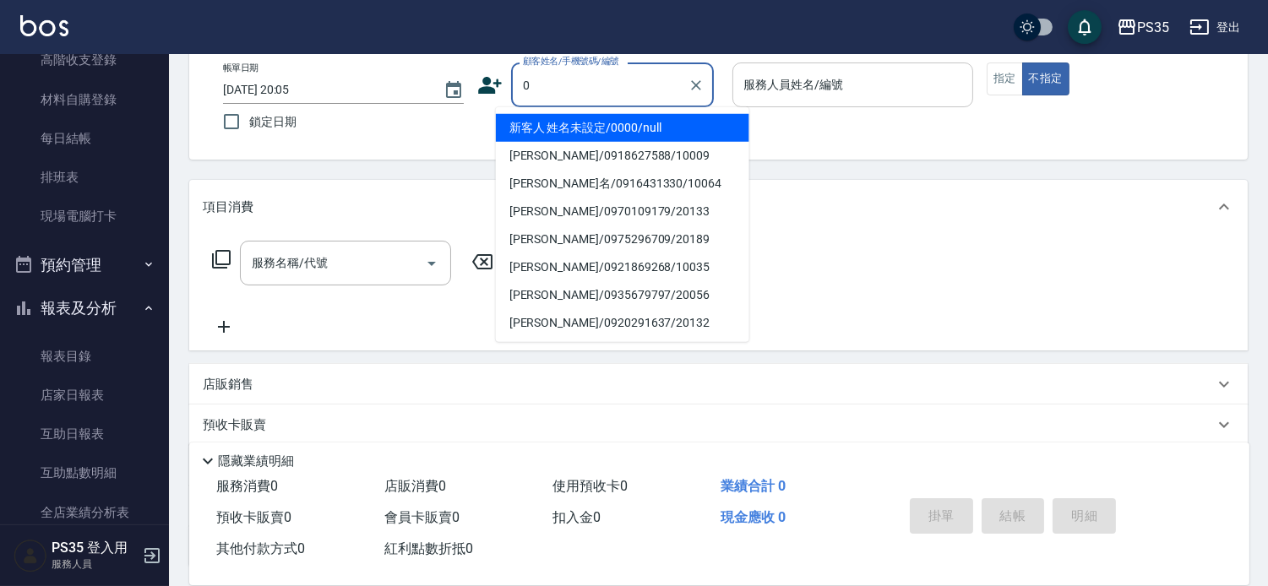
type input "新客人 姓名未設定/0000/null"
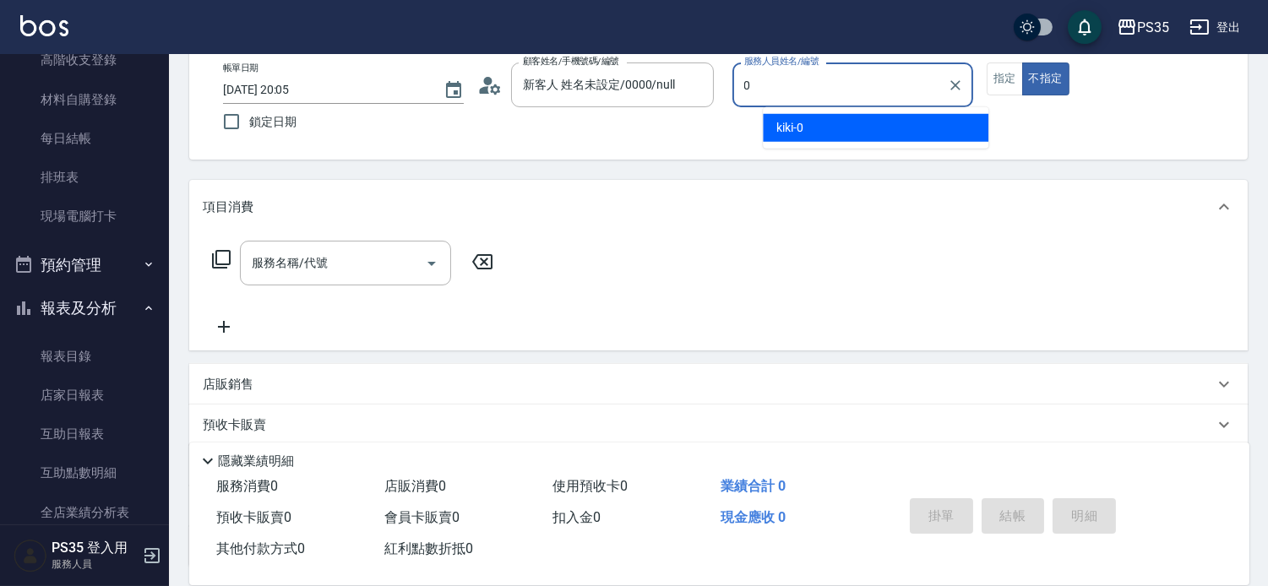
type input "kiki-0"
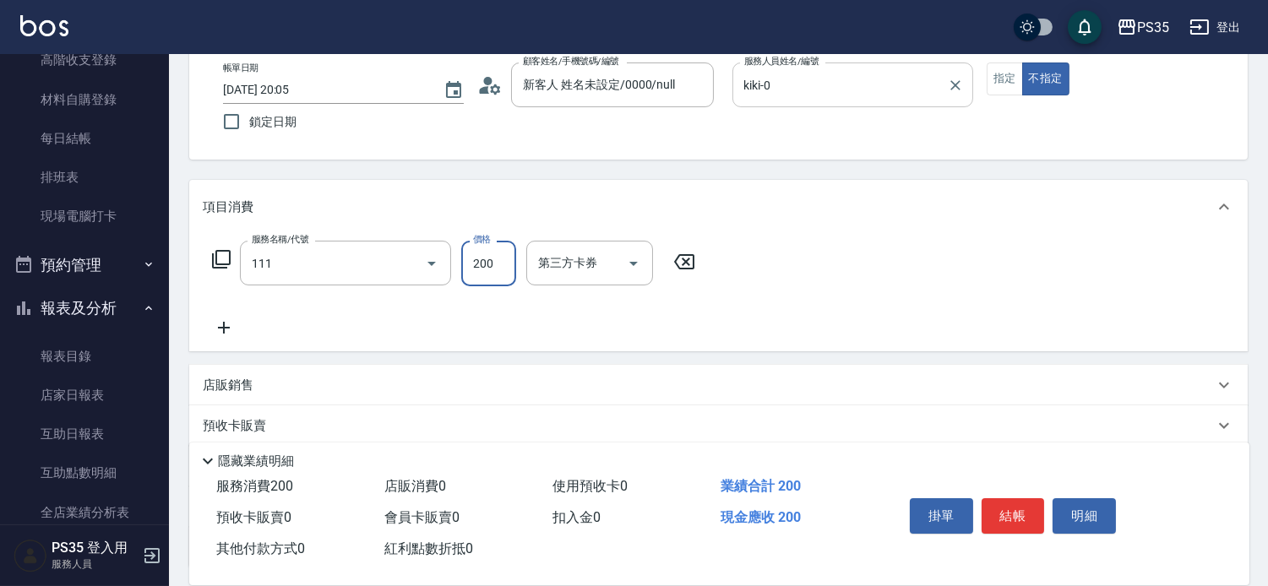
type input "200(111)"
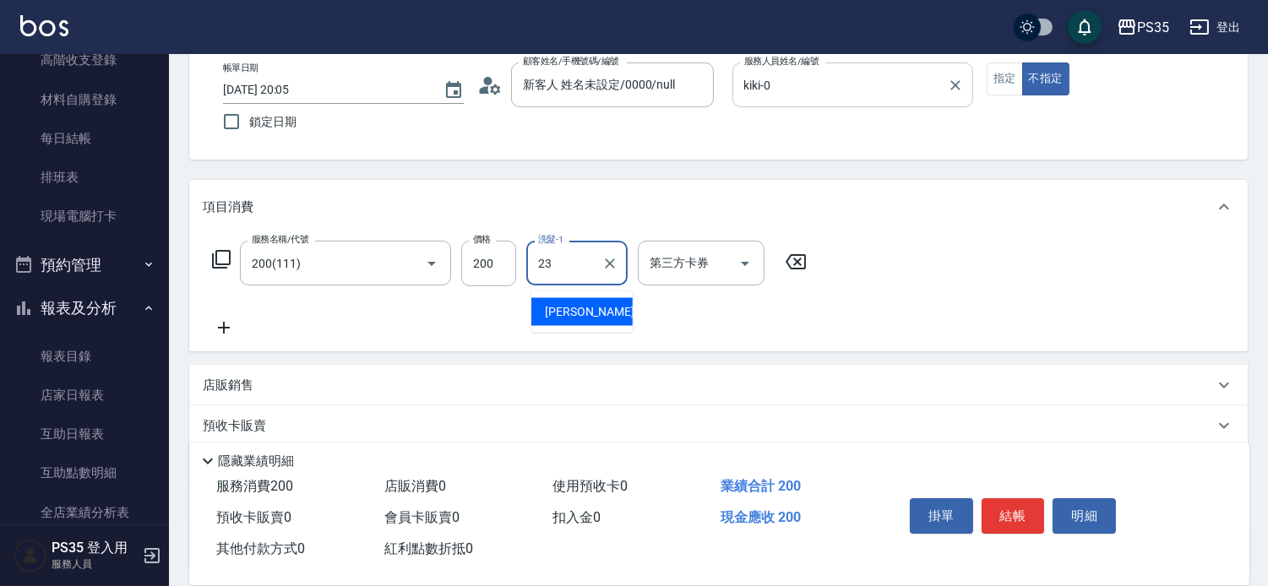
type input "Eav-23"
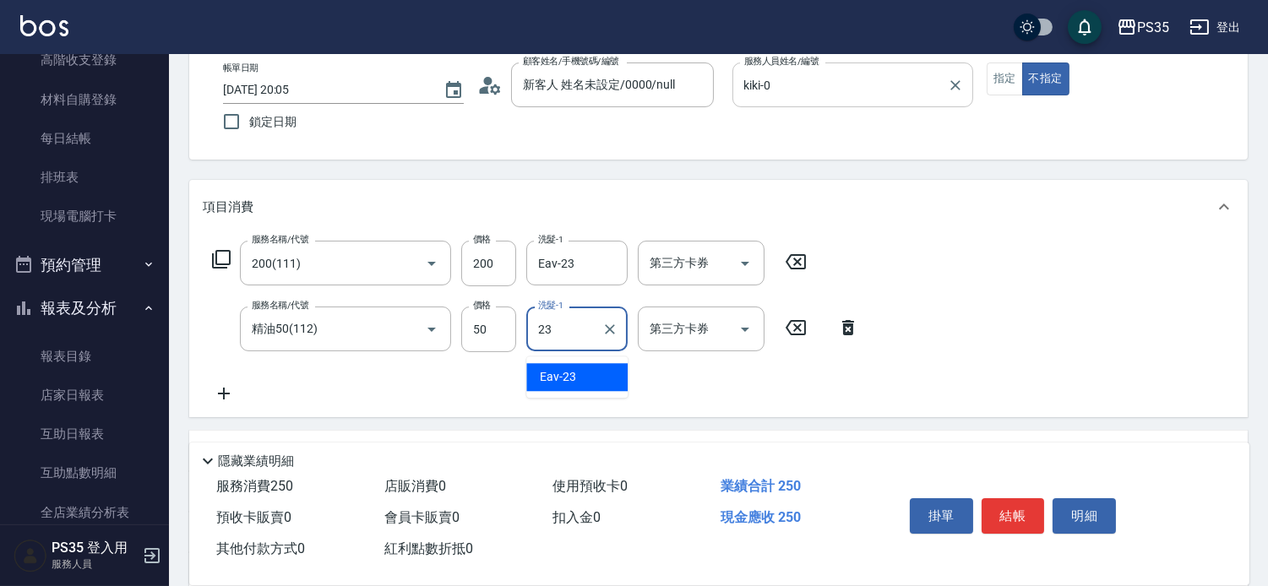
type input "Eav-23"
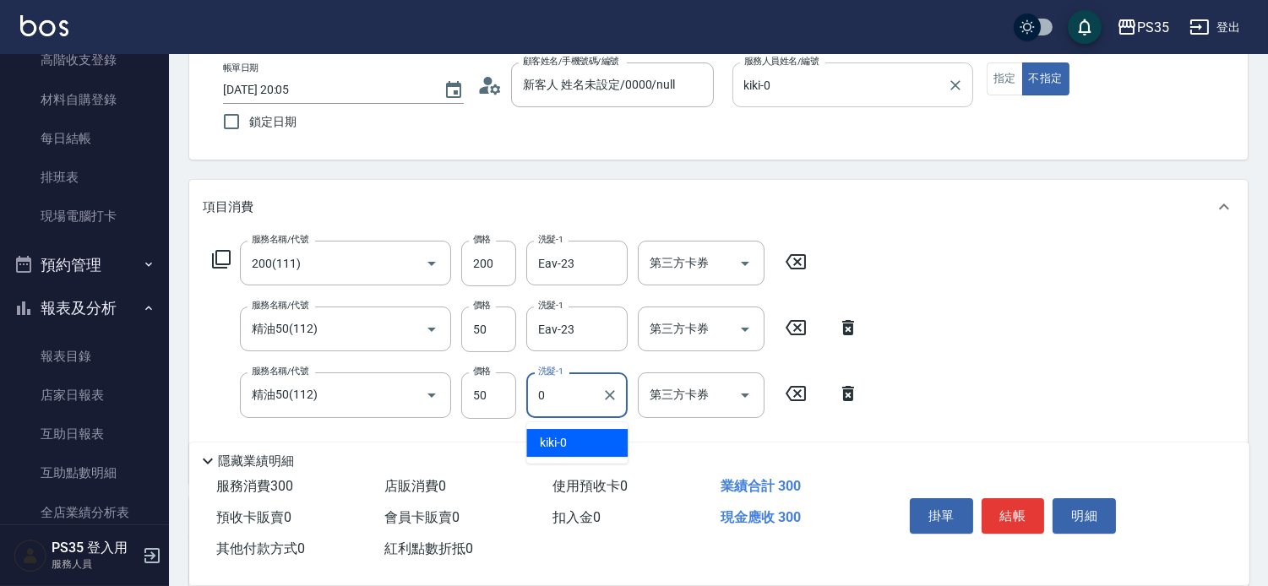
type input "kiki-0"
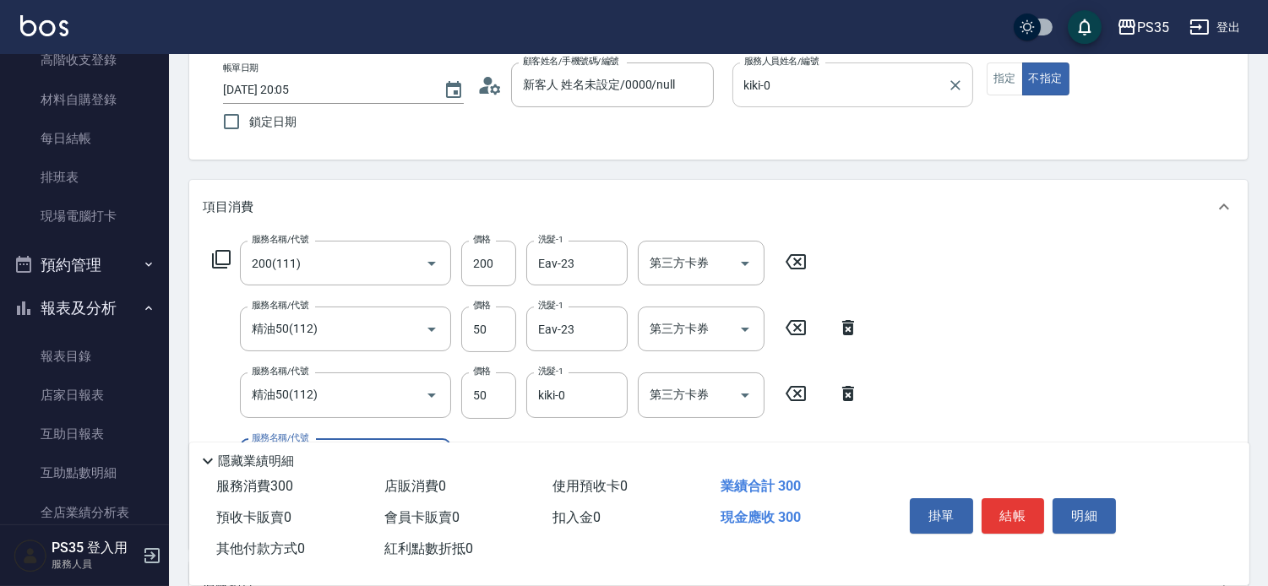
click at [1015, 516] on button "結帳" at bounding box center [1012, 515] width 63 height 35
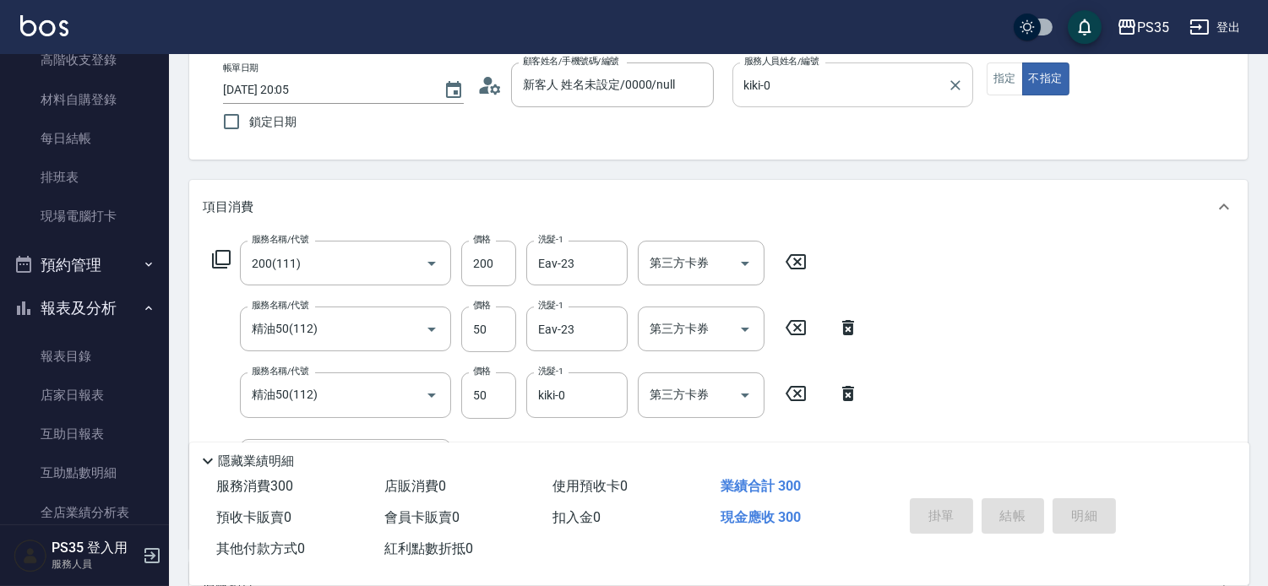
type input "[DATE] 20:06"
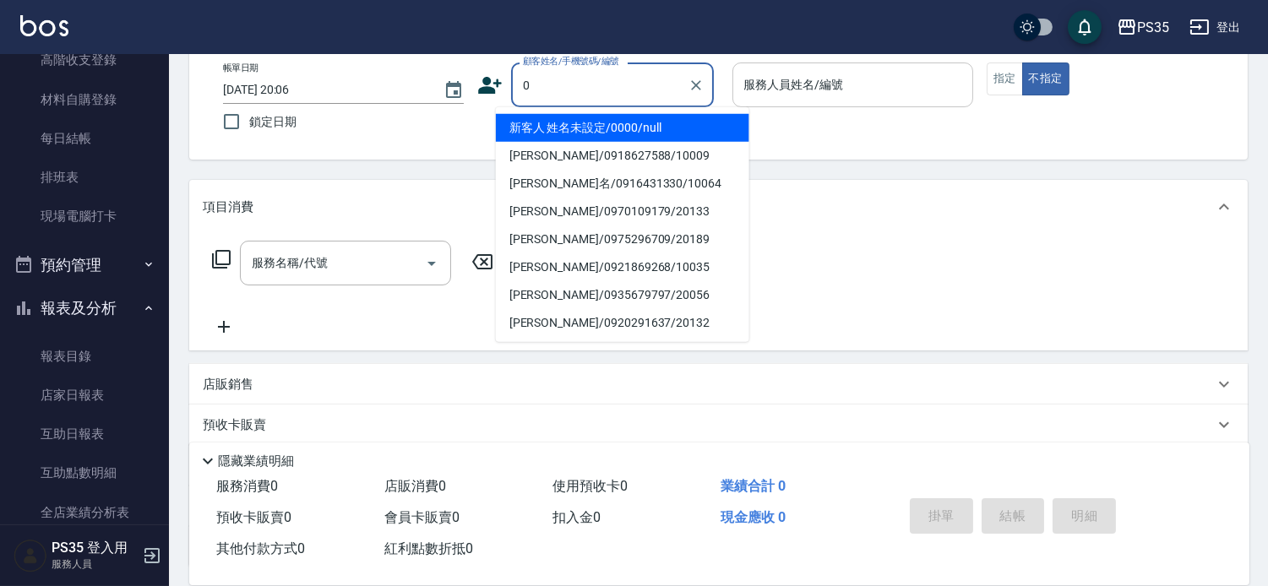
type input "0"
type input "2"
type input "新客人 姓名未設定/0000/null"
type input "[PERSON_NAME]-2"
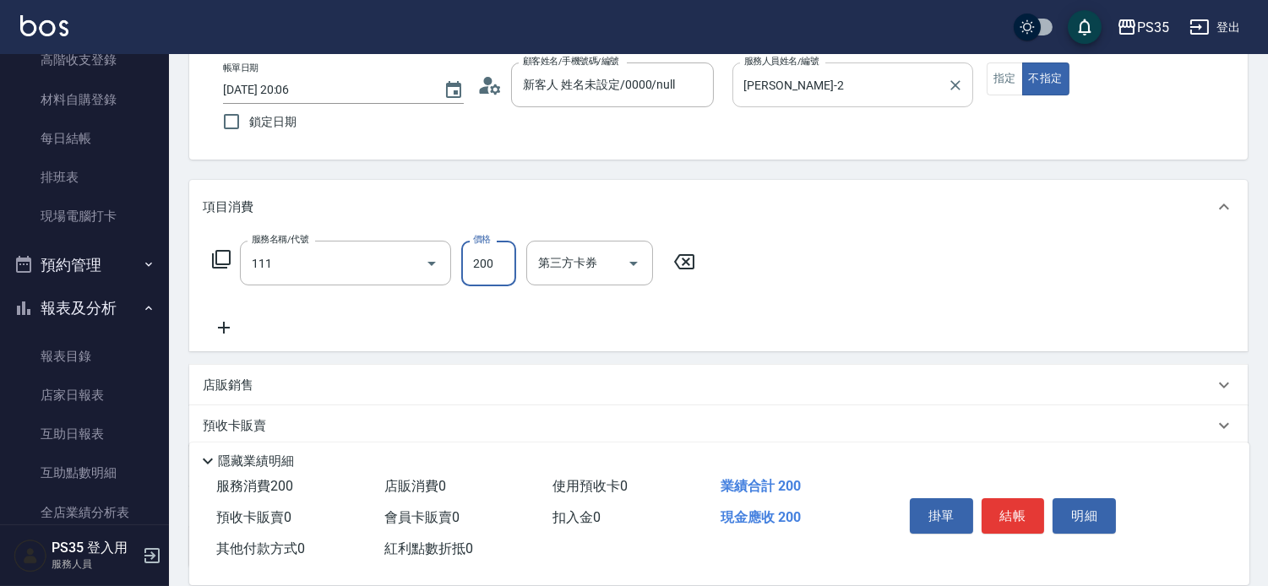
type input "200(111)"
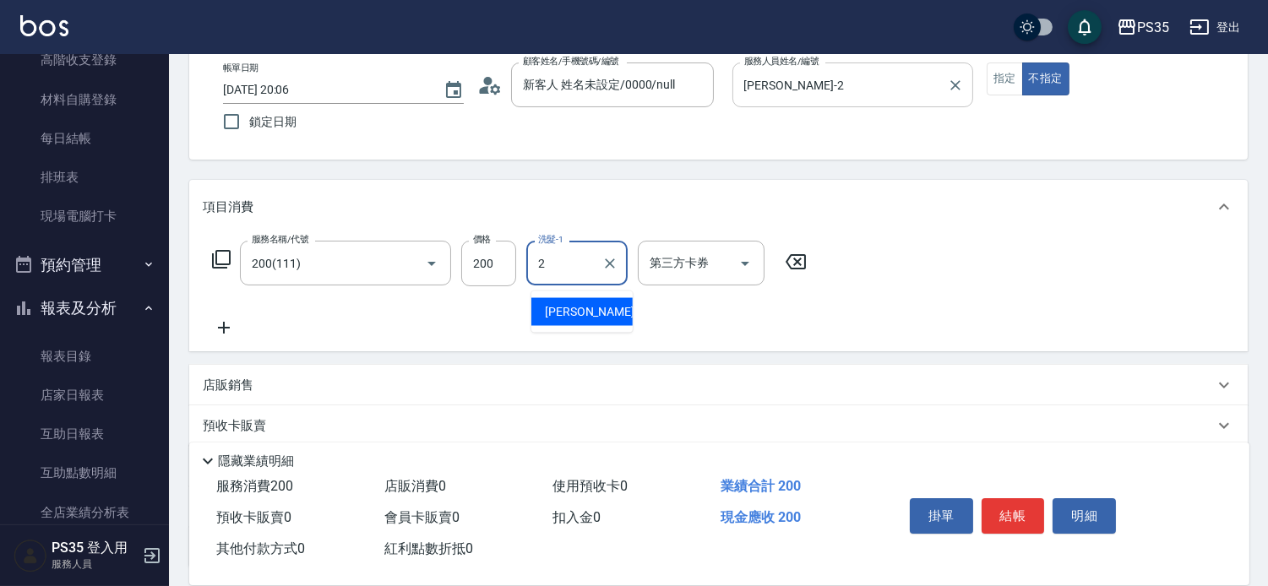
type input "[PERSON_NAME]-2"
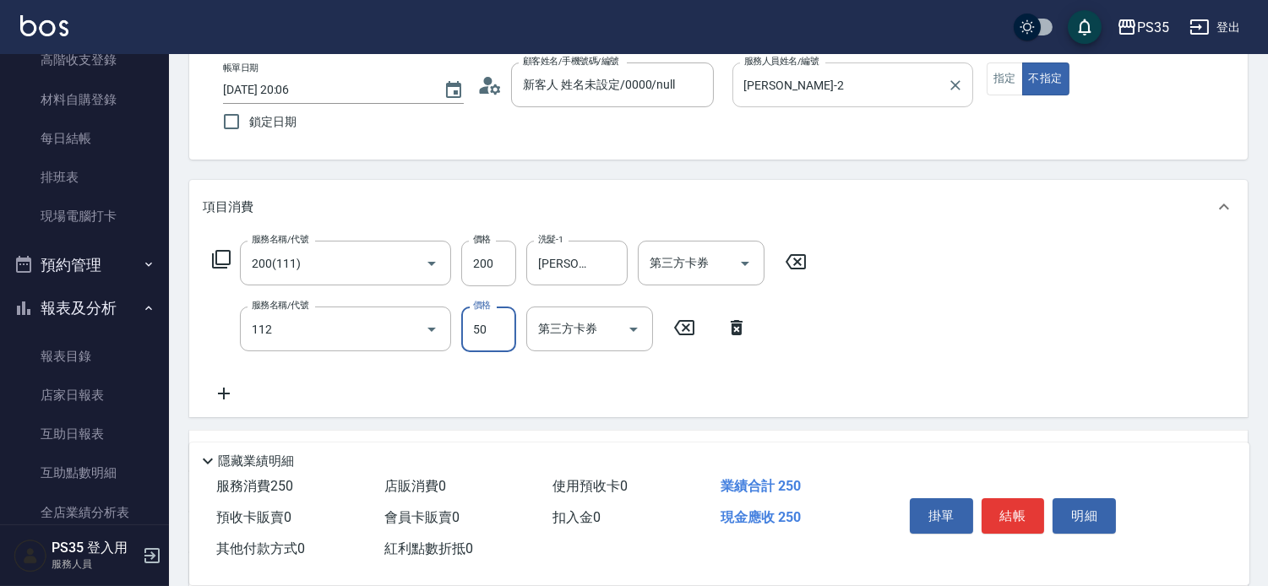
type input "精油50(112)"
type input "[PERSON_NAME]-2"
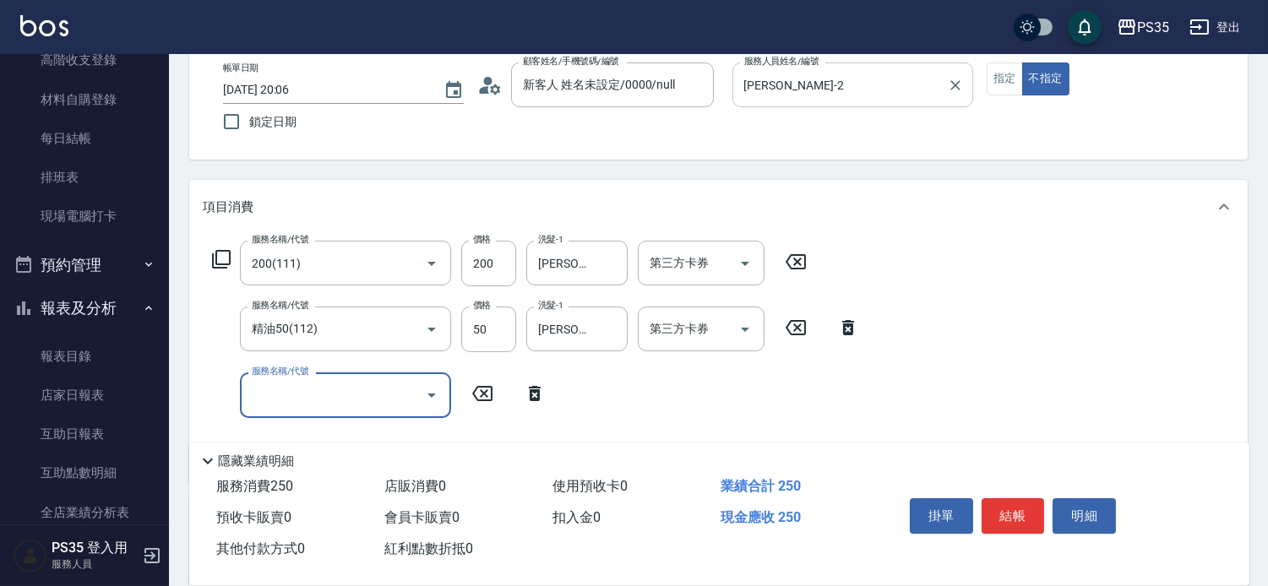
click at [1015, 516] on button "結帳" at bounding box center [1012, 515] width 63 height 35
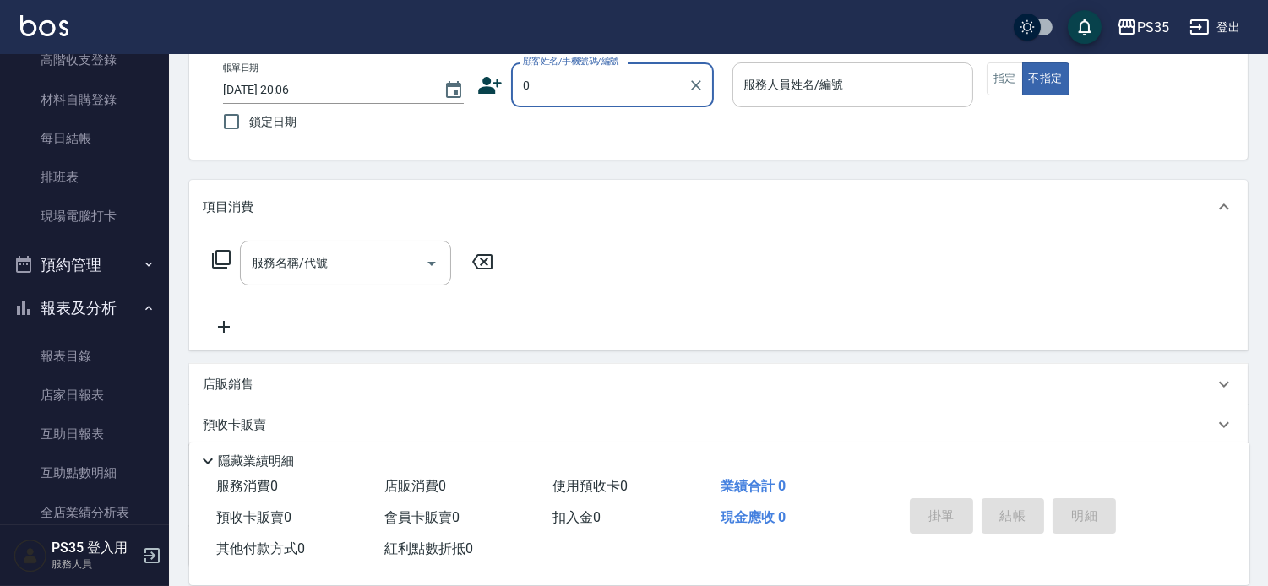
type input "0"
type input "2"
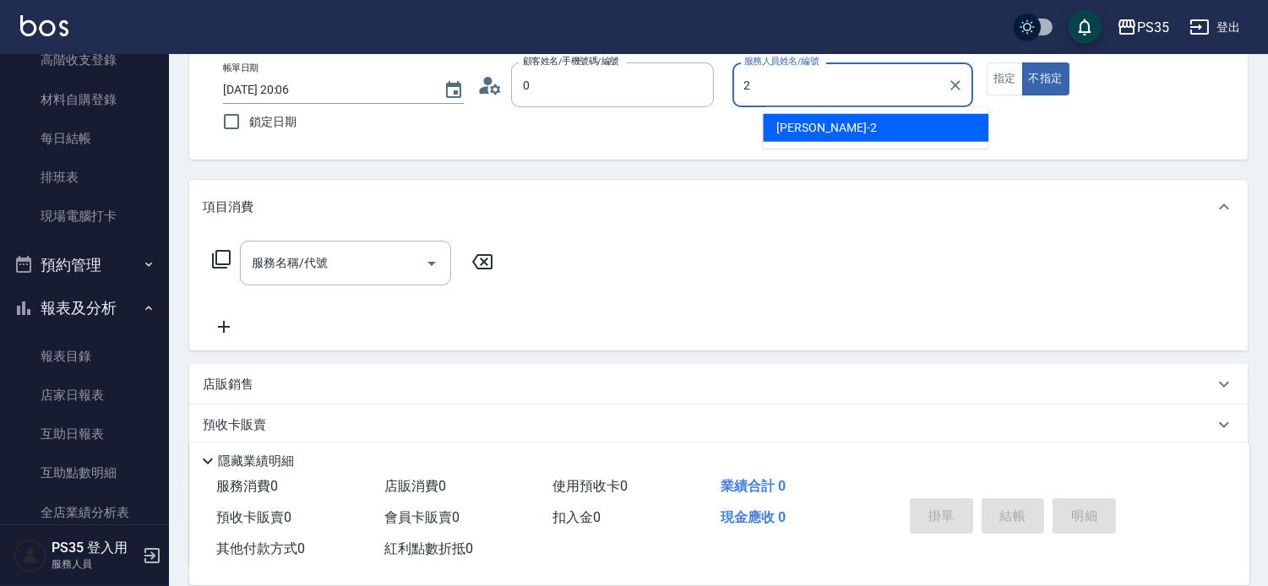
type input "新客人 姓名未設定/0000/null"
type input "[PERSON_NAME]-2"
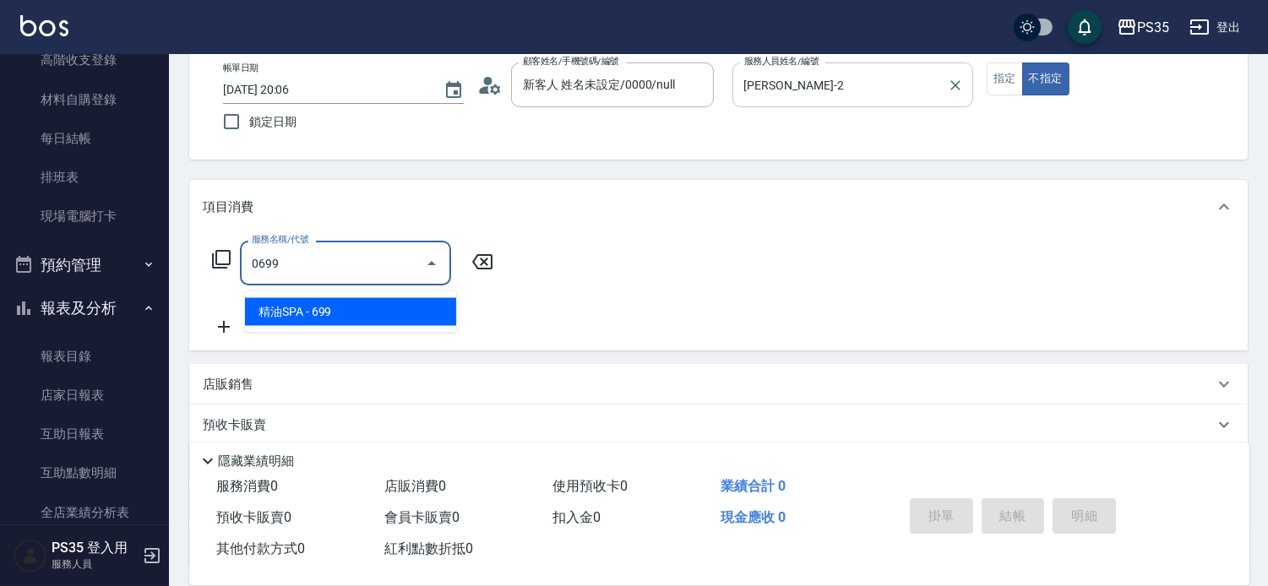
type input "精油SPA(0699)"
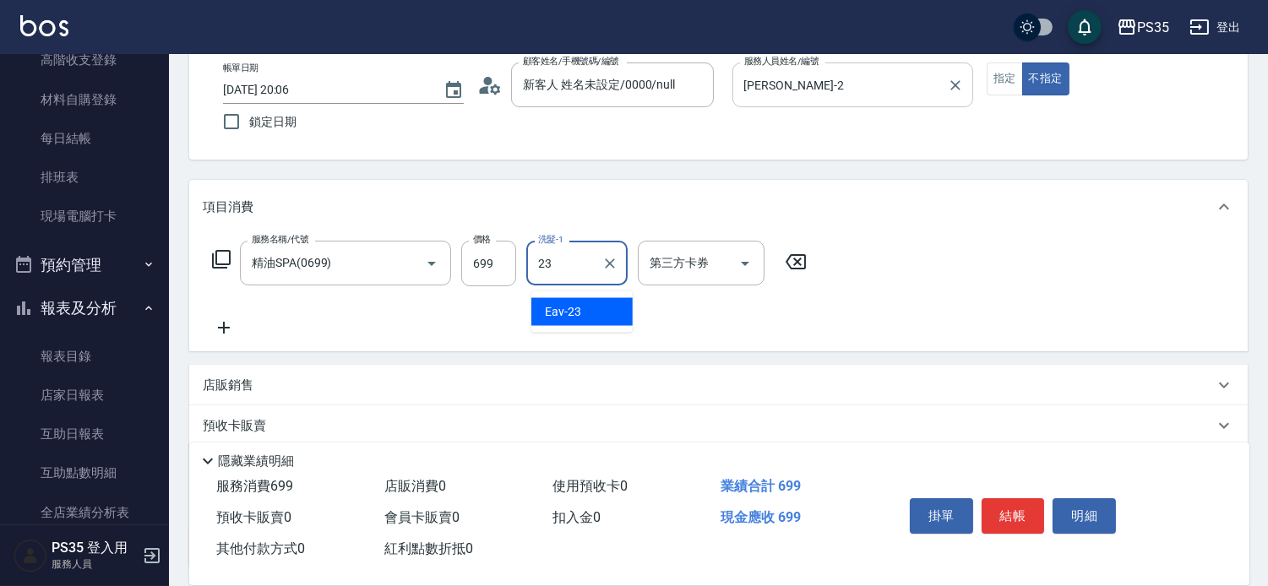
type input "Eav-23"
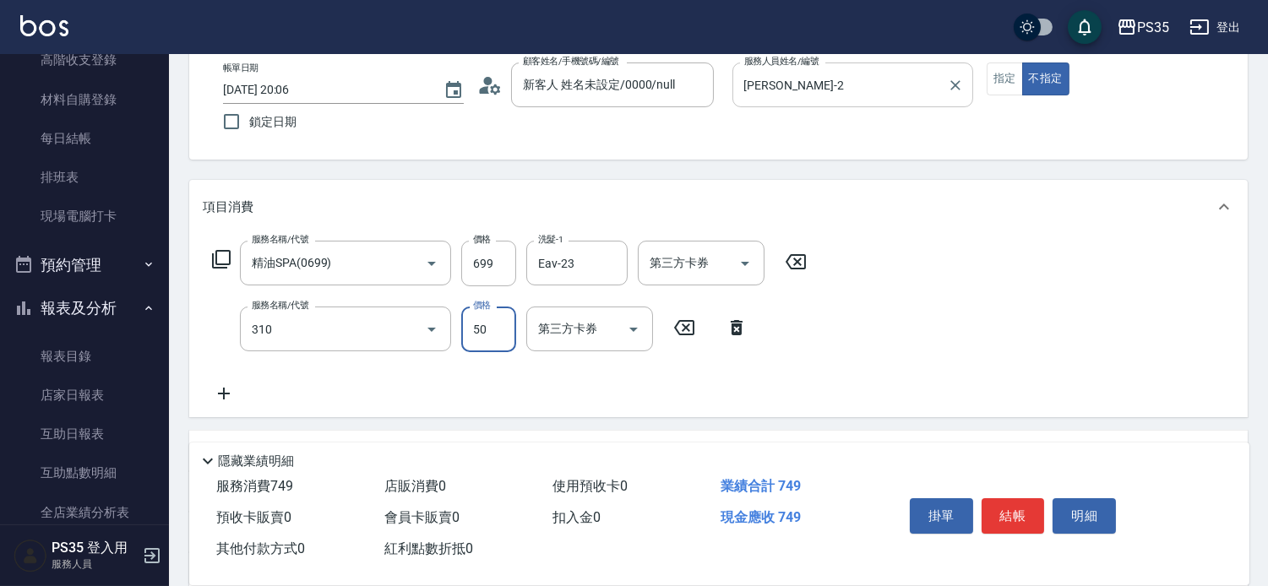
type input "剪瀏海(310)"
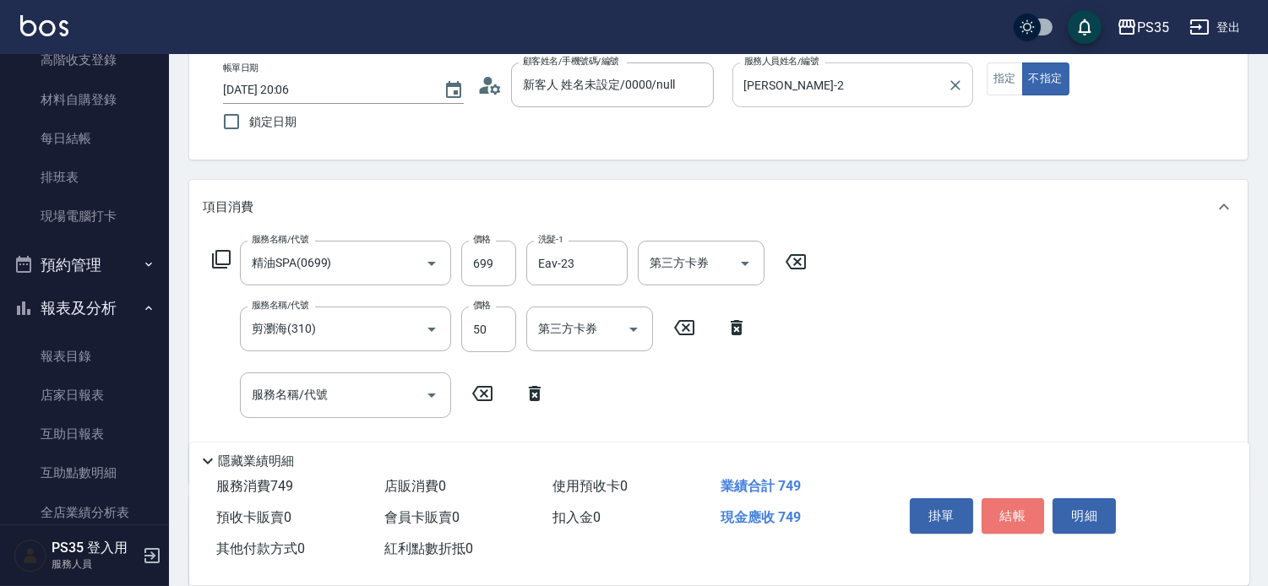
click at [1015, 516] on button "結帳" at bounding box center [1012, 515] width 63 height 35
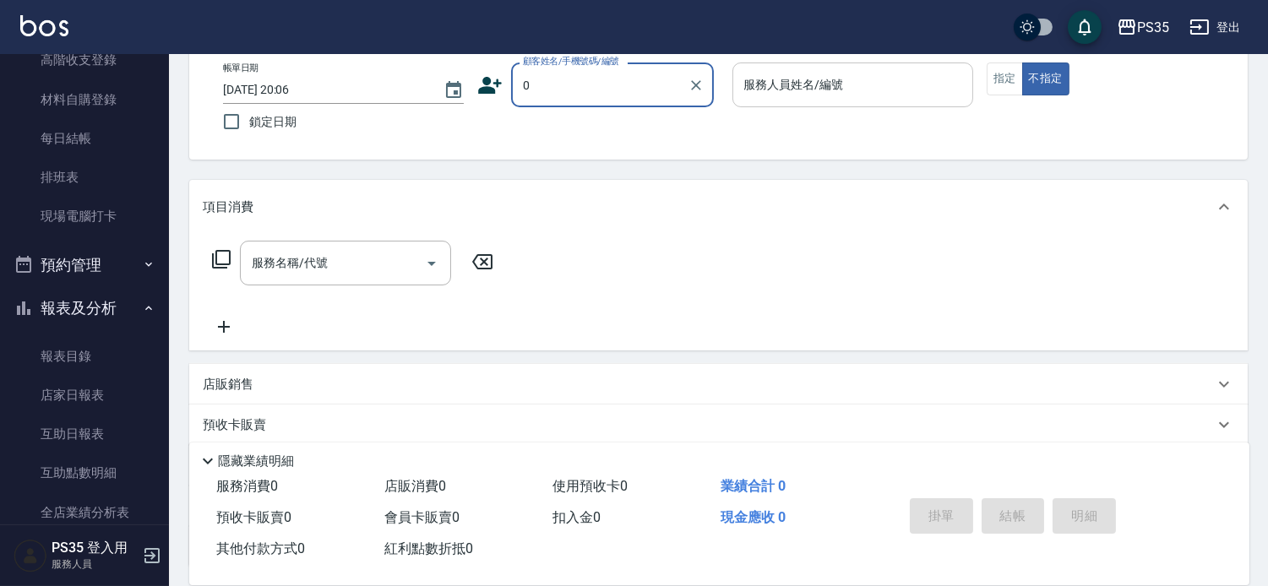
type input "0"
type input "3"
type input "新客人 姓名未設定/0000/null"
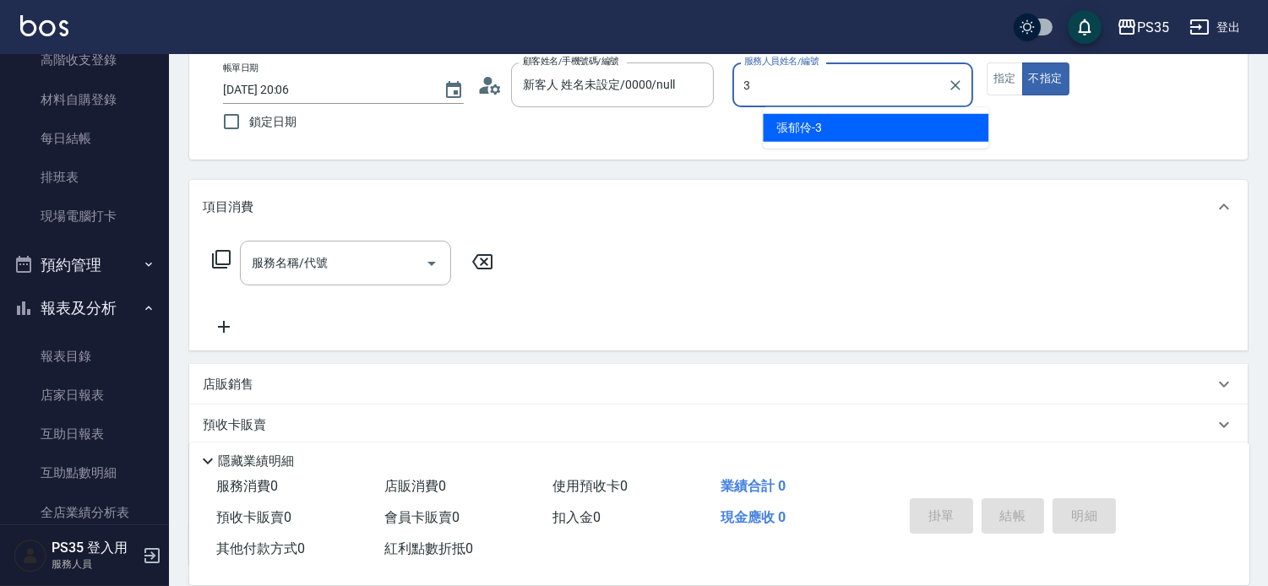
type input "[PERSON_NAME]-3"
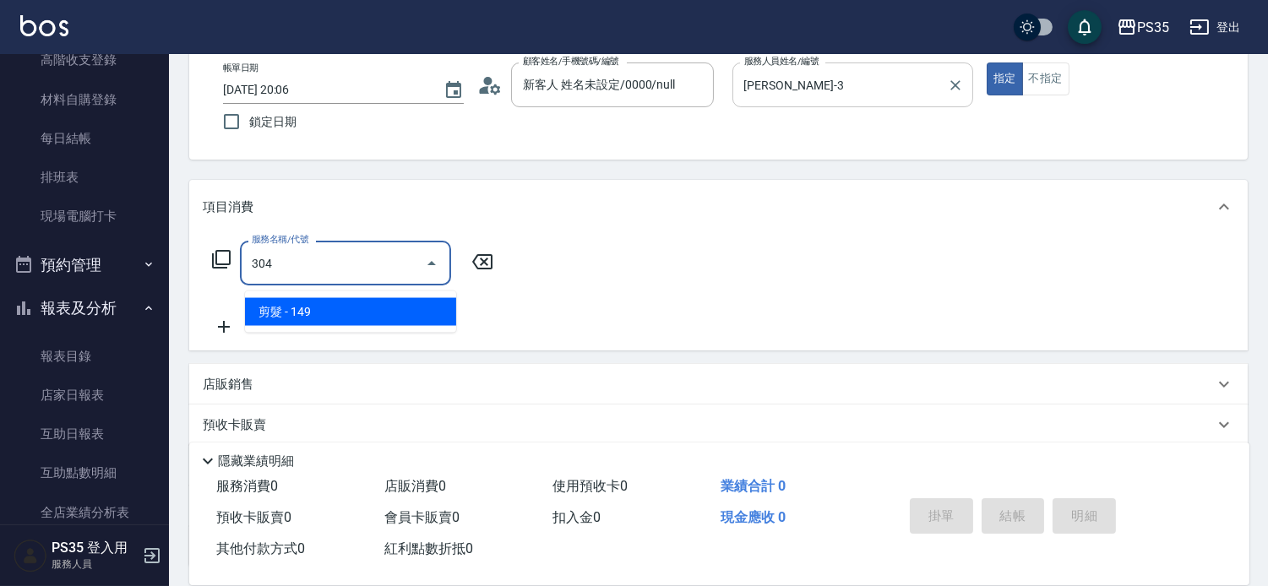
type input "剪髮(304)"
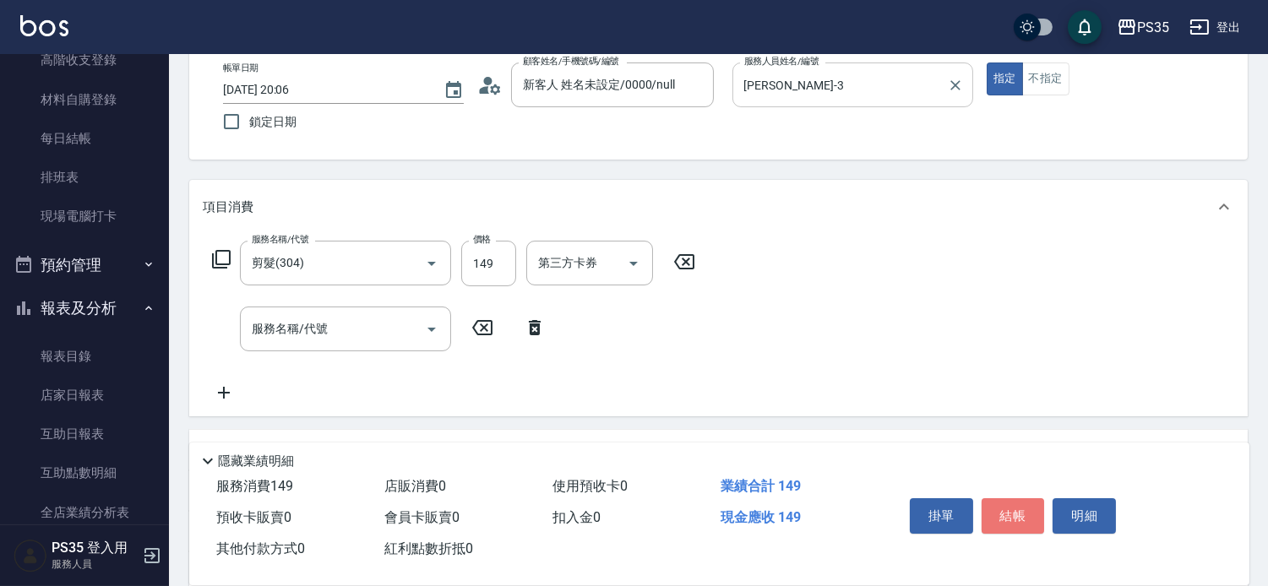
click at [1015, 517] on button "結帳" at bounding box center [1012, 515] width 63 height 35
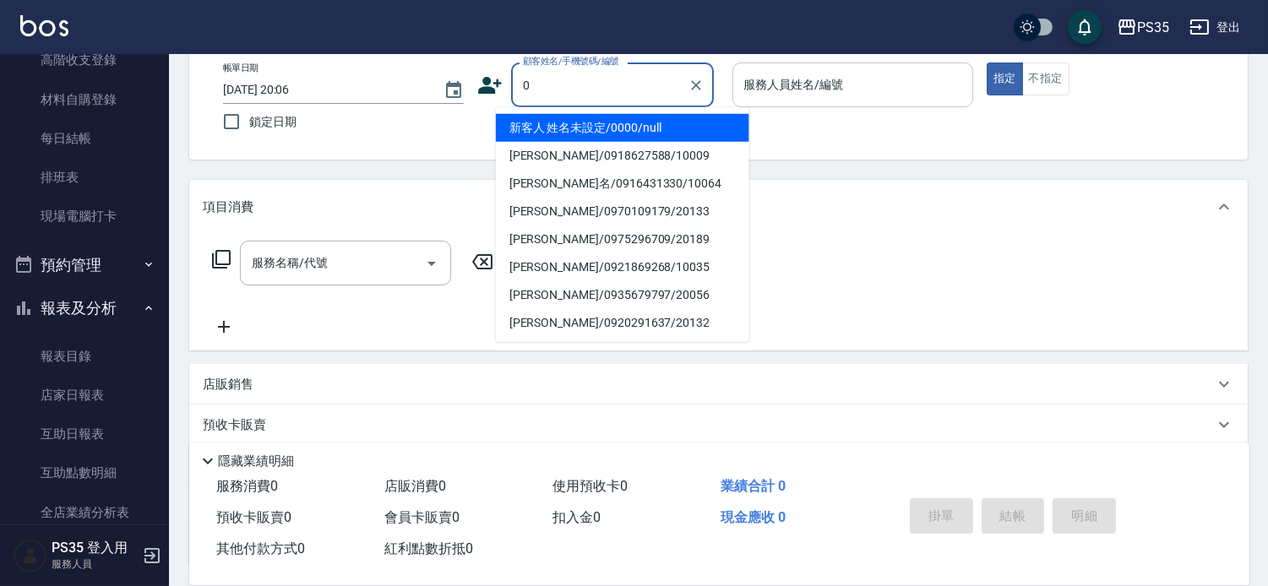
type input "0"
type input "1"
type input "新客人 姓名未設定/0000/null"
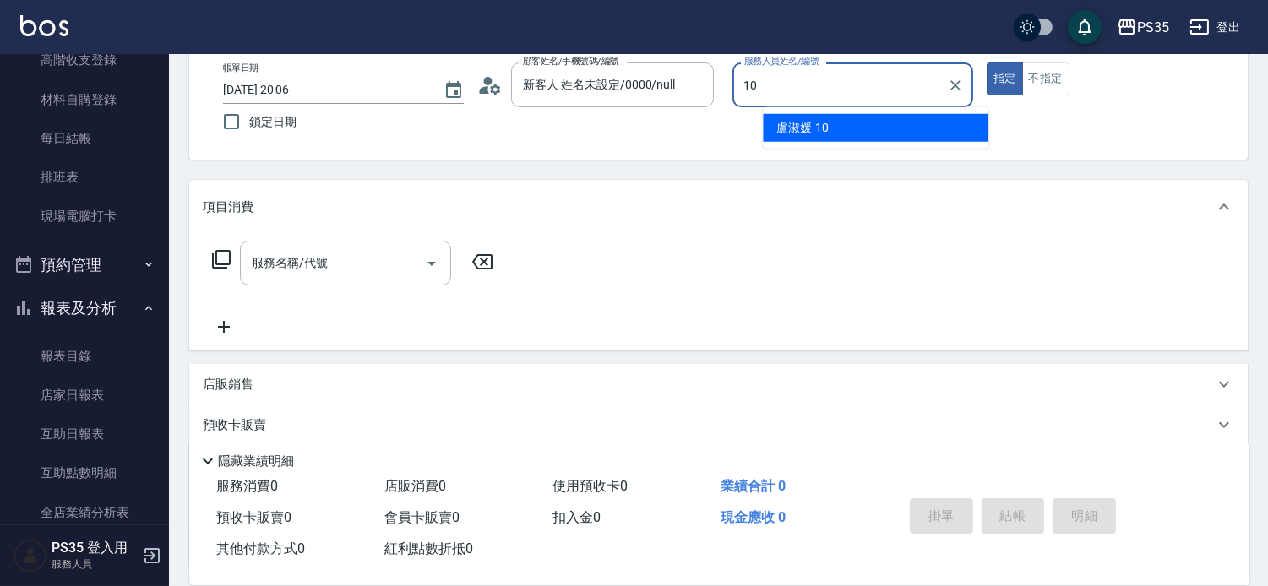
type input "盧淑媛-10"
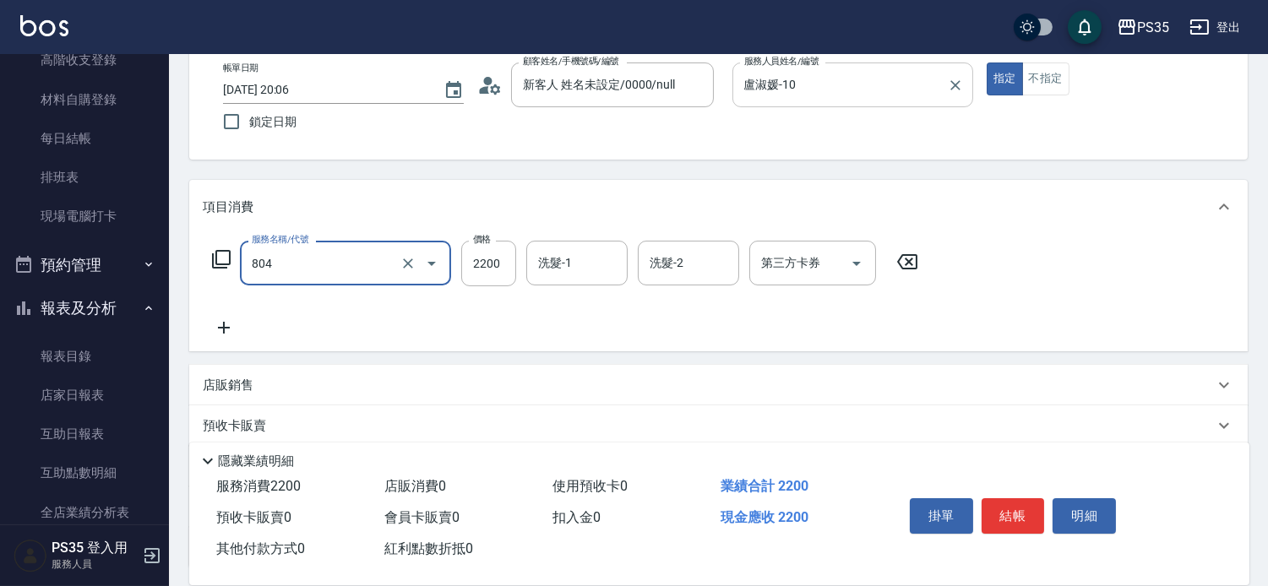
type input "燙B(804)"
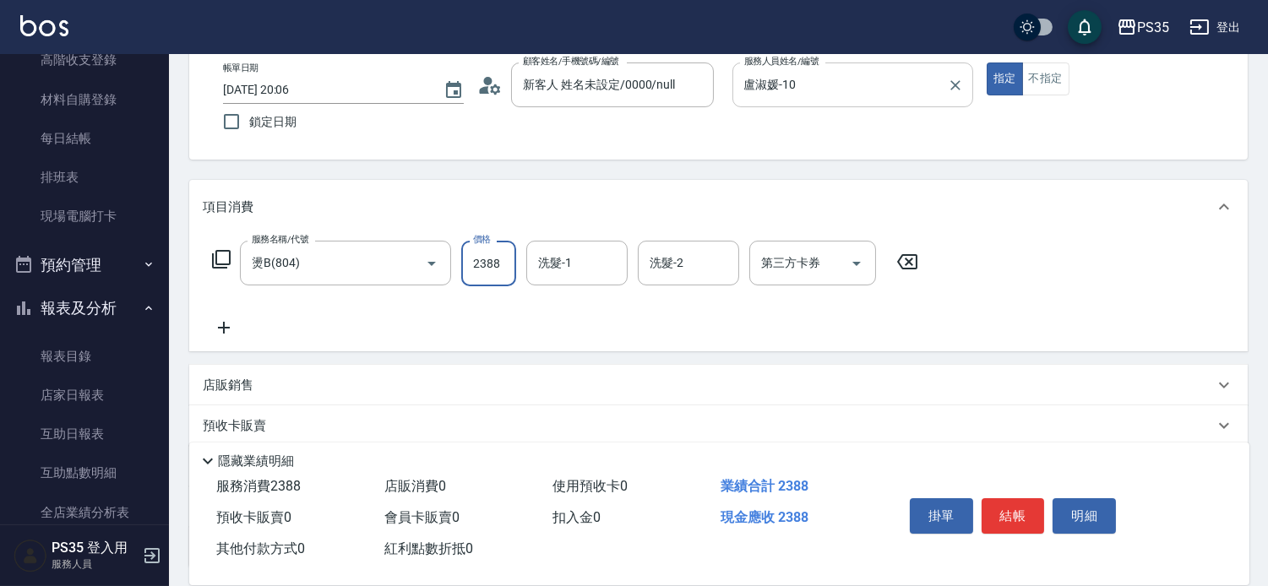
type input "2388"
type input "1"
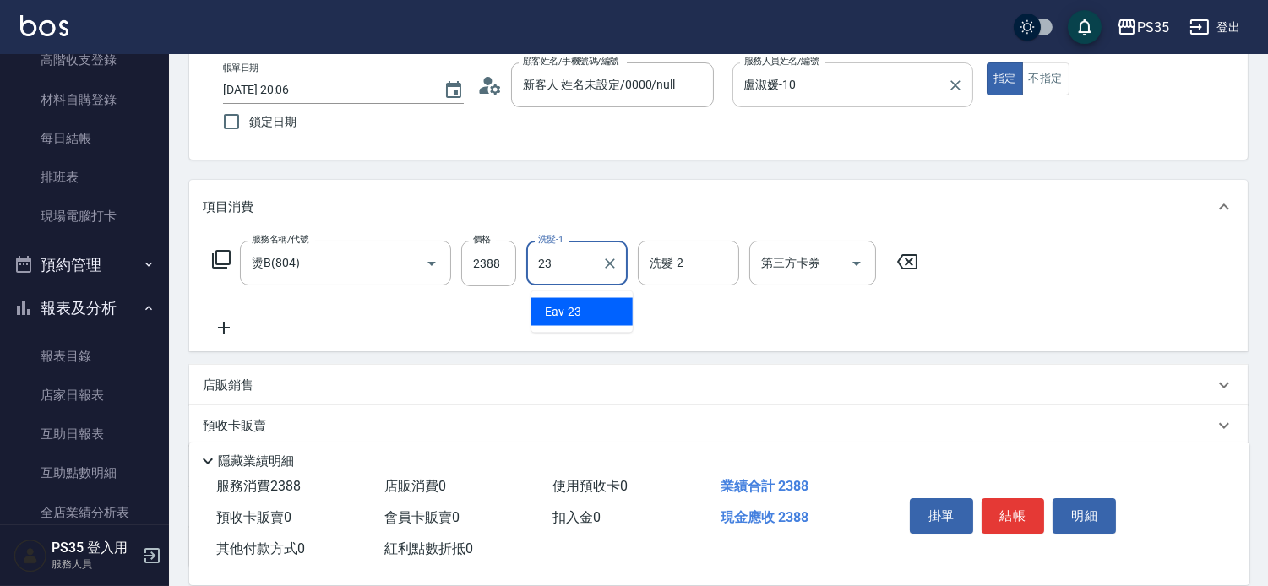
type input "Eav-23"
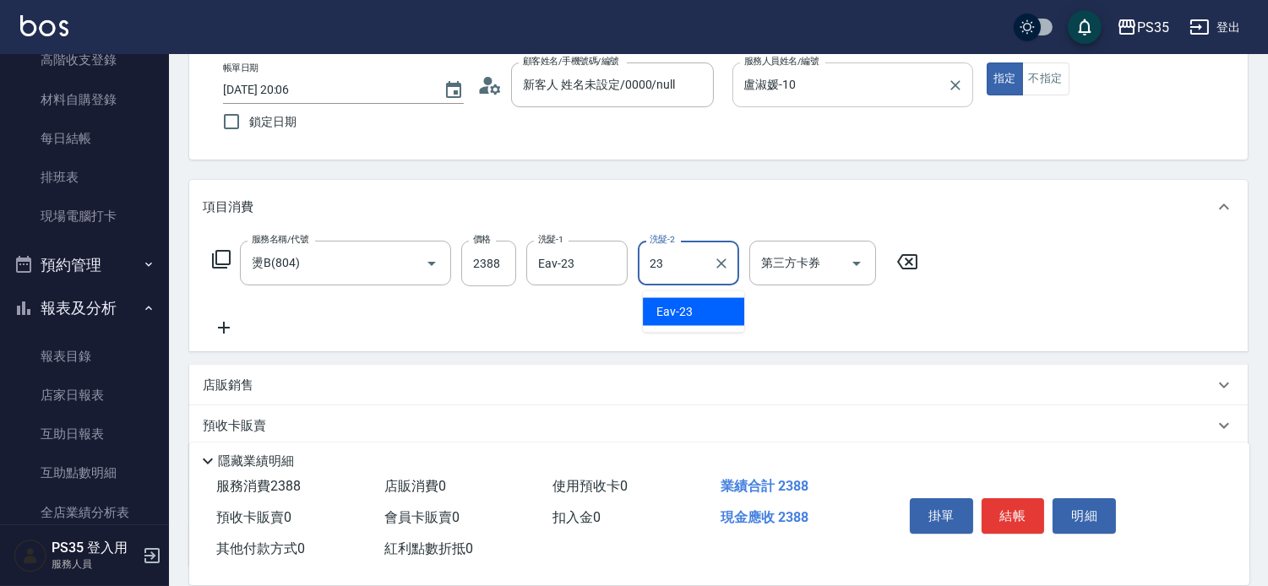
type input "Eav-23"
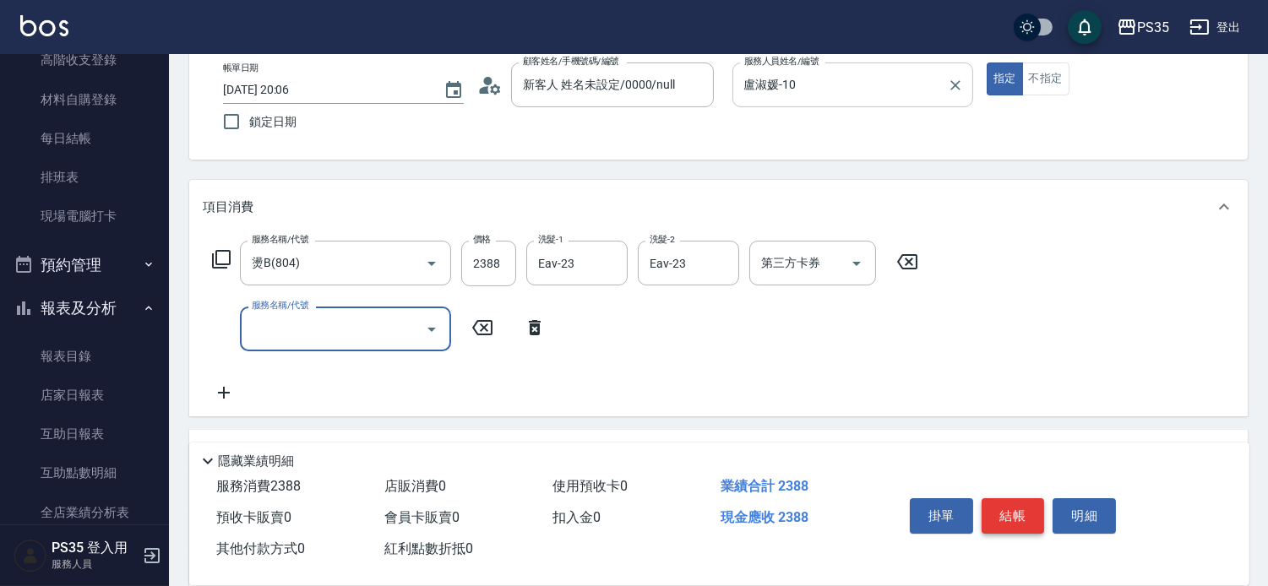
click at [1019, 498] on button "結帳" at bounding box center [1012, 515] width 63 height 35
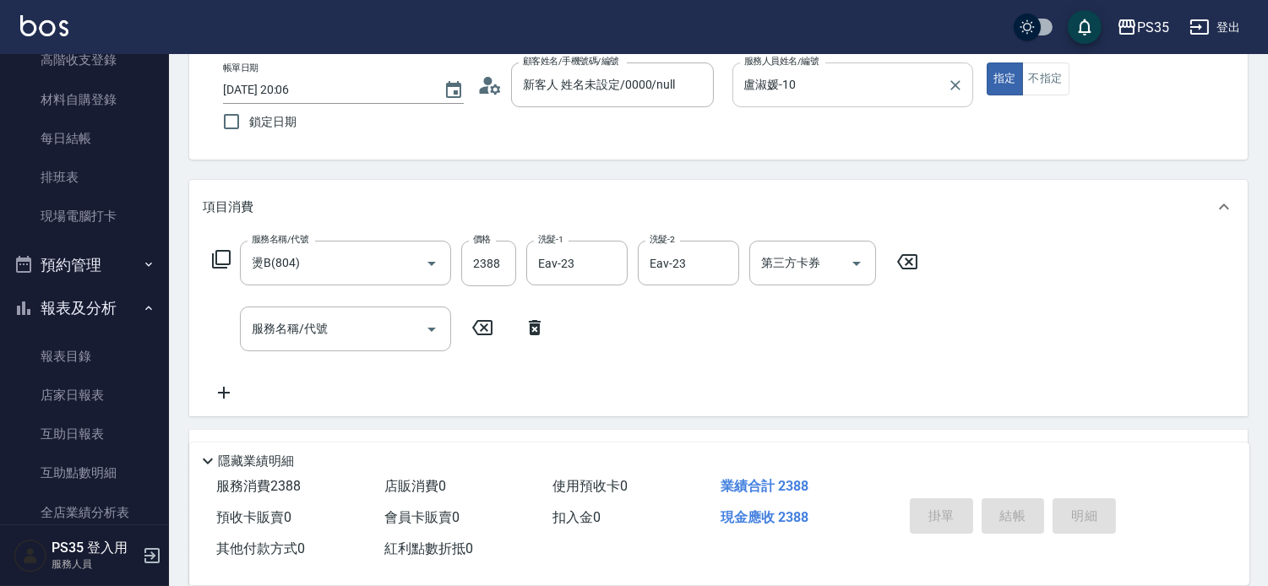
type input "[DATE] 20:07"
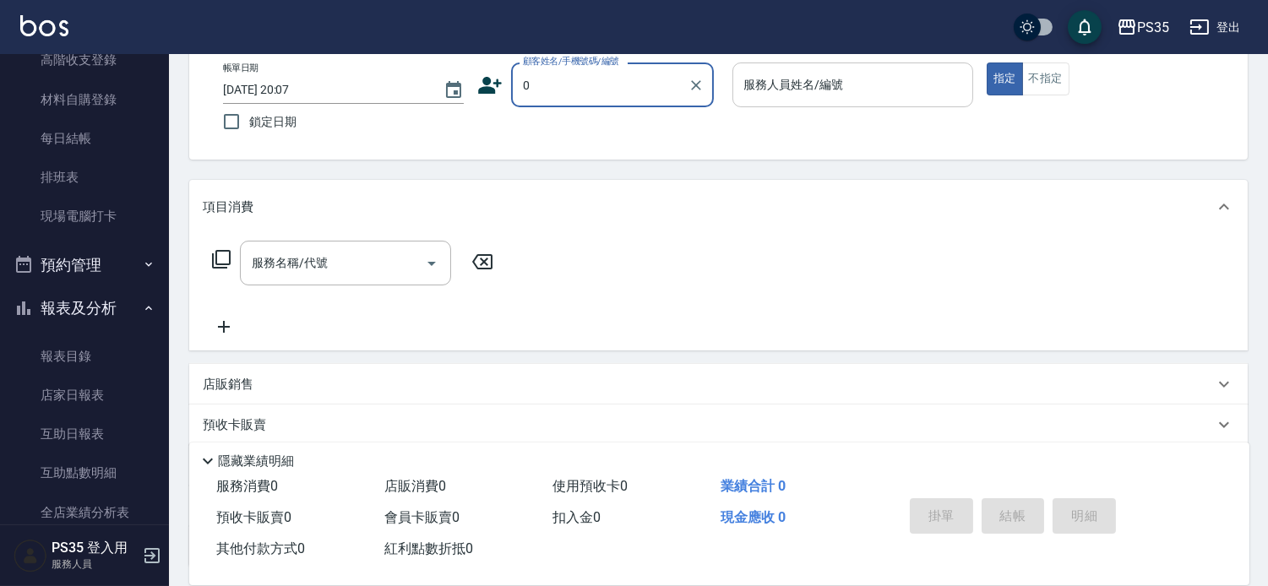
type input "0"
type input "新客人 姓名未設定/0000/null"
type input "kiki-0"
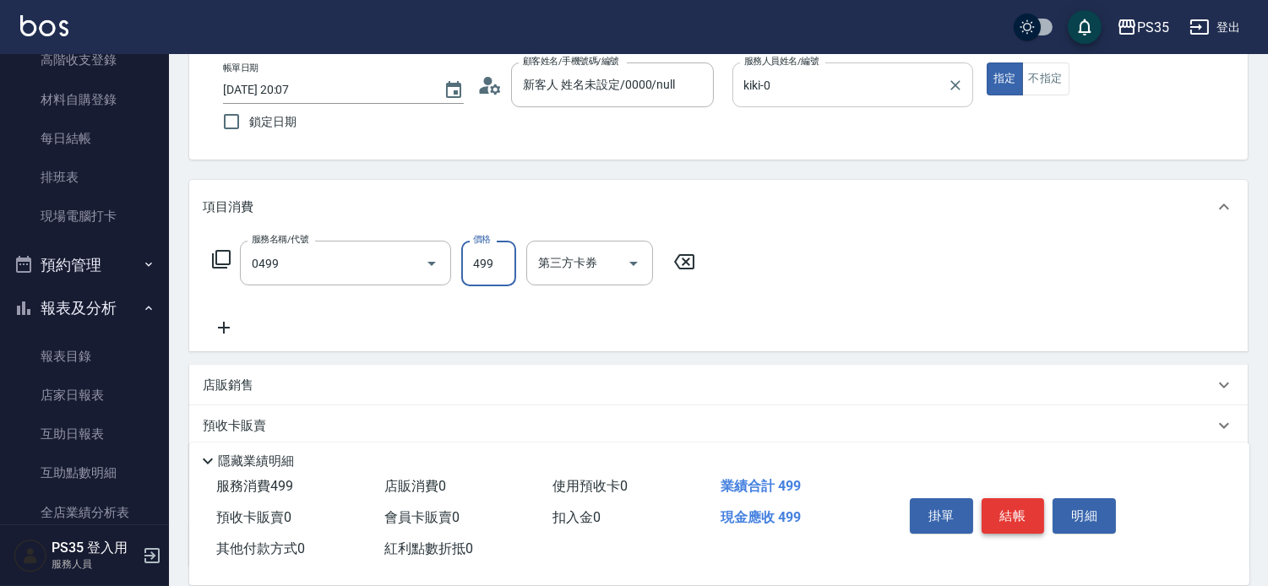
type input "[PERSON_NAME]499(0499)"
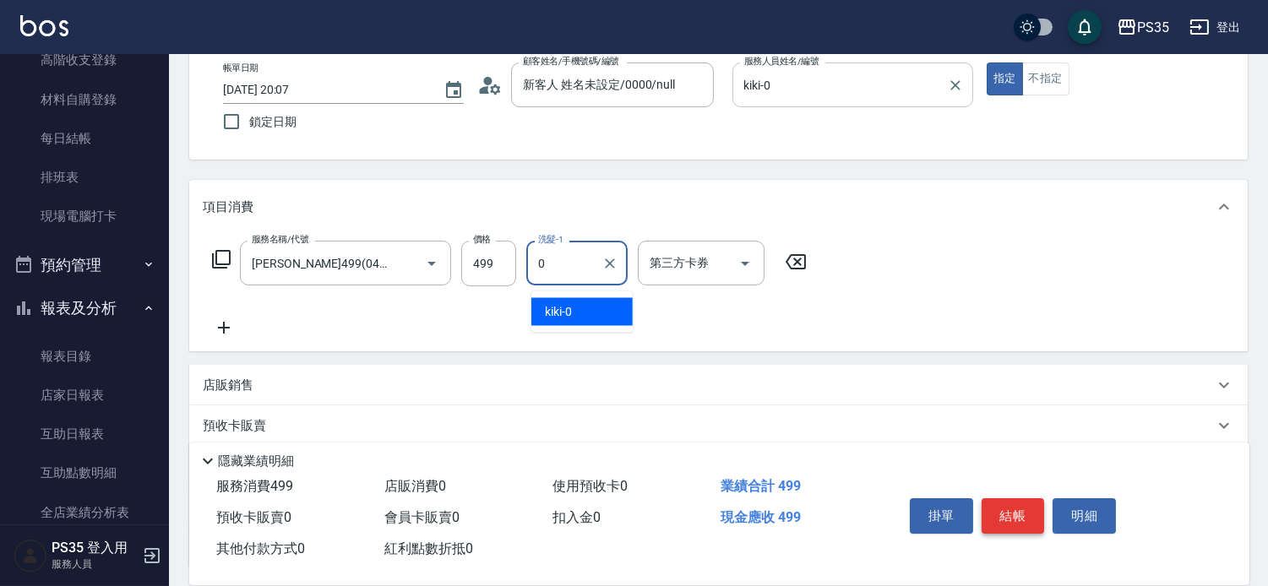
type input "kiki-0"
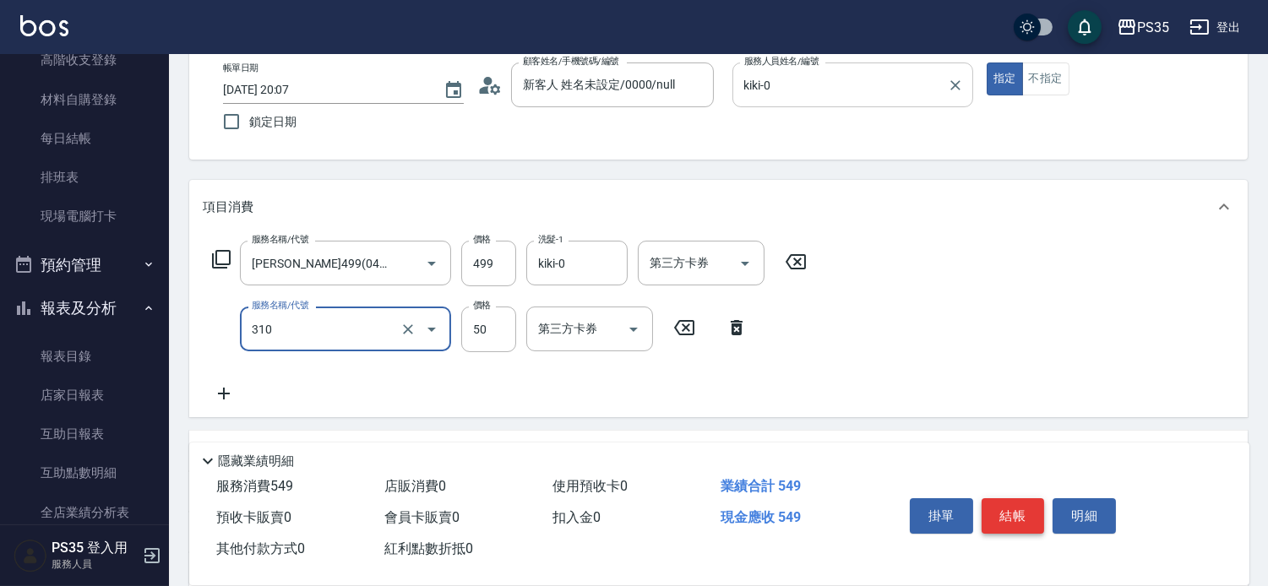
type input "剪瀏海(310)"
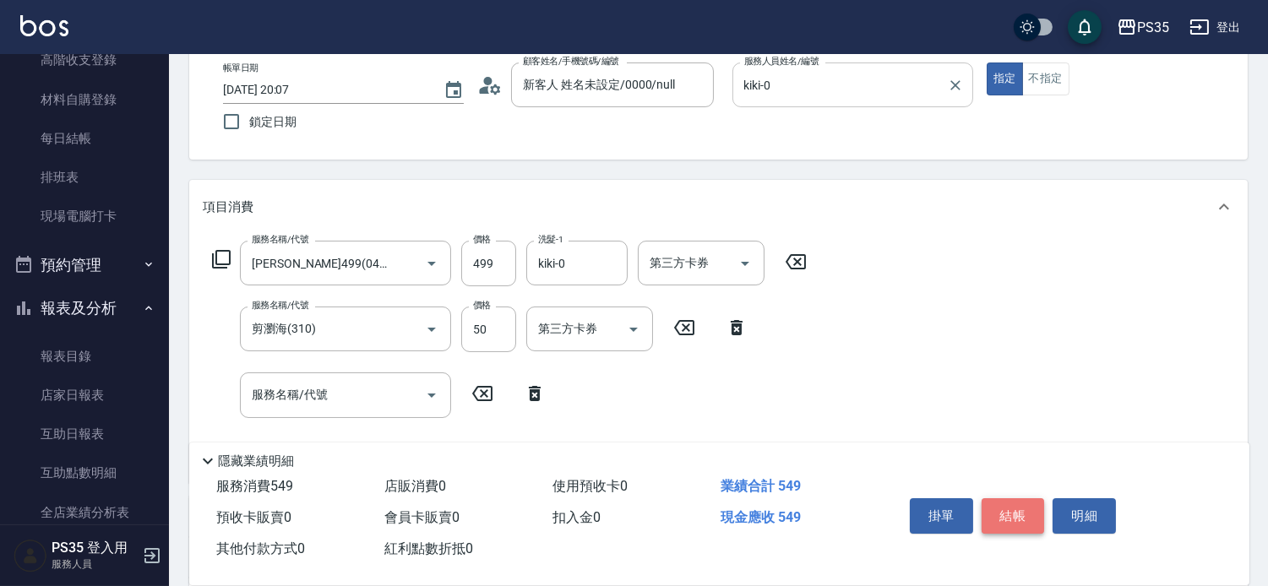
click at [1019, 498] on button "結帳" at bounding box center [1012, 515] width 63 height 35
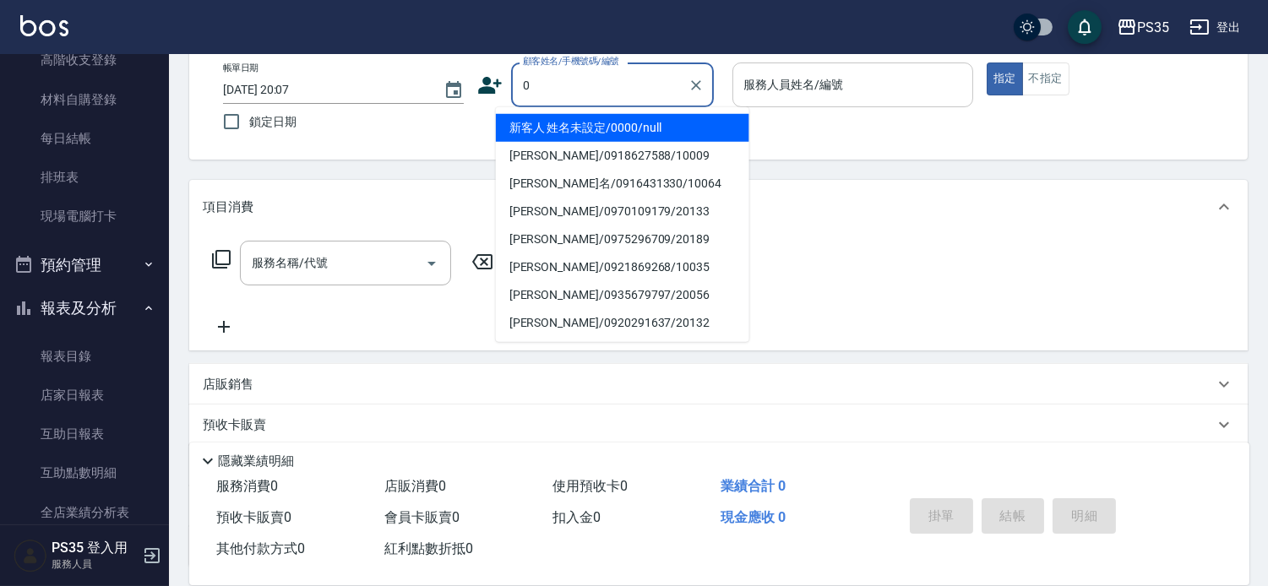
type input "0"
type input "1"
type input "新客人 姓名未設定/0000/null"
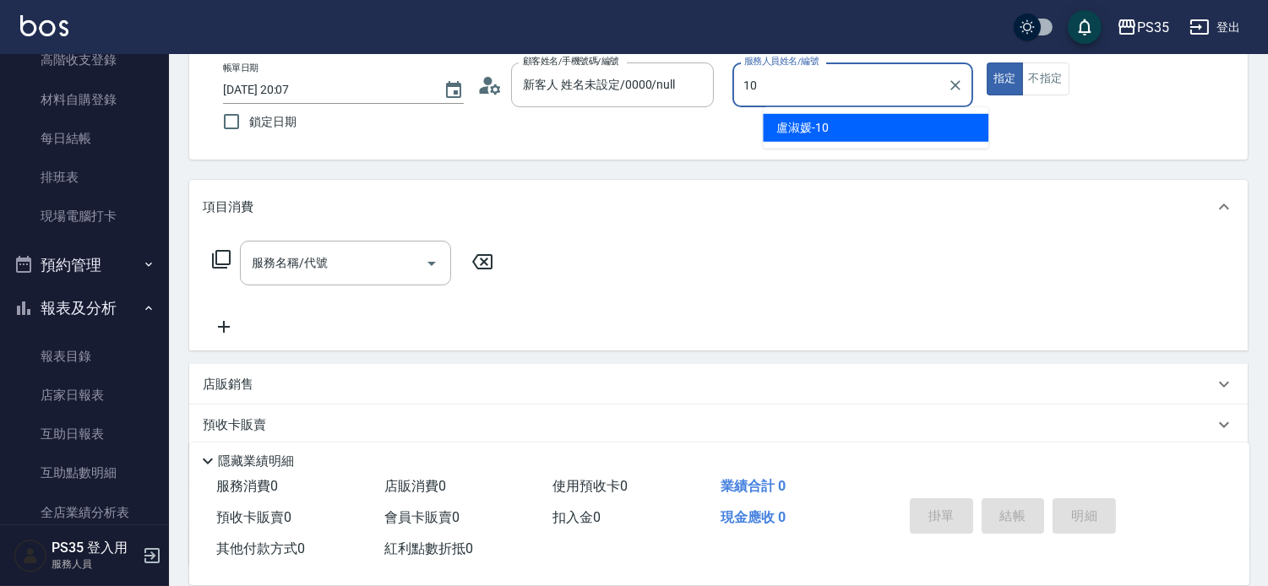
type input "盧淑媛-10"
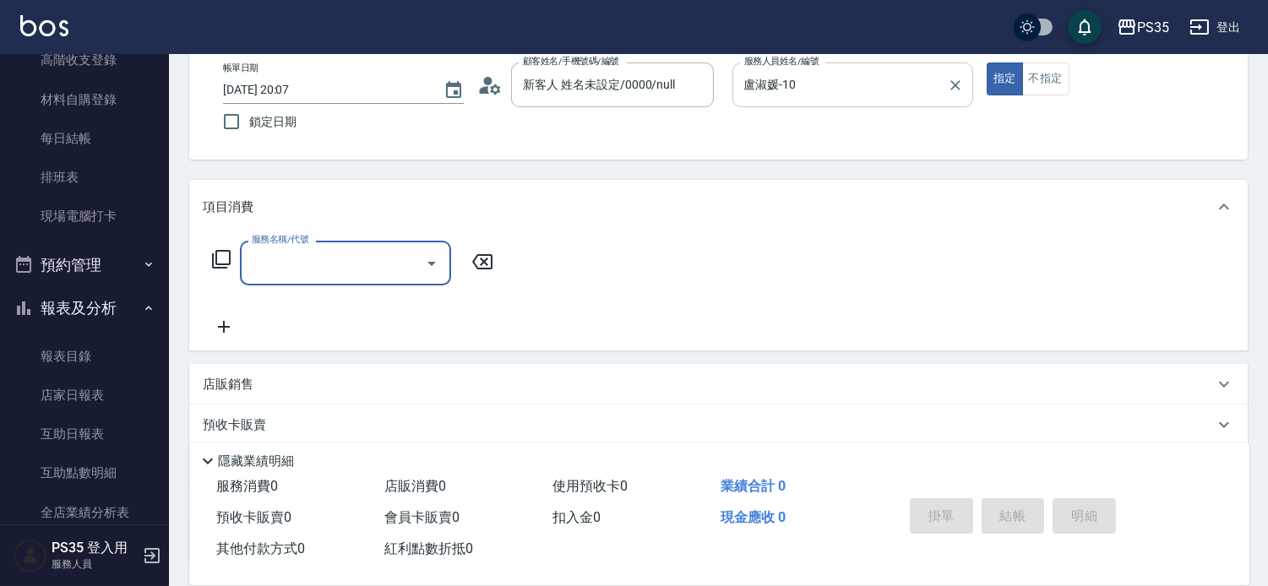
click at [1069, 71] on button "不指定" at bounding box center [1045, 79] width 47 height 33
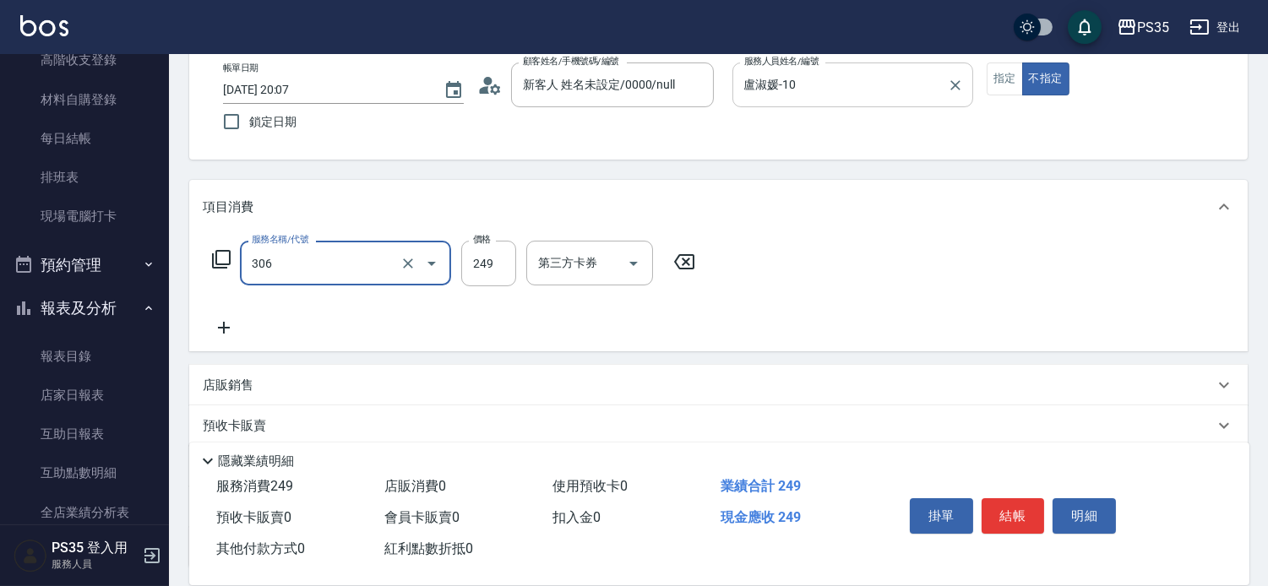
type input "剪髮(306)"
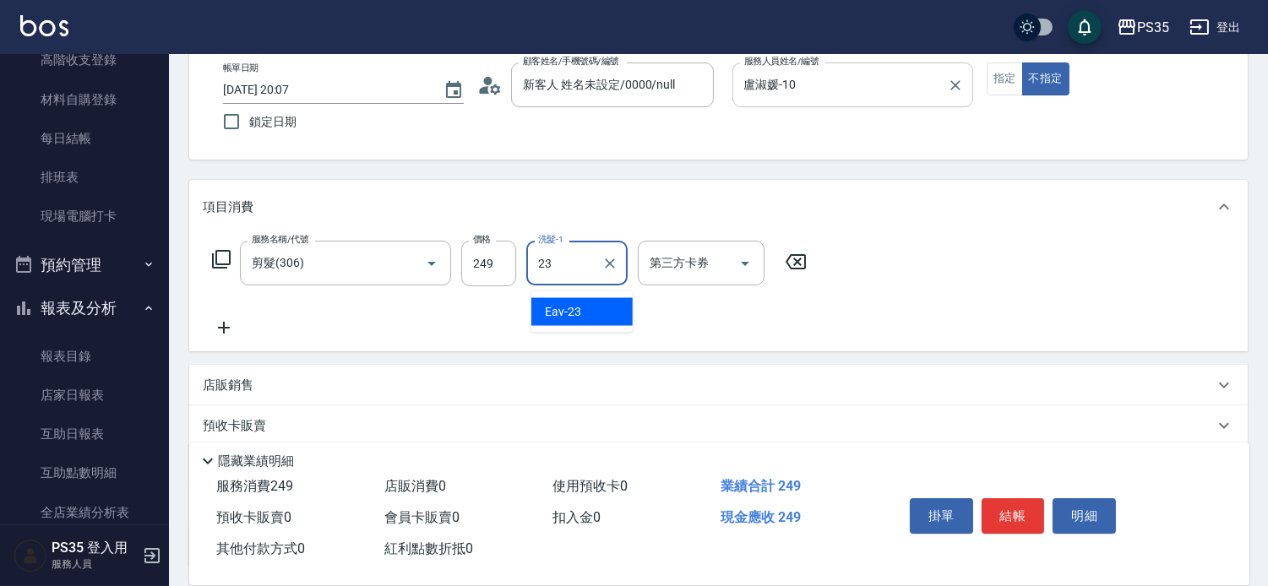
type input "Eav-23"
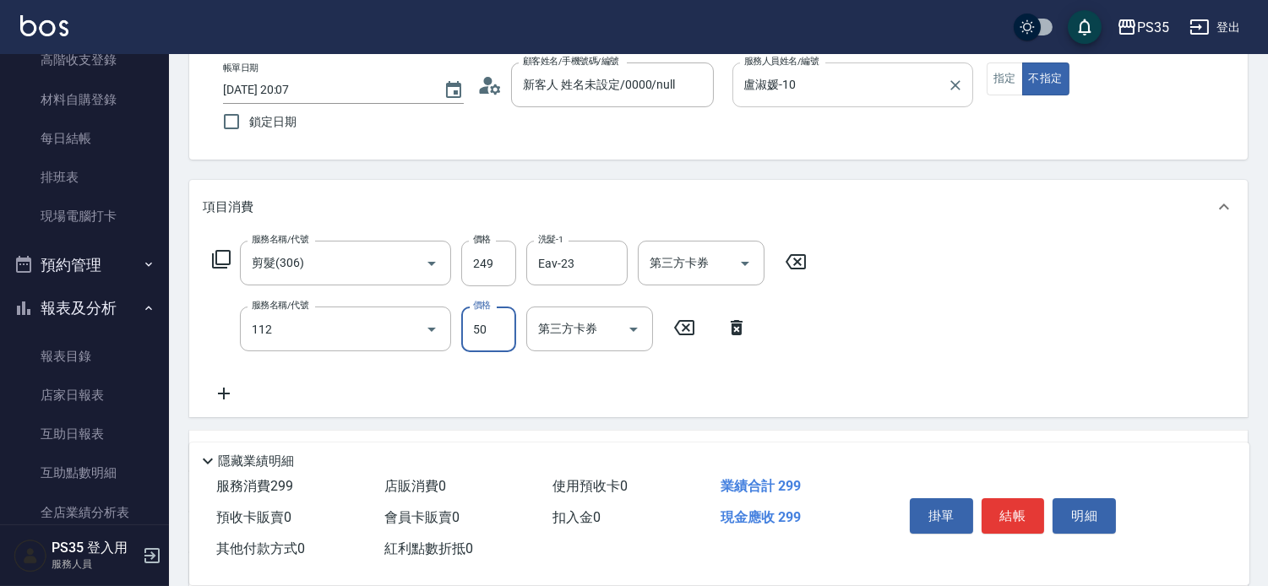
type input "精油50(112)"
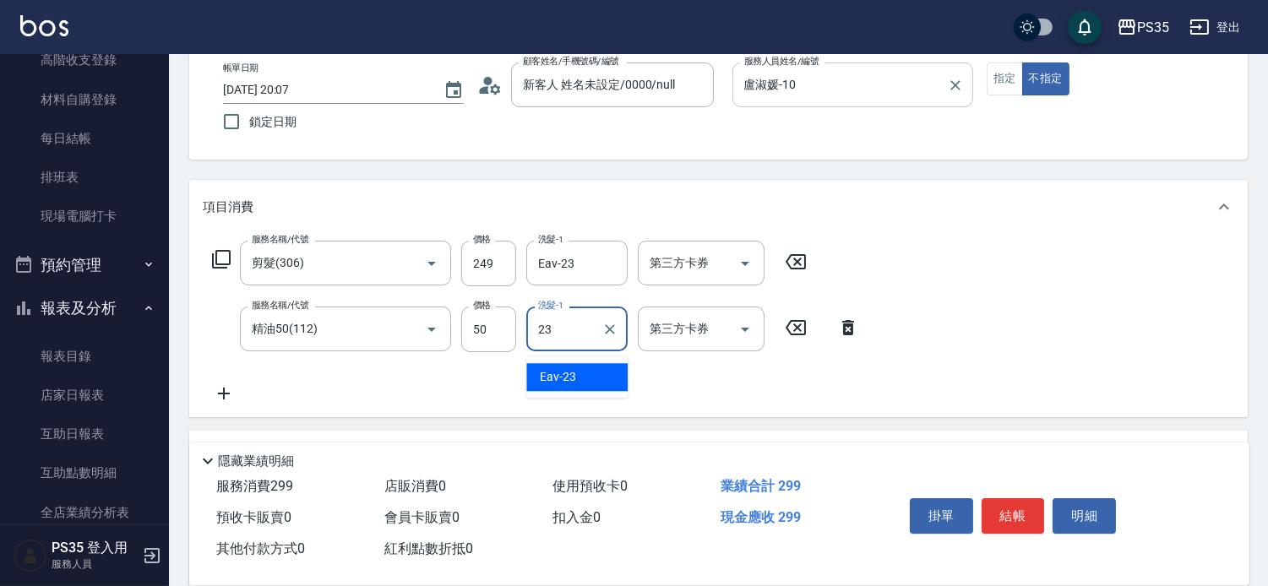
type input "Eav-23"
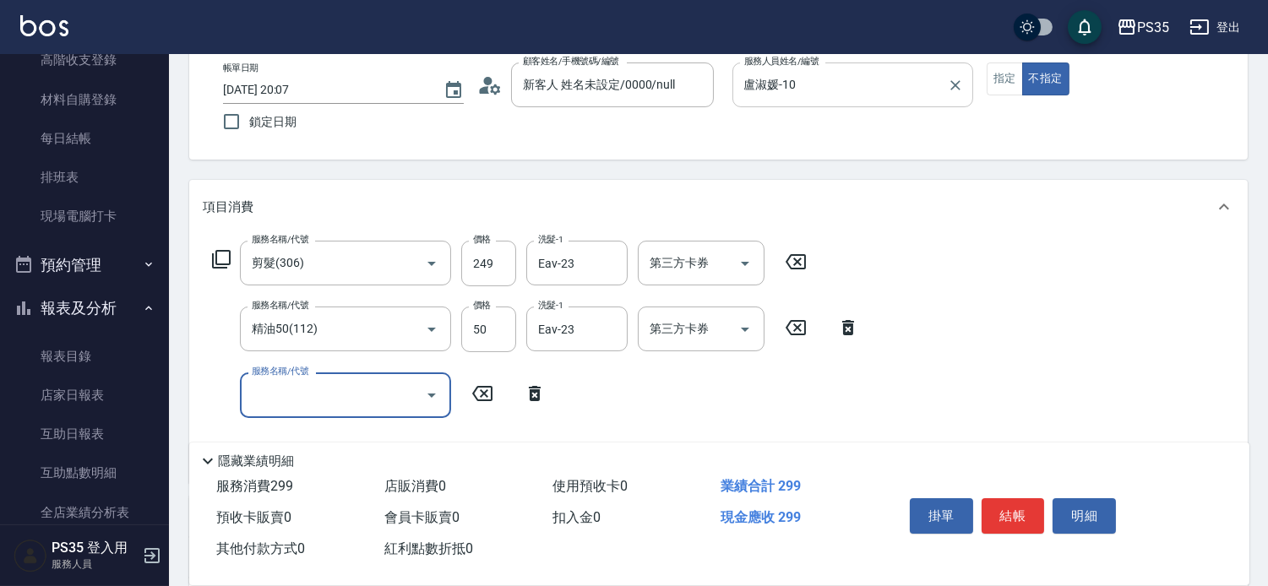
click at [1018, 503] on button "結帳" at bounding box center [1012, 515] width 63 height 35
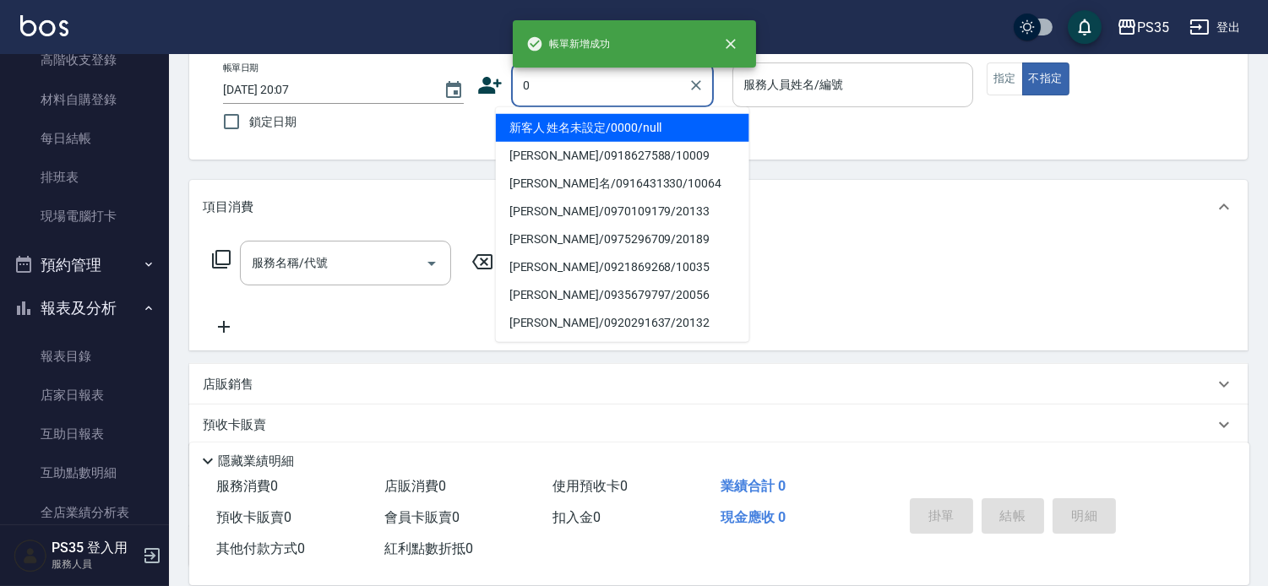
type input "0"
type input "2"
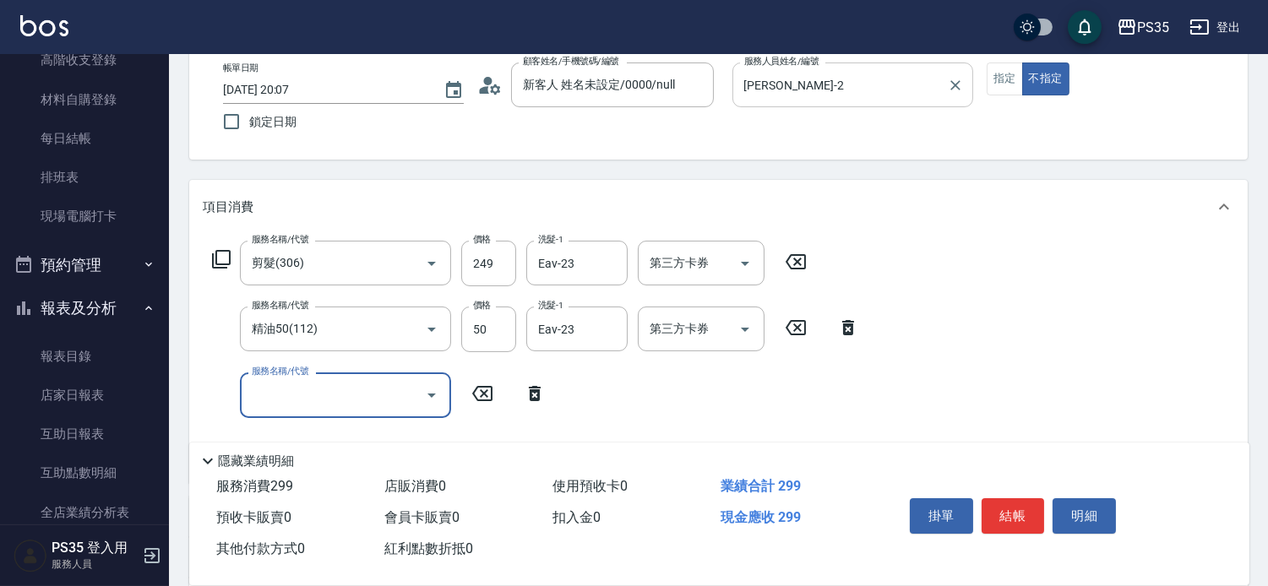
click at [1018, 503] on button "結帳" at bounding box center [1012, 515] width 63 height 35
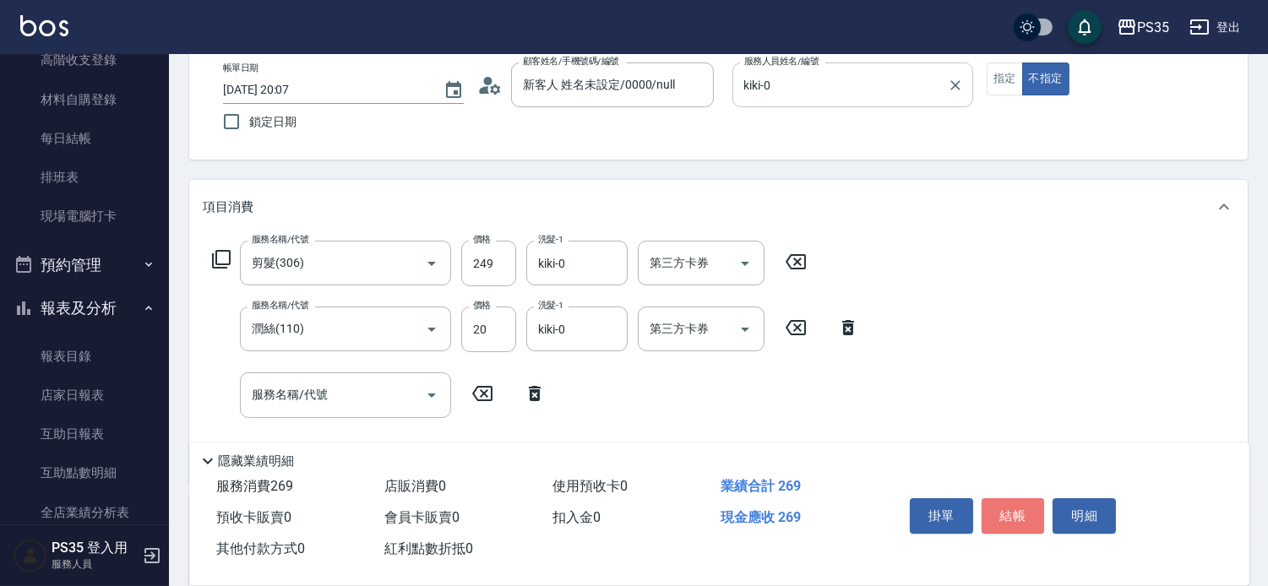
click at [1018, 503] on button "結帳" at bounding box center [1012, 515] width 63 height 35
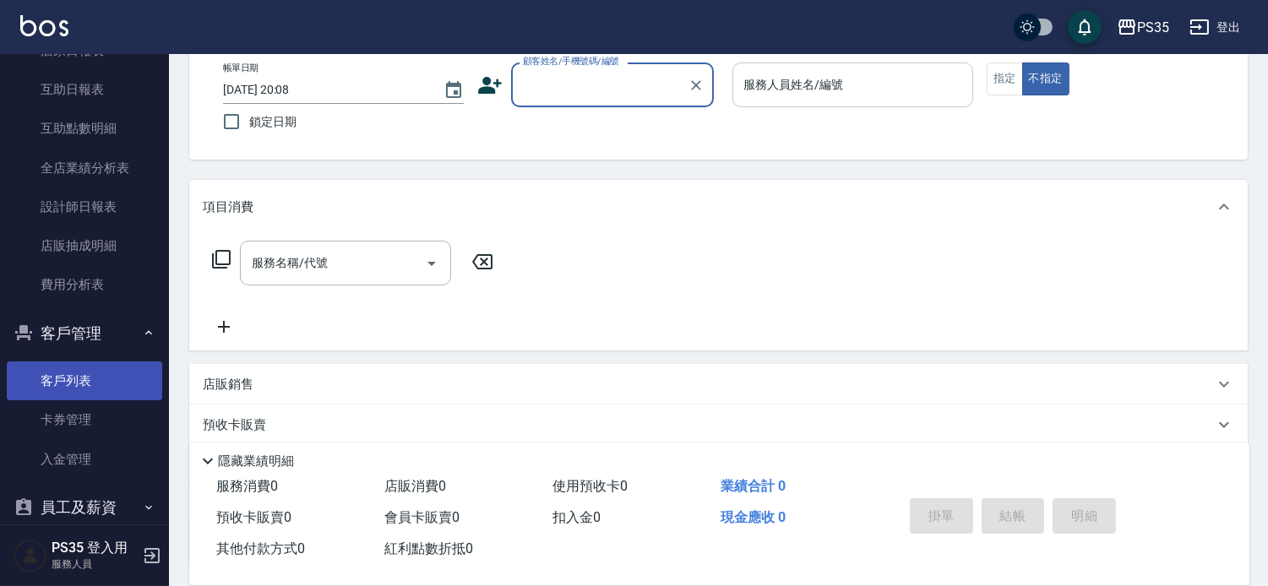
scroll to position [563, 0]
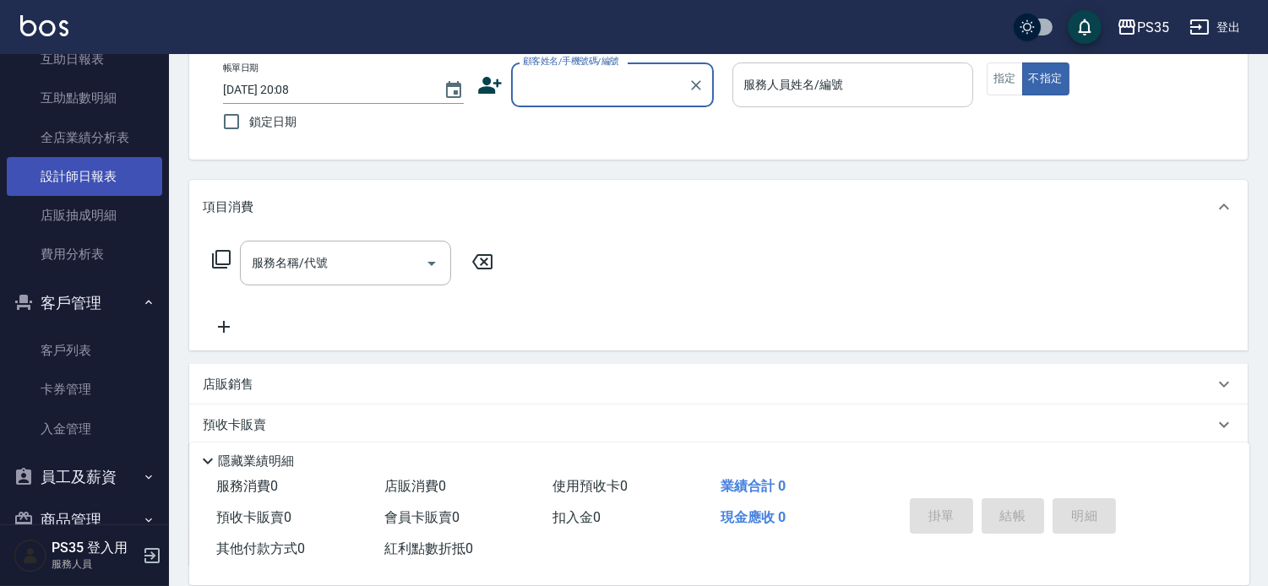
click at [83, 174] on link "設計師日報表" at bounding box center [84, 176] width 155 height 39
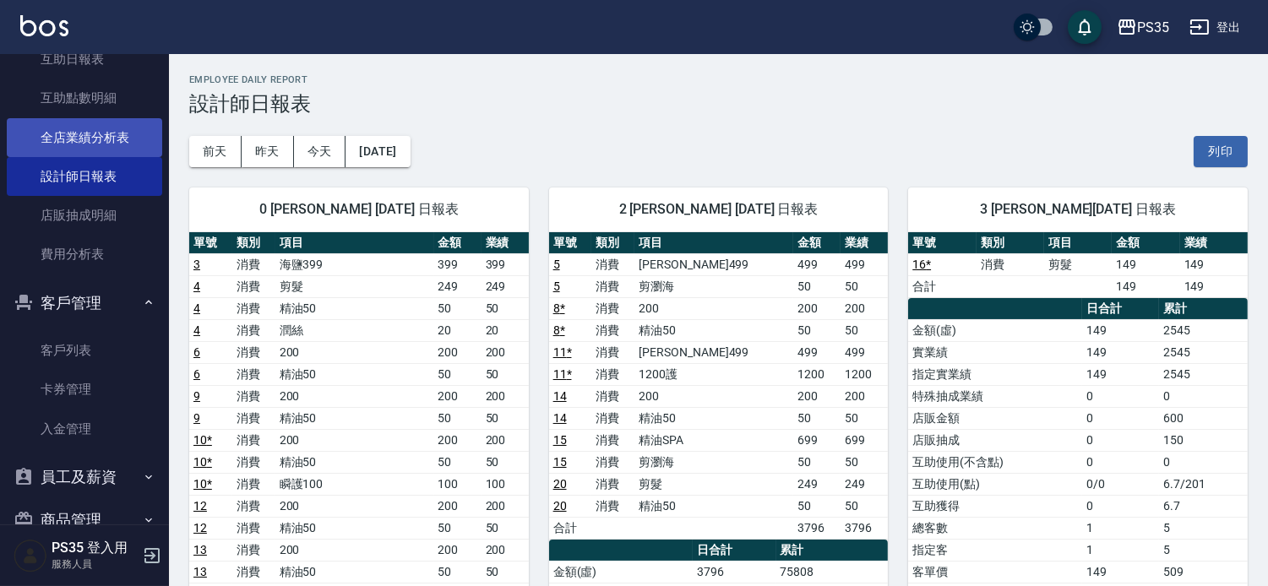
scroll to position [469, 0]
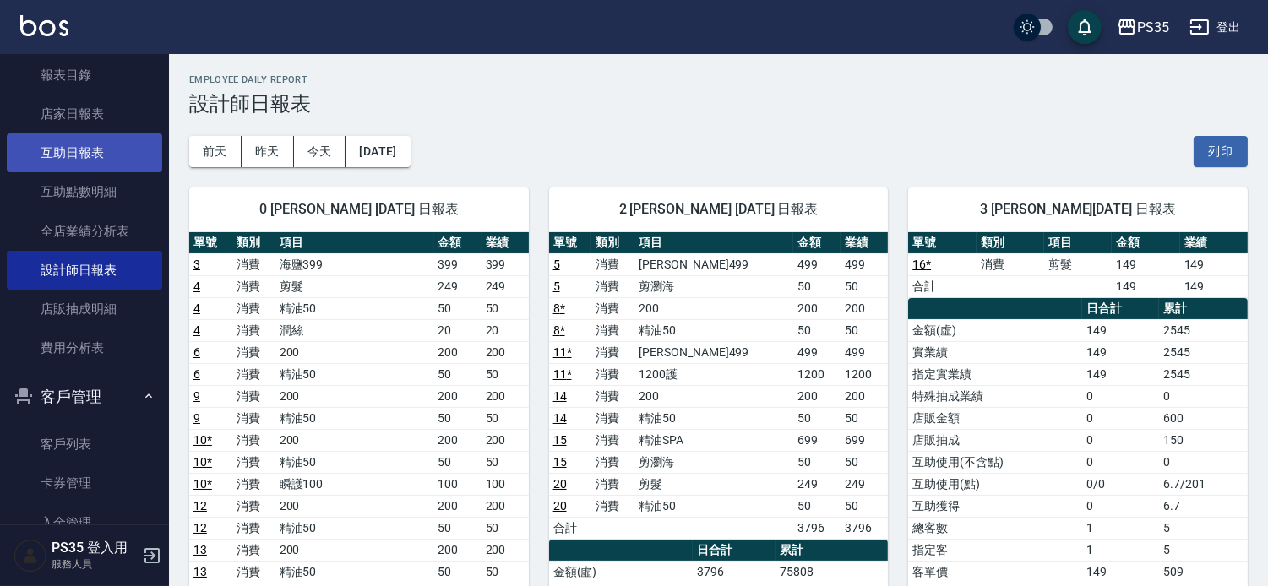
click at [80, 153] on link "互助日報表" at bounding box center [84, 152] width 155 height 39
